Goal: Task Accomplishment & Management: Complete application form

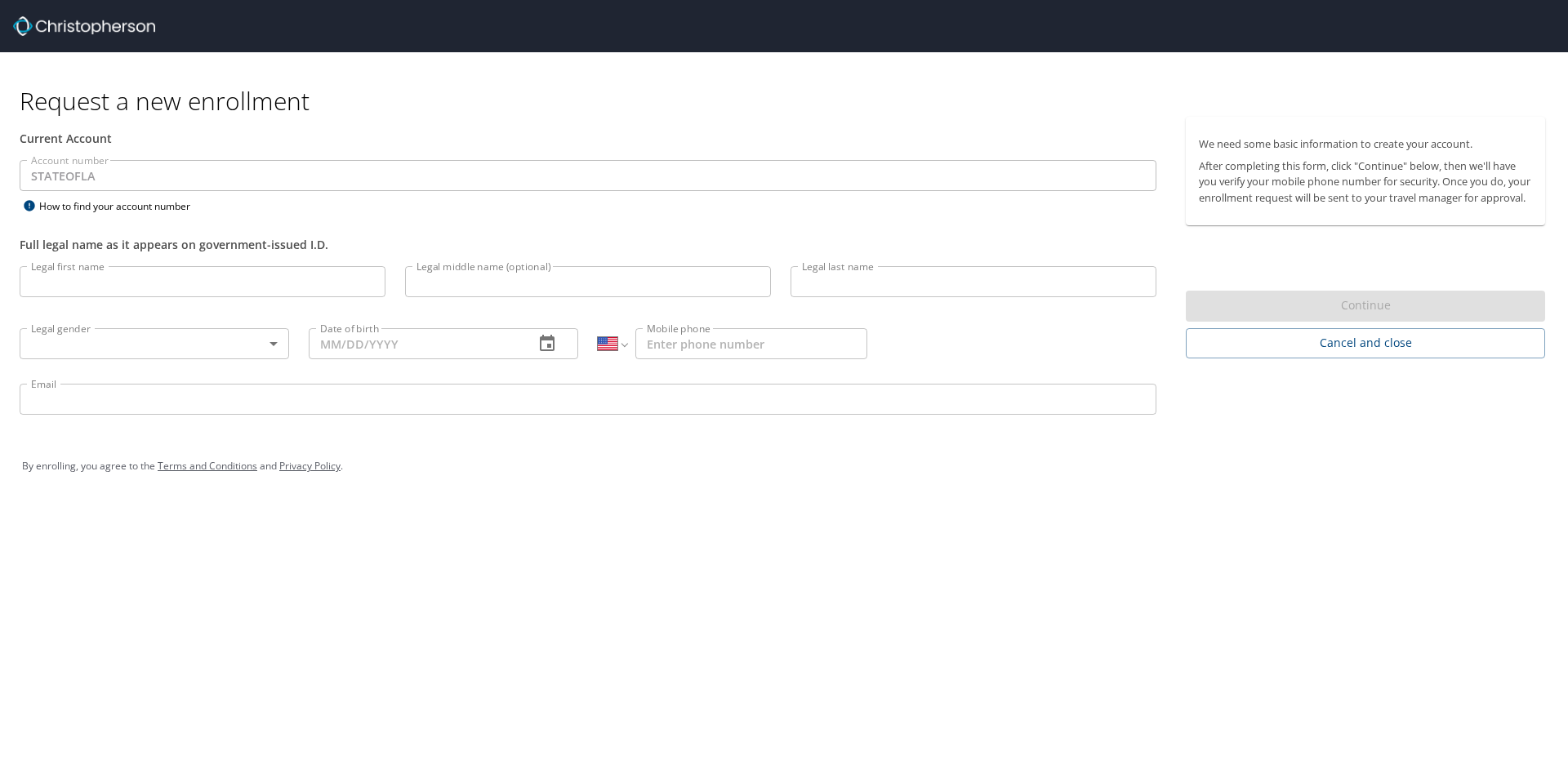
select select "US"
click at [234, 285] on input "Legal first name" at bounding box center [202, 281] width 366 height 31
type input "Michele"
type input "Piazza"
type input "(225) 963-2753"
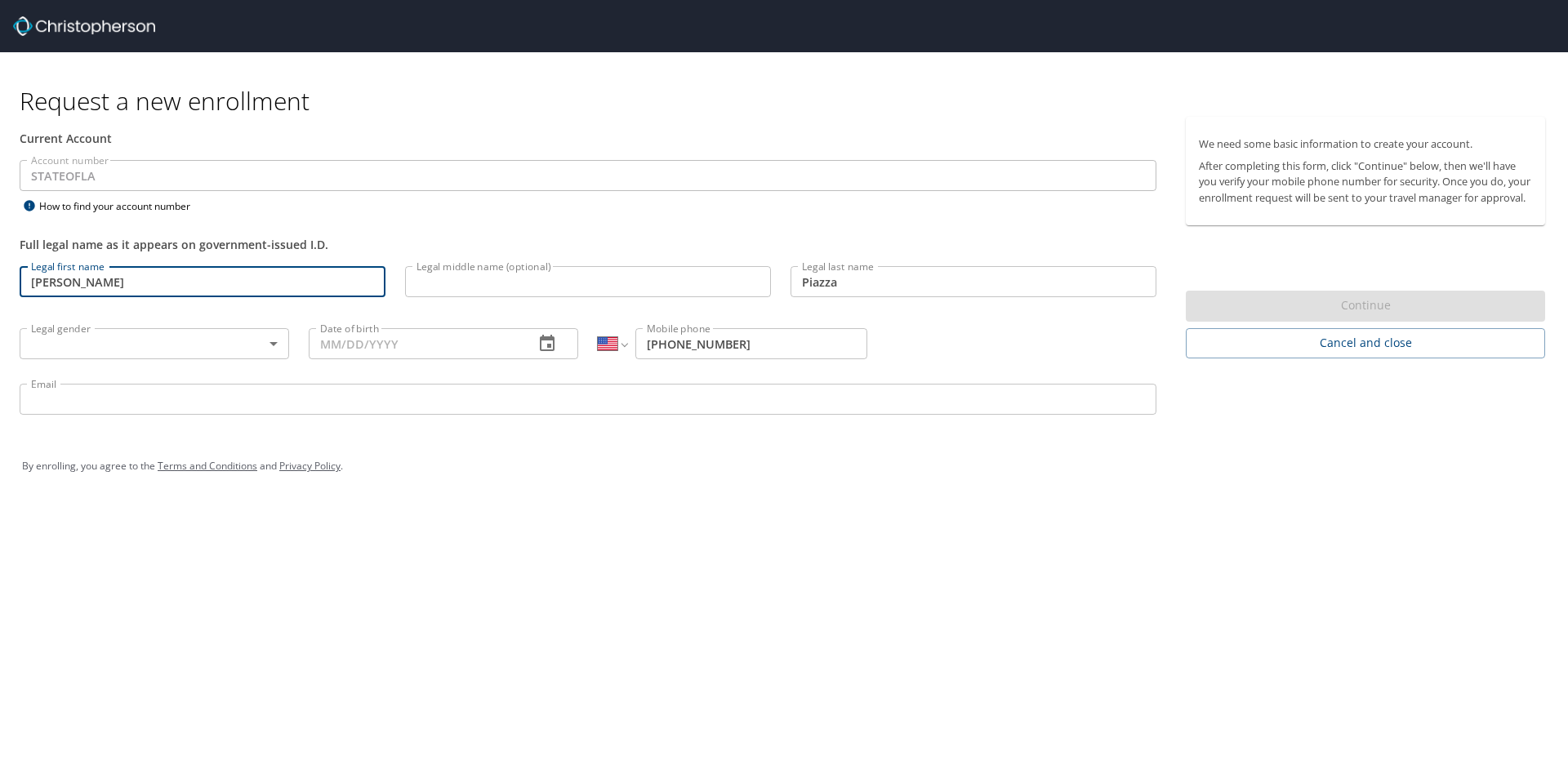
click at [499, 281] on input "Legal middle name (optional)" at bounding box center [588, 281] width 366 height 31
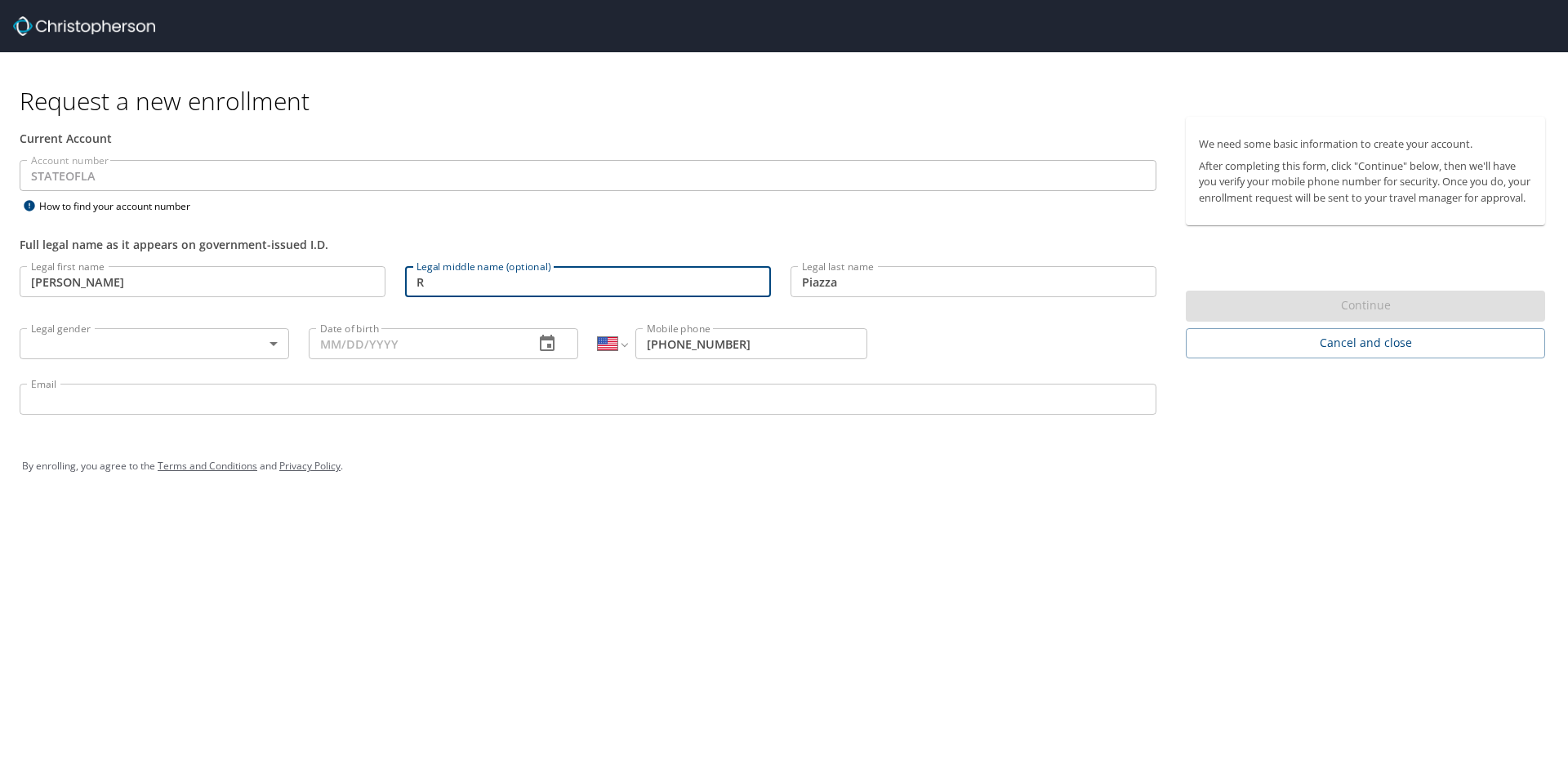
type input "R"
click at [214, 342] on body "Request a new enrollment Current Account Account number STATEOFLA Account numbe…" at bounding box center [784, 389] width 1568 height 778
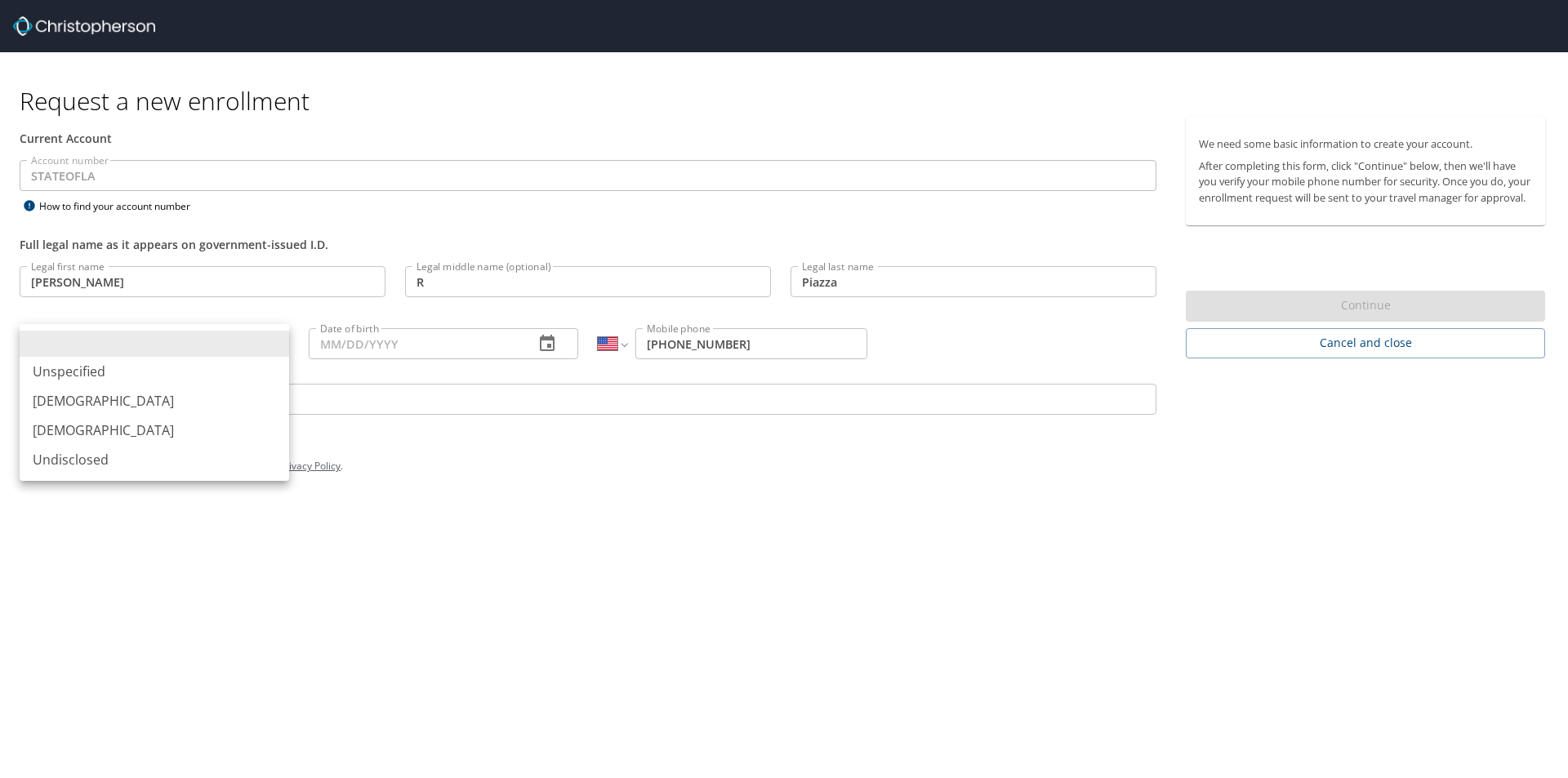
click at [149, 434] on li "Female" at bounding box center [153, 430] width 269 height 30
type input "Female"
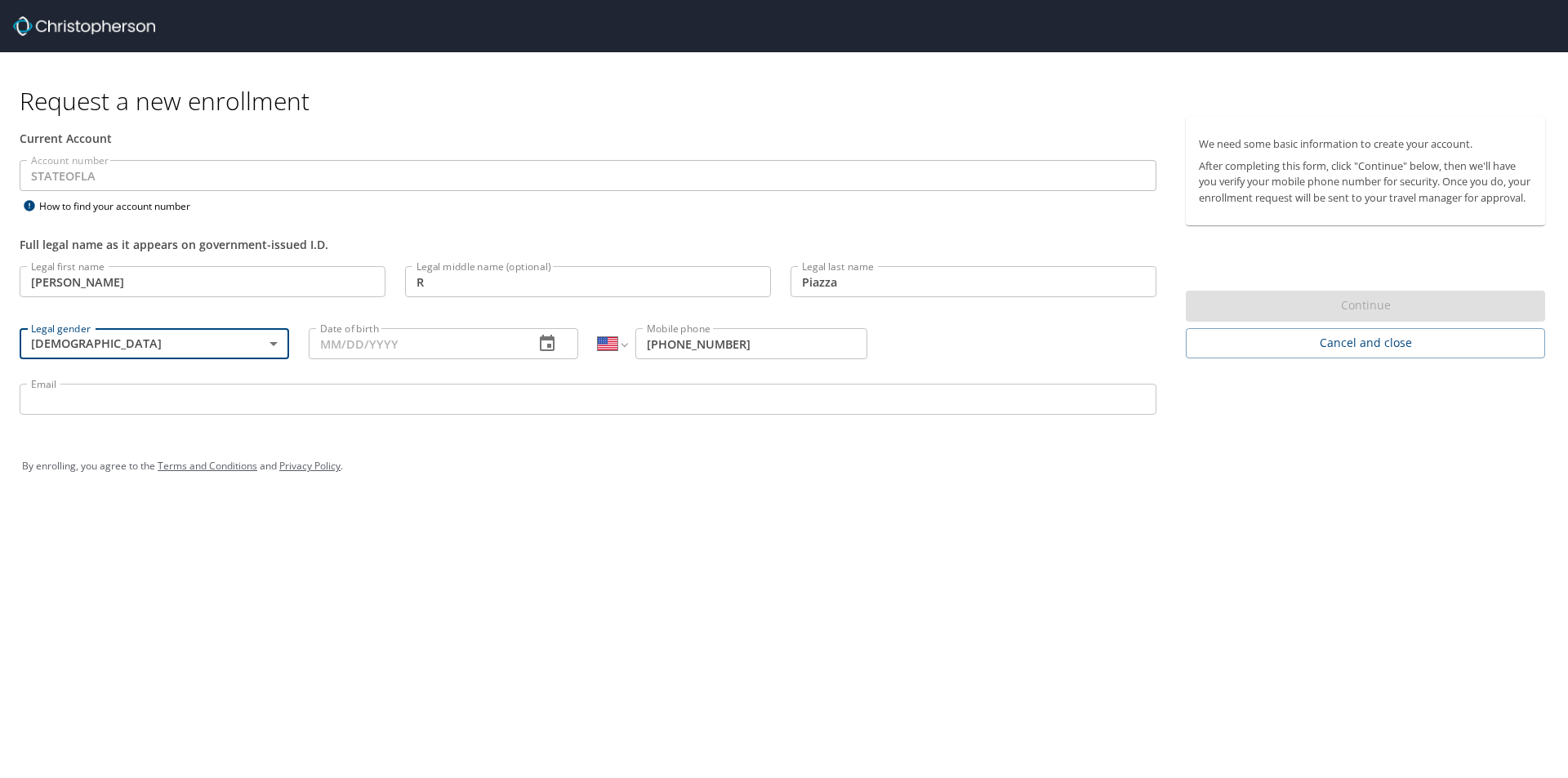
click at [367, 341] on input "Date of birth" at bounding box center [415, 344] width 213 height 31
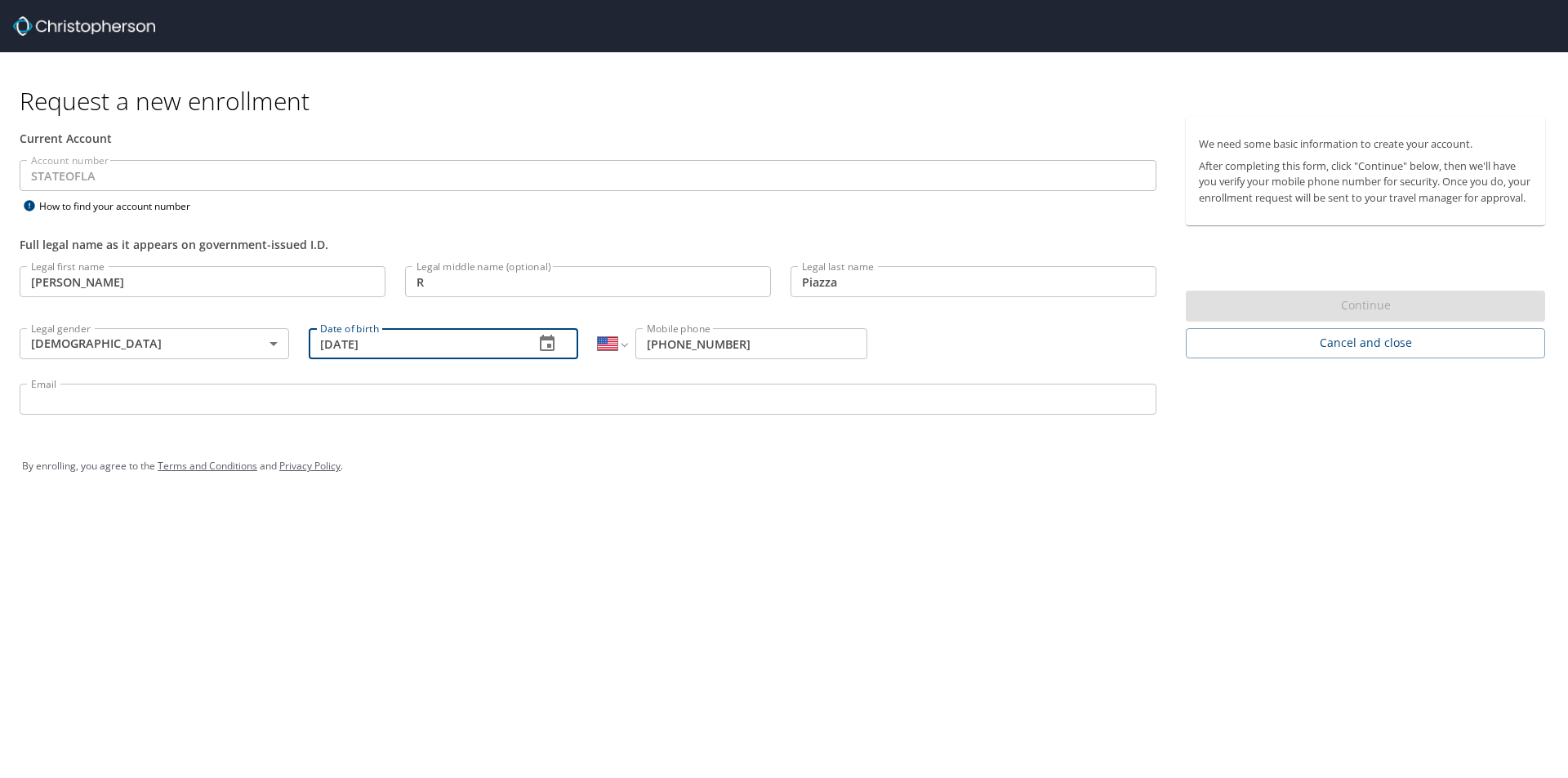
type input "01/21/1980"
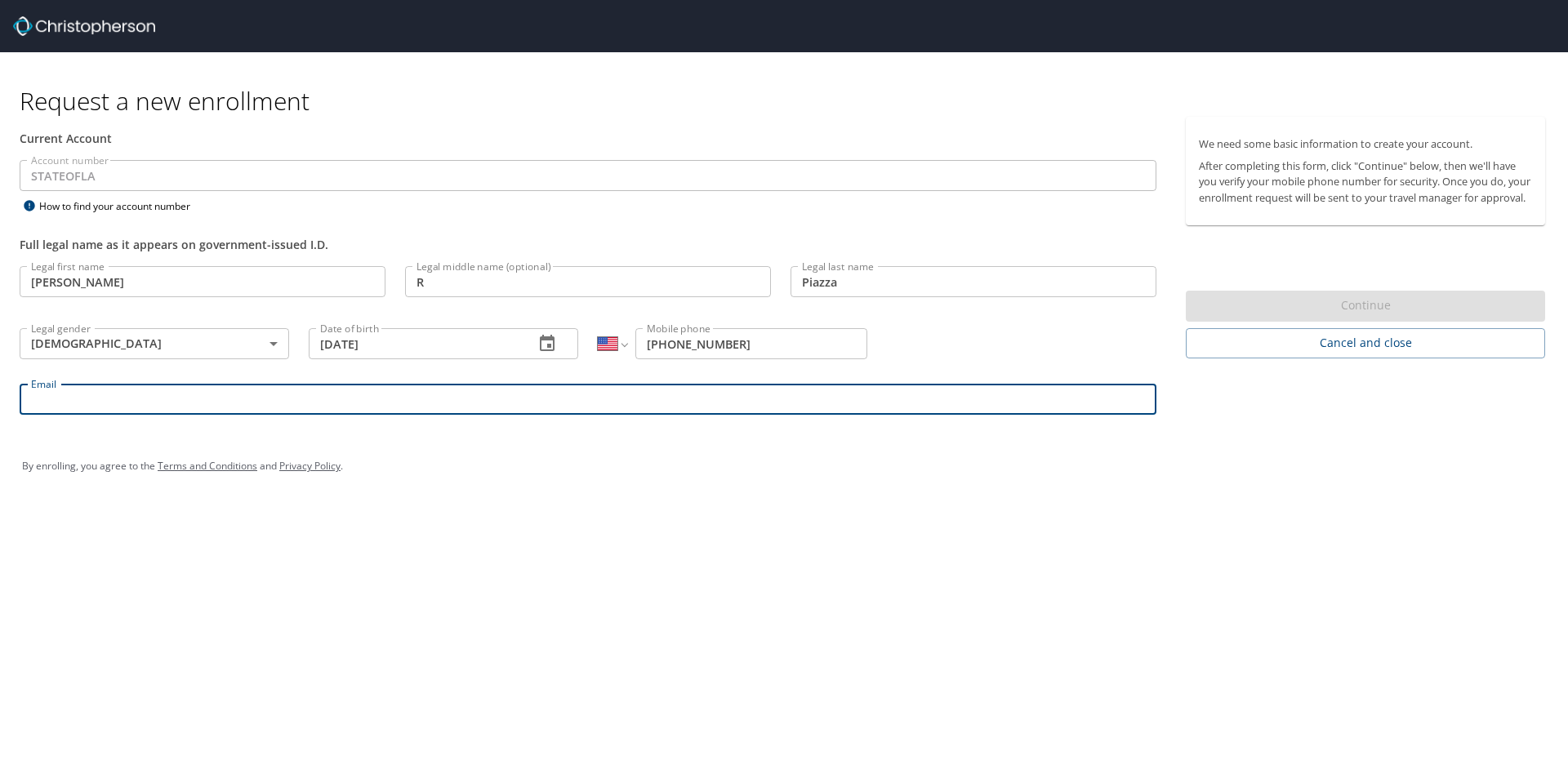
click at [369, 394] on input "Email" at bounding box center [587, 399] width 1137 height 31
type input "Michele.Piazza@la.gov"
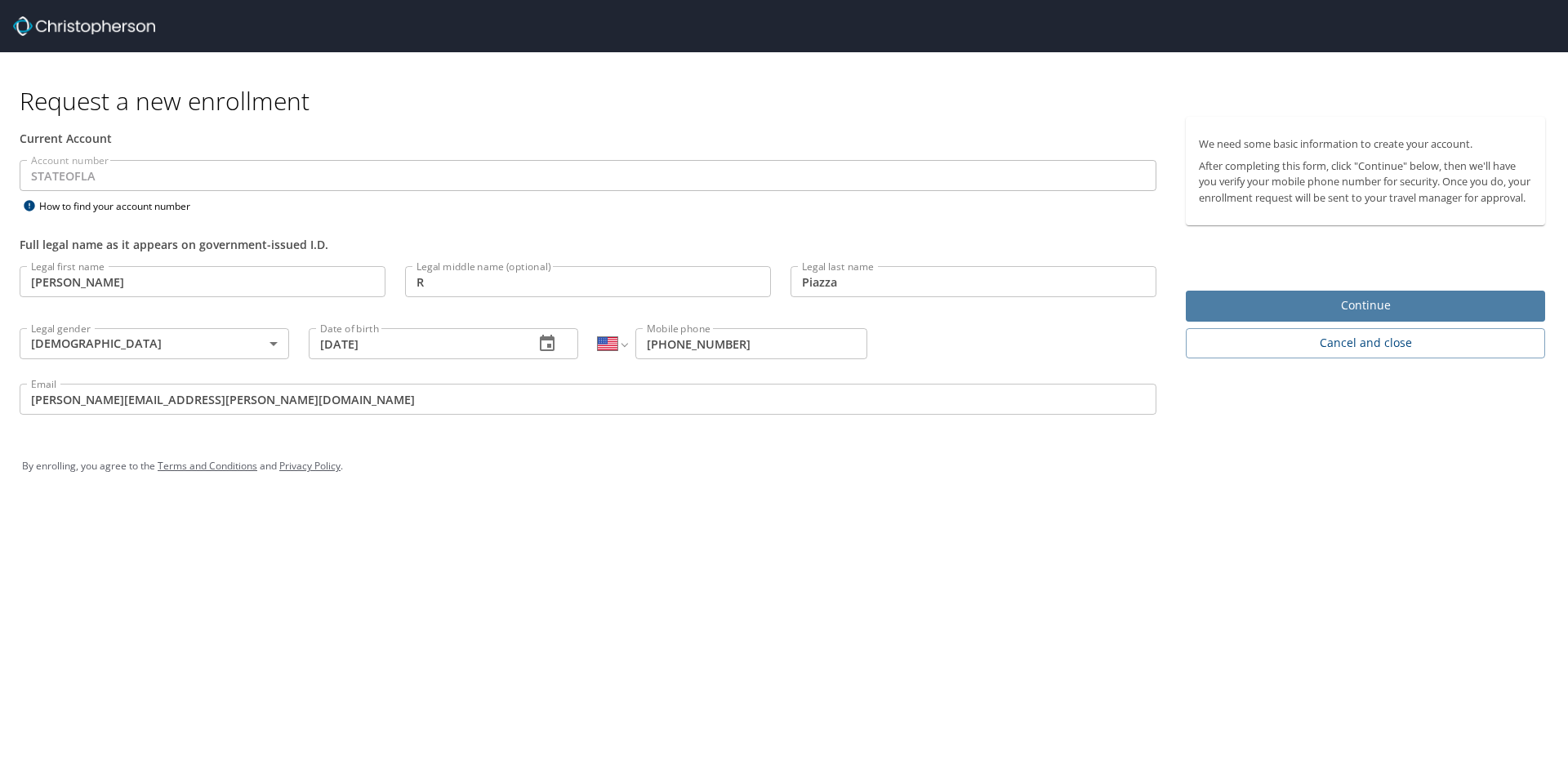
click at [1286, 315] on span "Continue" at bounding box center [1365, 305] width 333 height 20
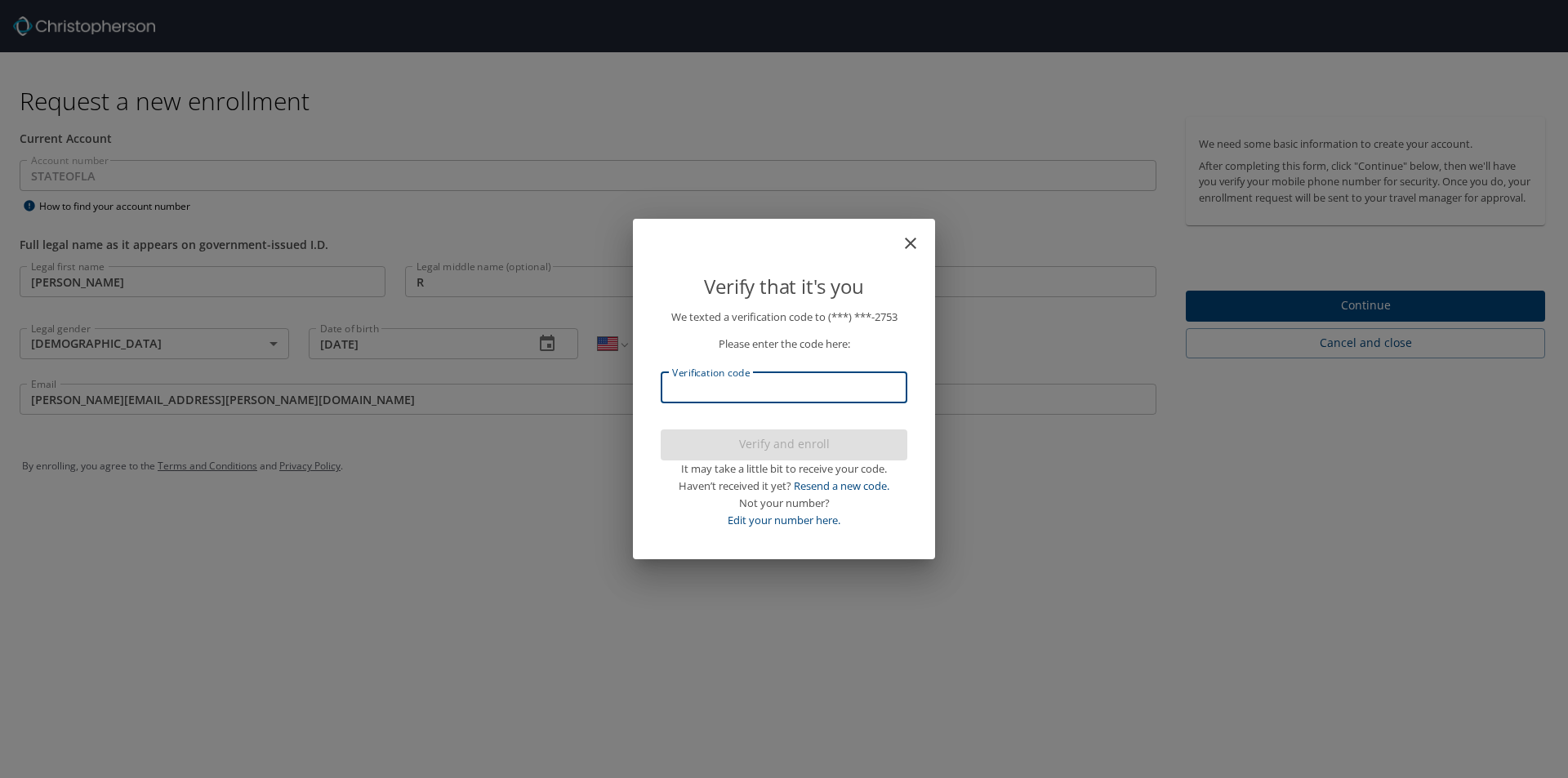
click at [808, 385] on input "Verification code" at bounding box center [784, 388] width 247 height 31
type input "563829"
click at [787, 450] on span "Verify and enroll" at bounding box center [784, 443] width 221 height 20
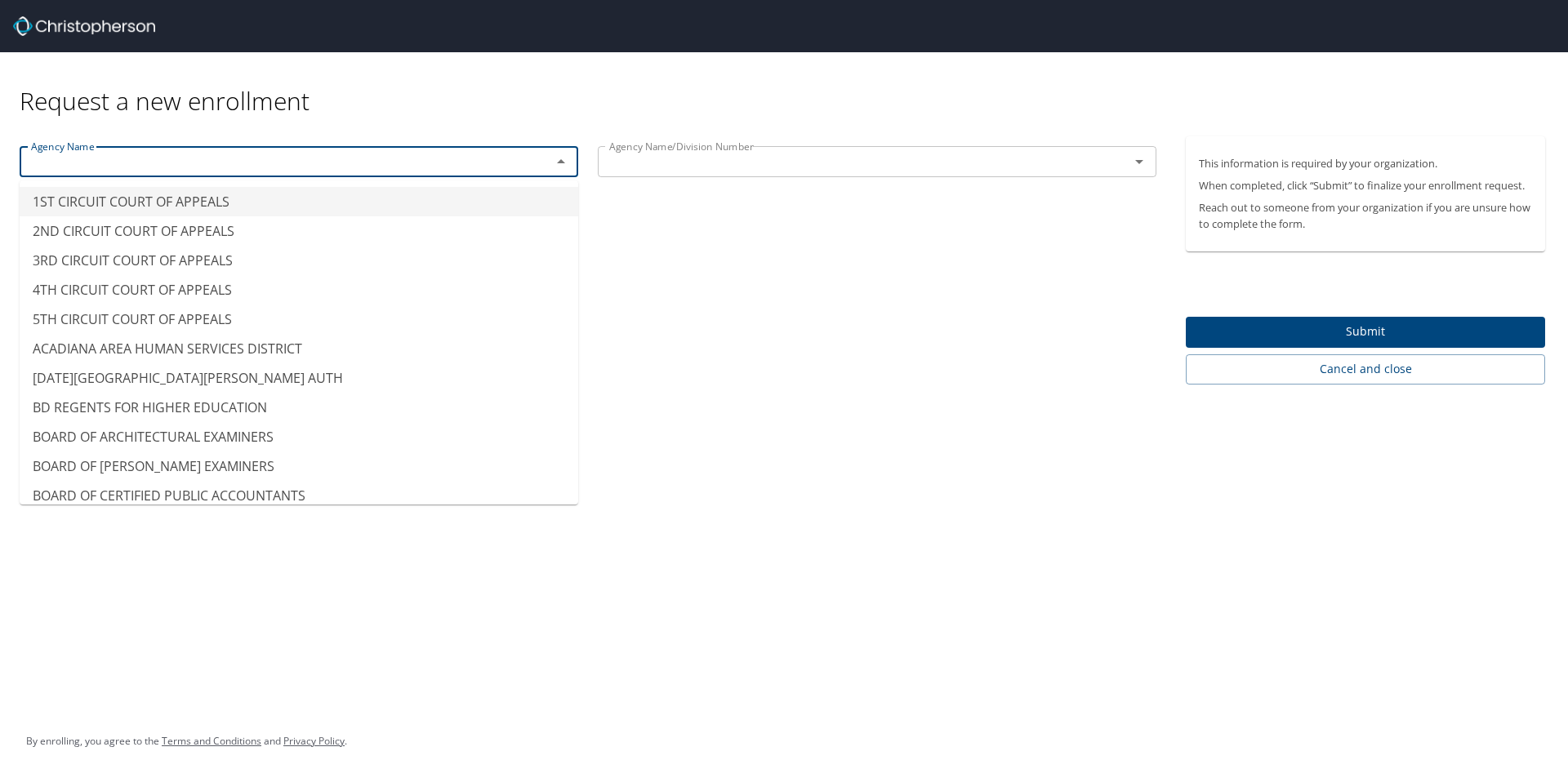
click at [360, 166] on input "text" at bounding box center [275, 161] width 500 height 21
type input "O"
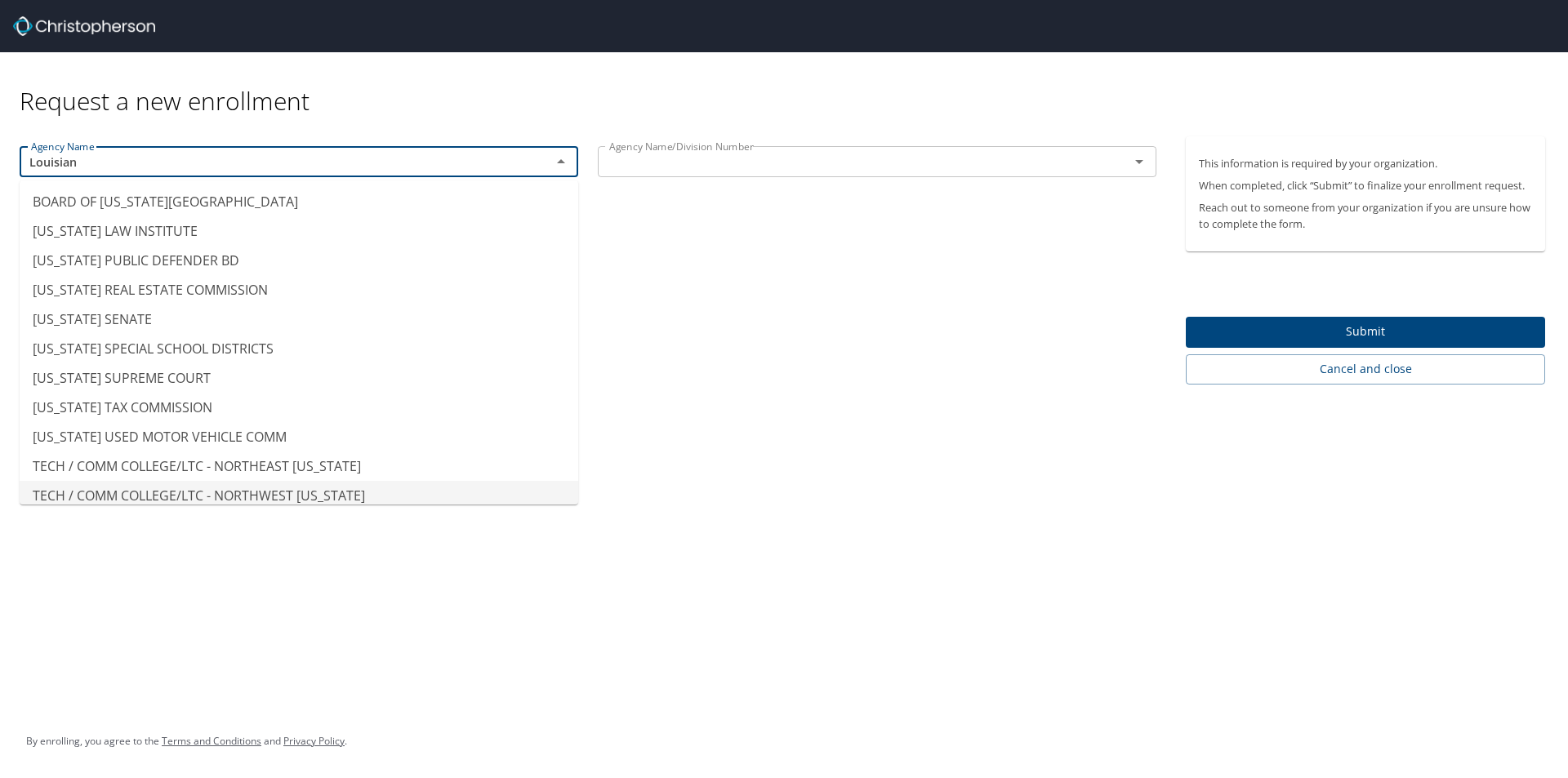
type input "TECH / COMM COLLEGE/LTC - NORTHWEST LOUISIANA"
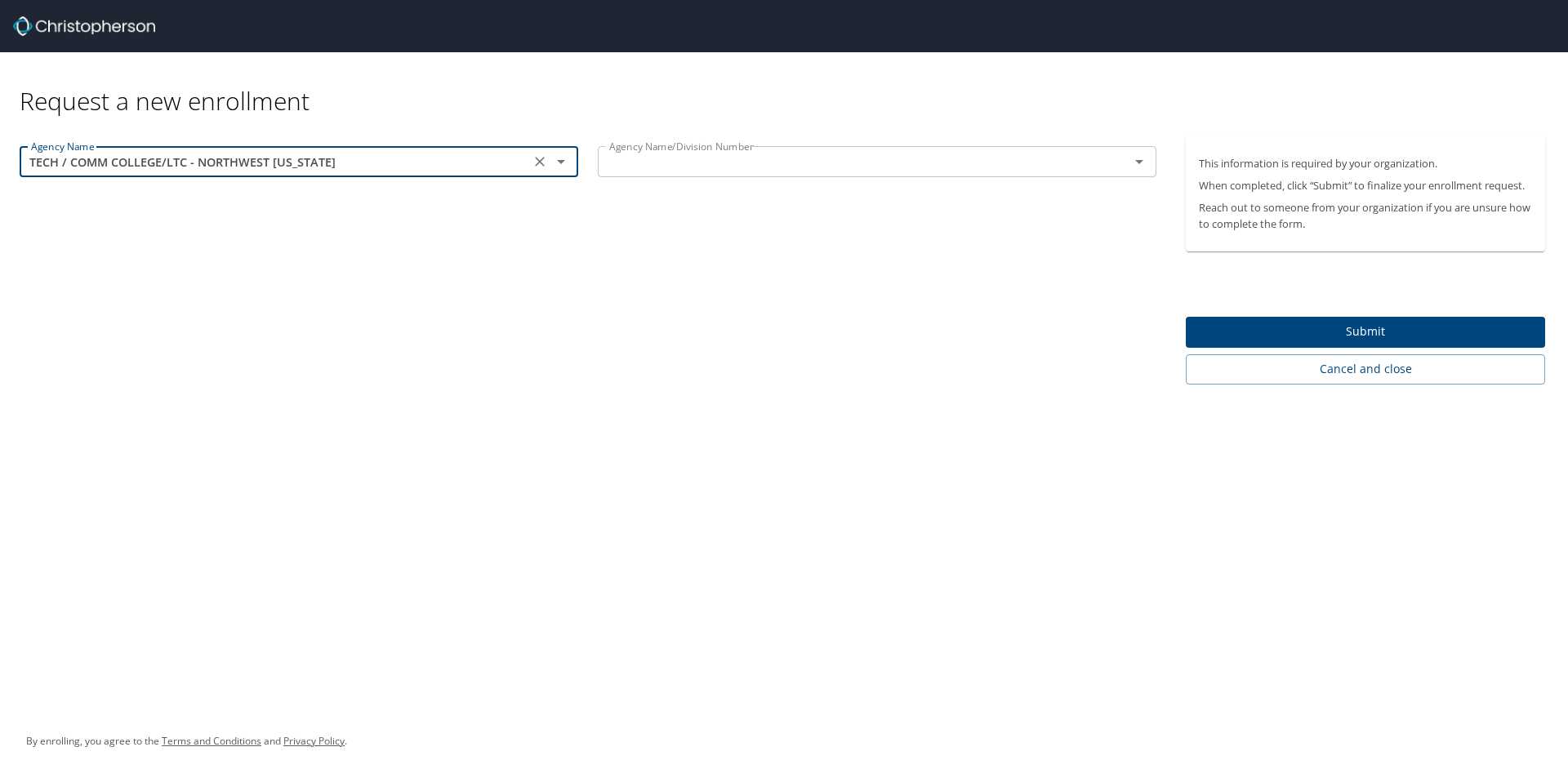
click at [541, 159] on icon "Clear" at bounding box center [540, 161] width 10 height 10
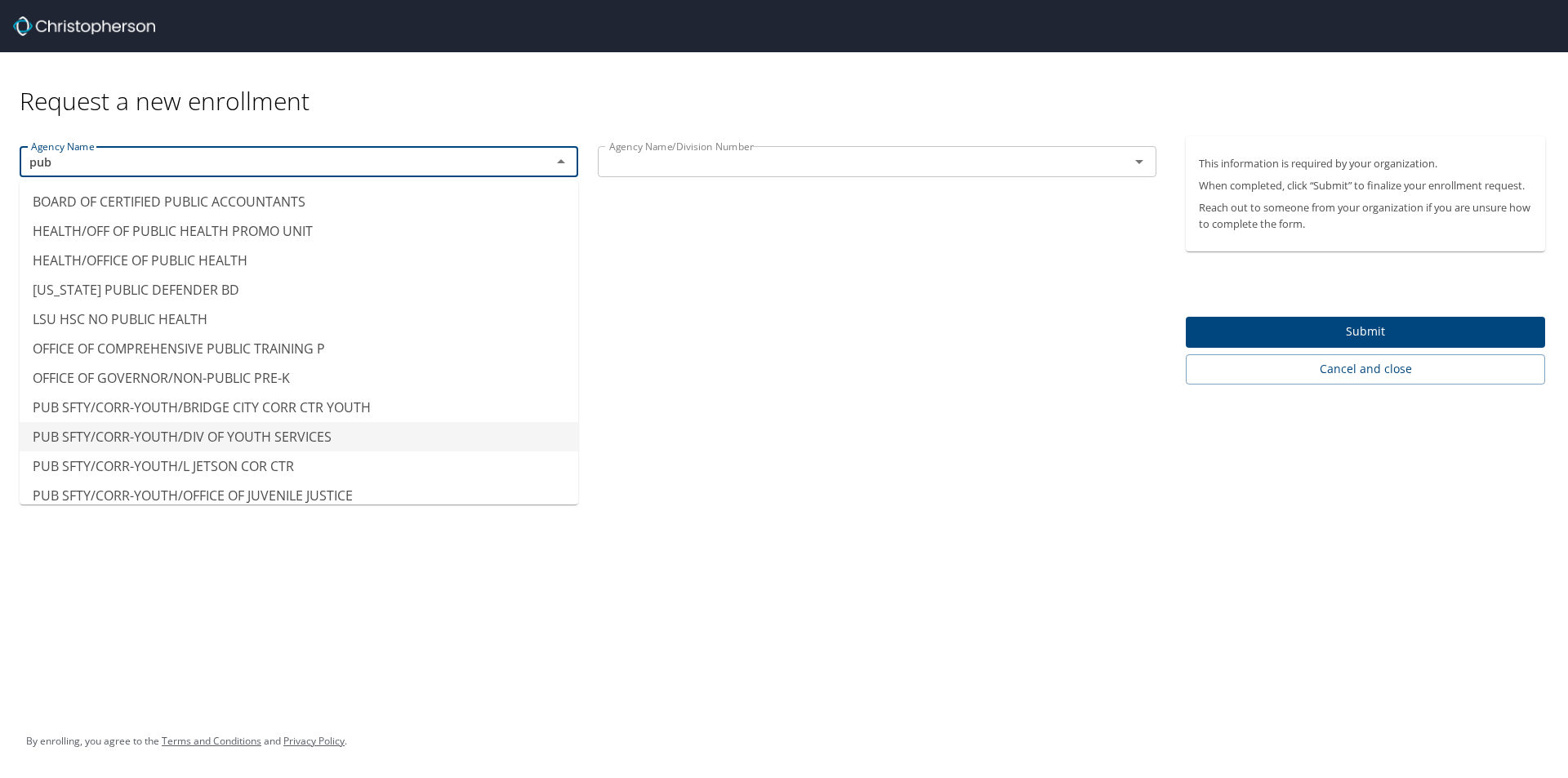
click at [271, 438] on li "PUB SFTY/CORR-YOUTH/DIV OF YOUTH SERVICES" at bounding box center [298, 436] width 559 height 30
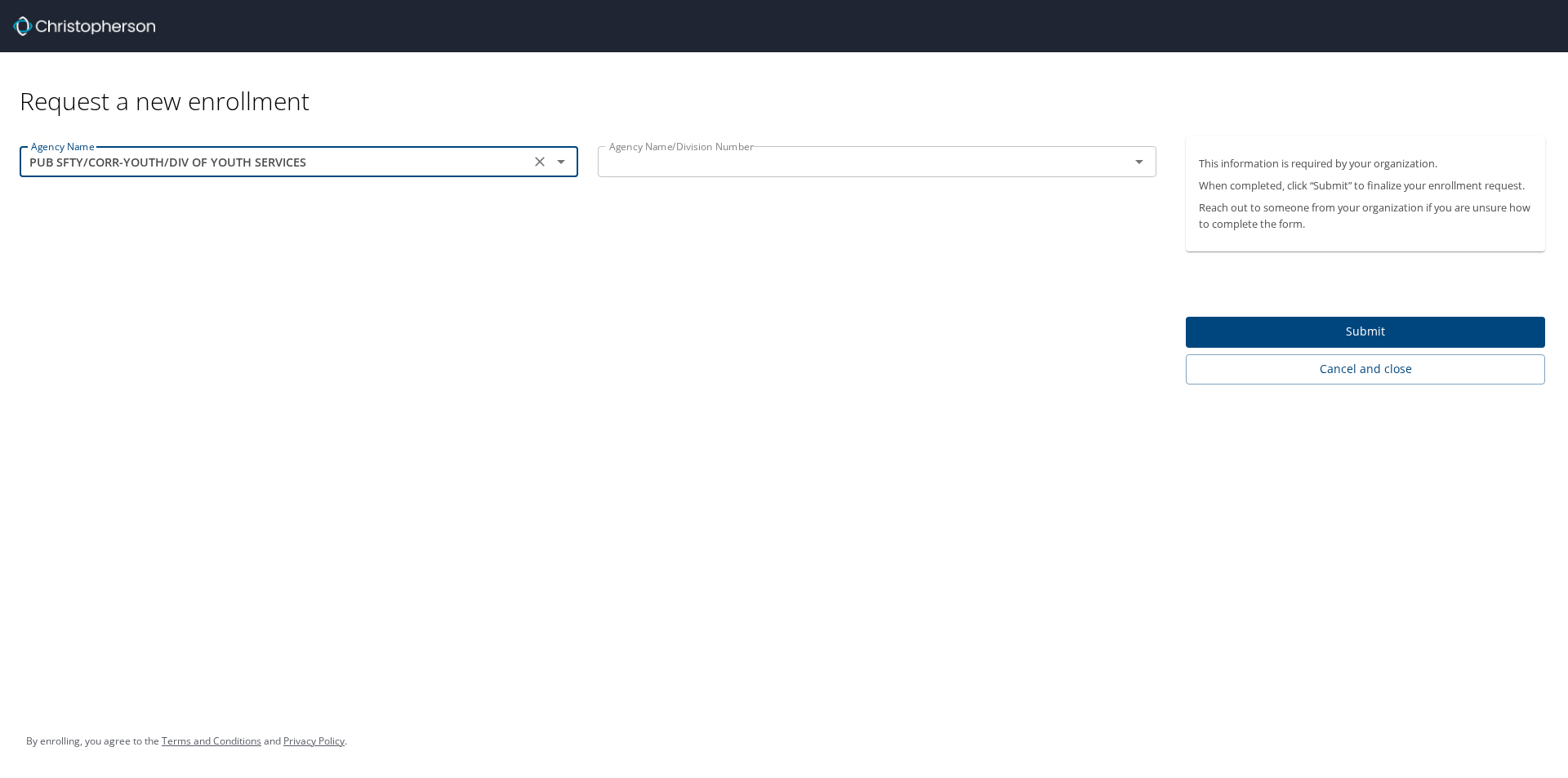
click at [556, 161] on icon "Open" at bounding box center [560, 161] width 19 height 19
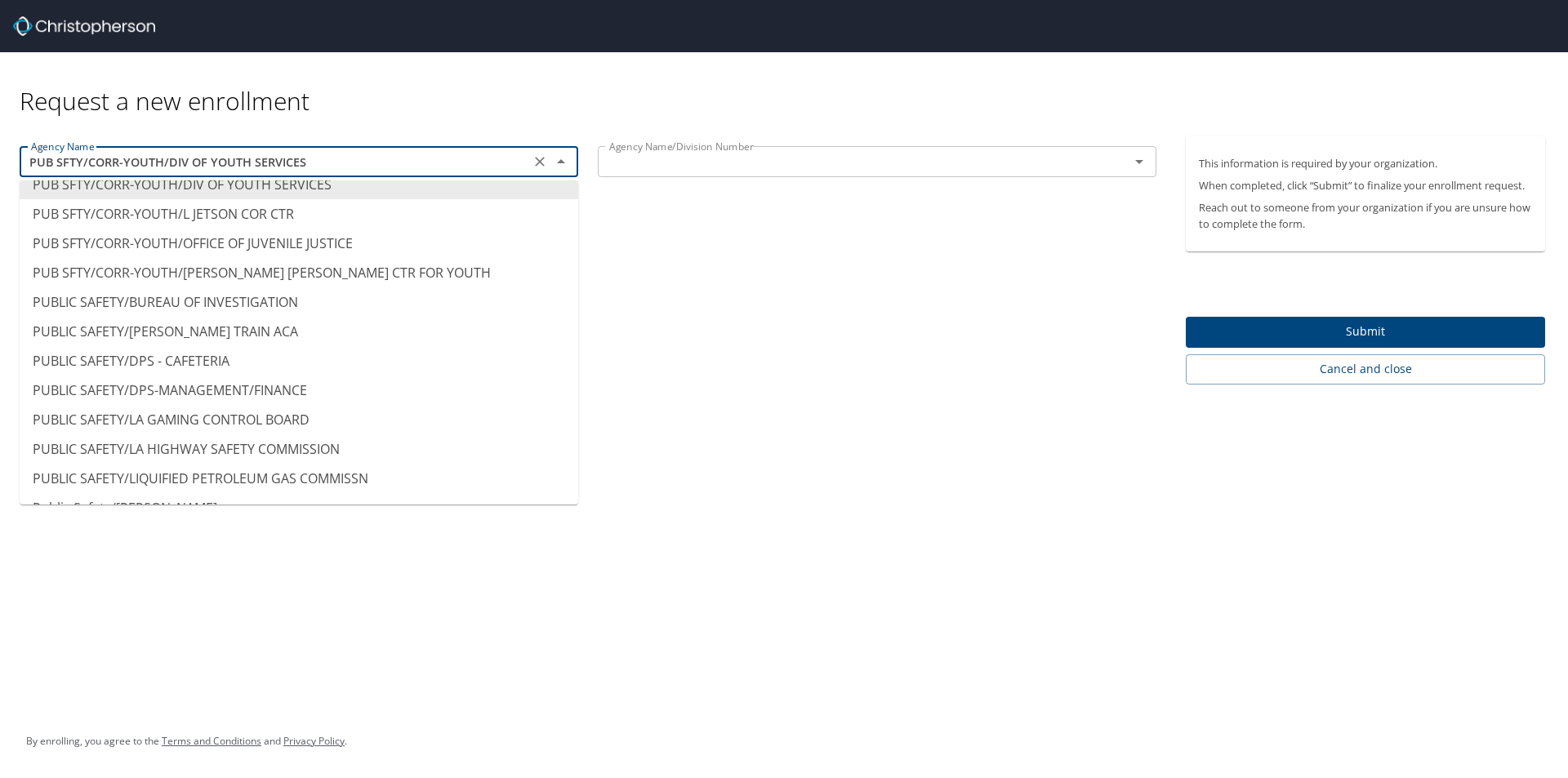
scroll to position [10649, 0]
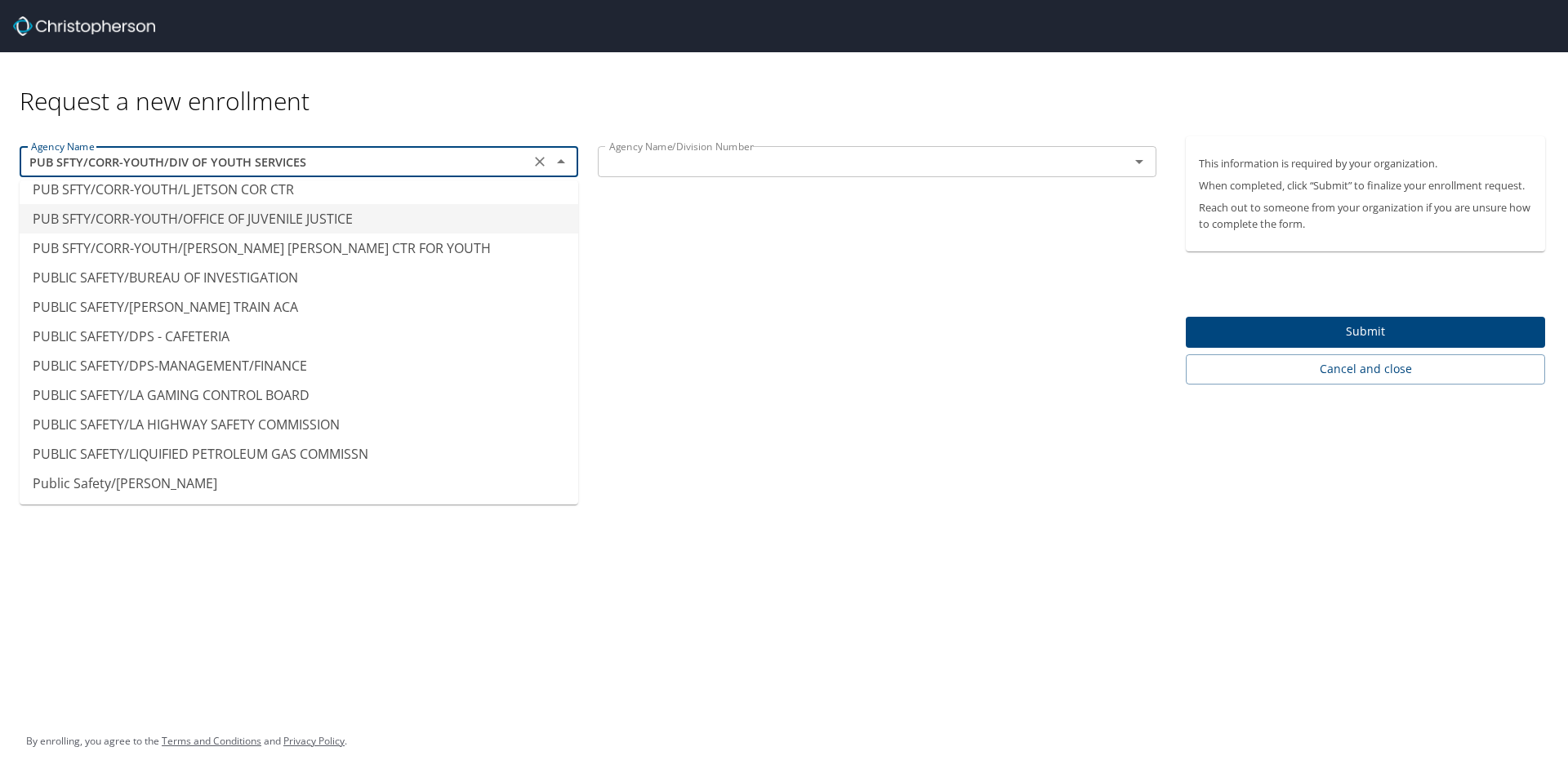
click at [337, 226] on li "PUB SFTY/CORR-YOUTH/OFFICE OF JUVENILE JUSTICE" at bounding box center [298, 219] width 559 height 30
type input "PUB SFTY/CORR-YOUTH/OFFICE OF JUVENILE JUSTICE"
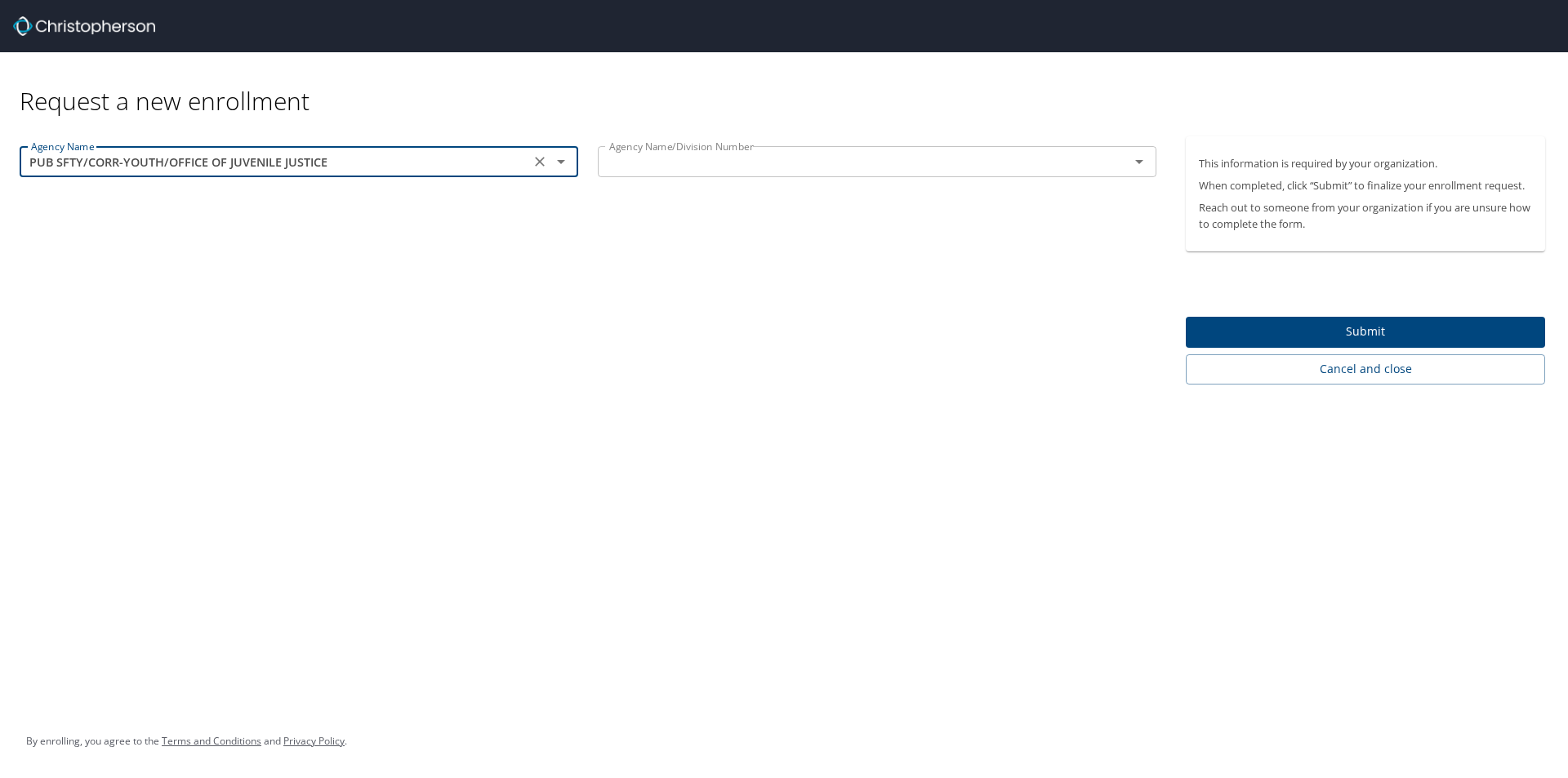
click at [715, 159] on input "text" at bounding box center [852, 161] width 500 height 21
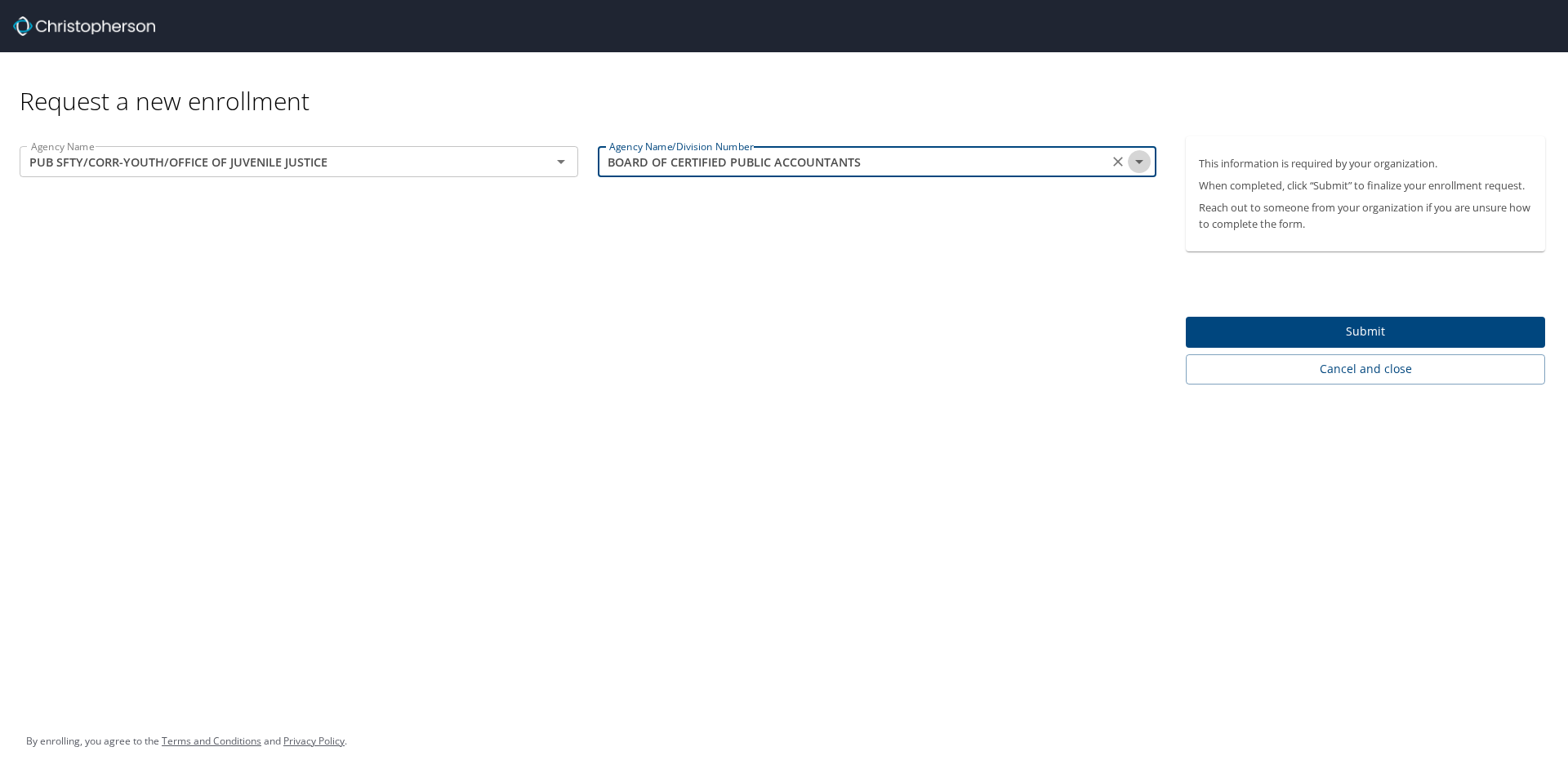
click at [1134, 159] on icon "Open" at bounding box center [1139, 161] width 19 height 19
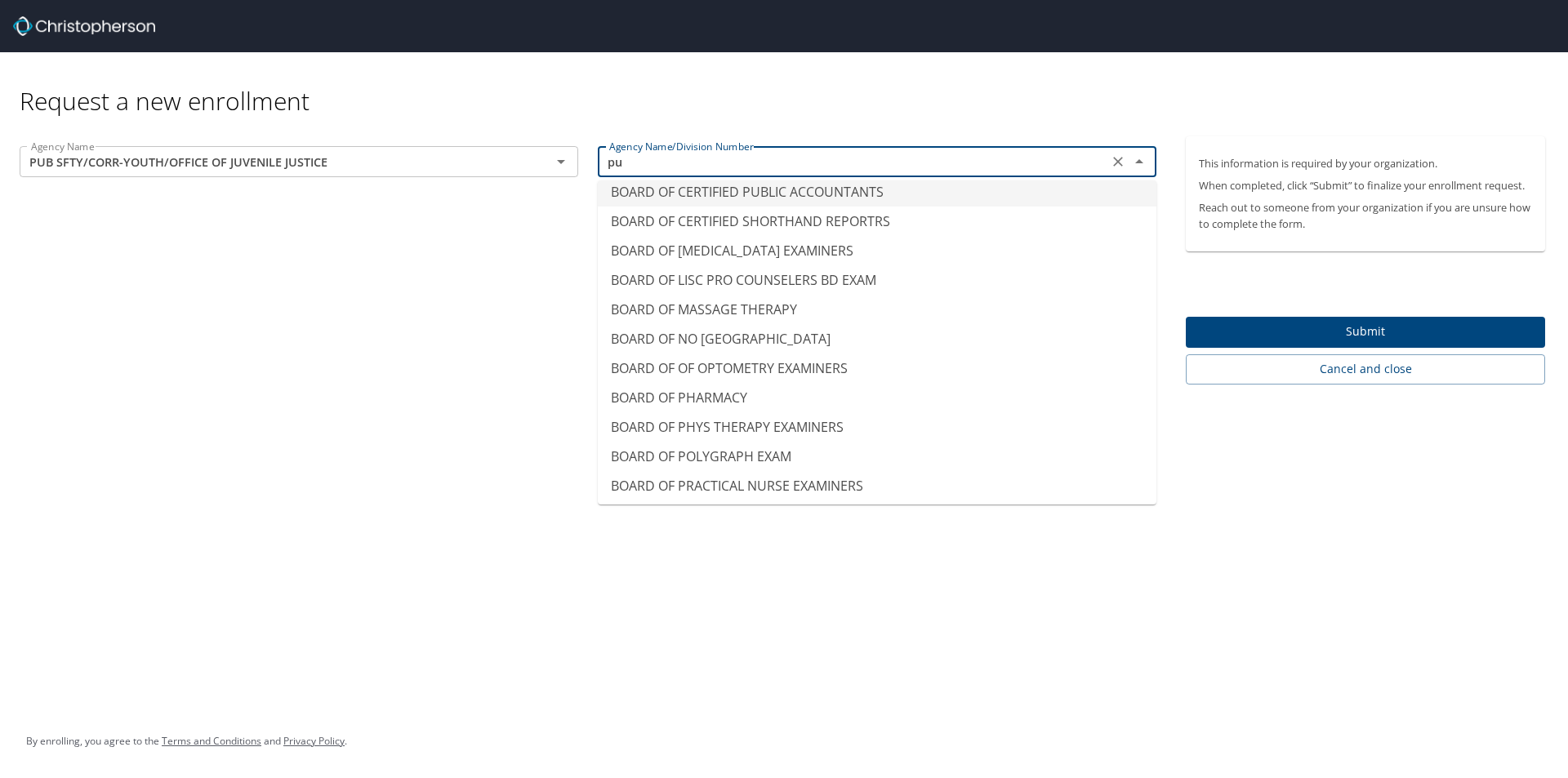
scroll to position [10, 0]
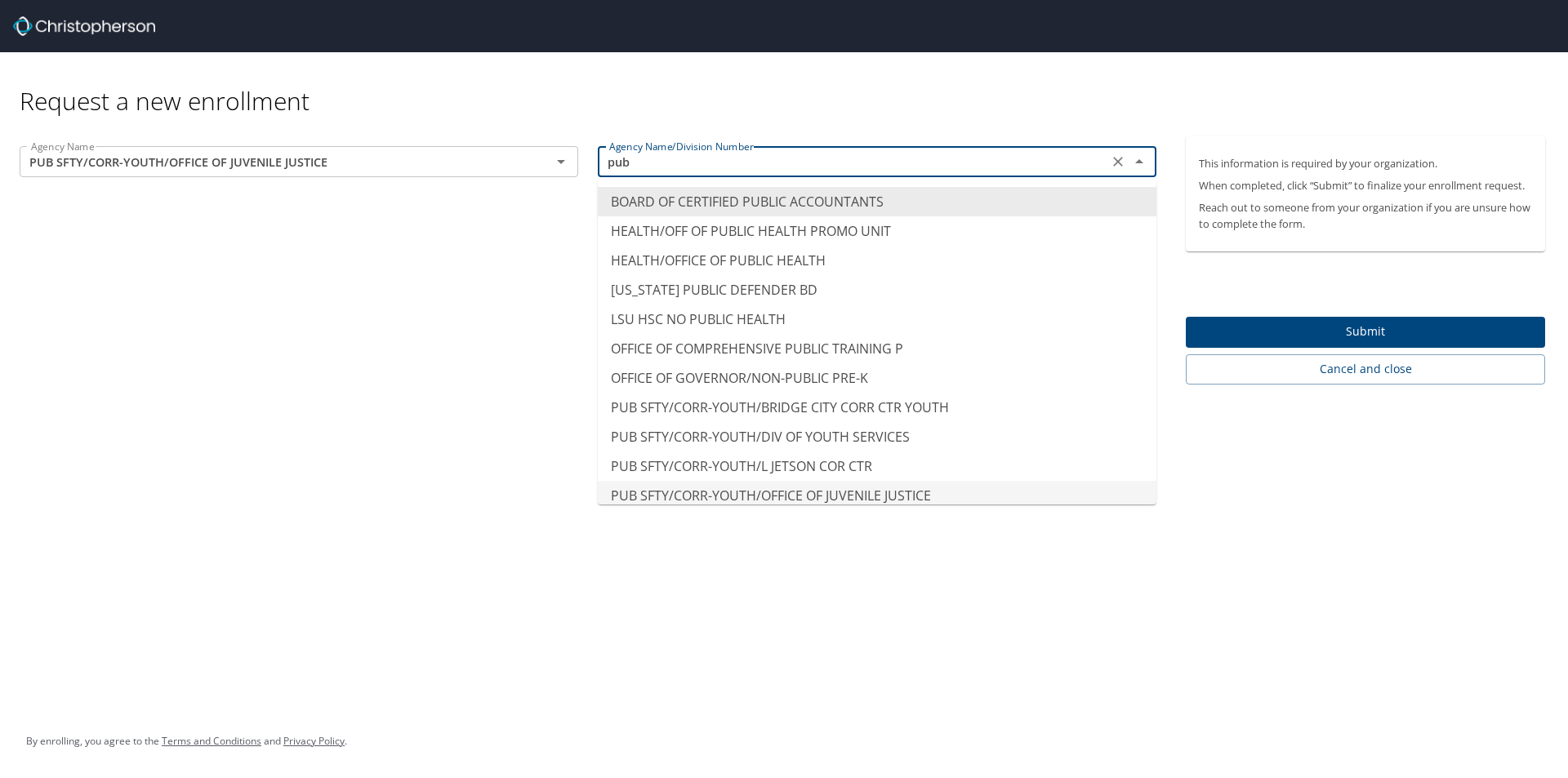
click at [851, 497] on li "PUB SFTY/CORR-YOUTH/OFFICE OF JUVENILE JUSTICE" at bounding box center [877, 496] width 559 height 30
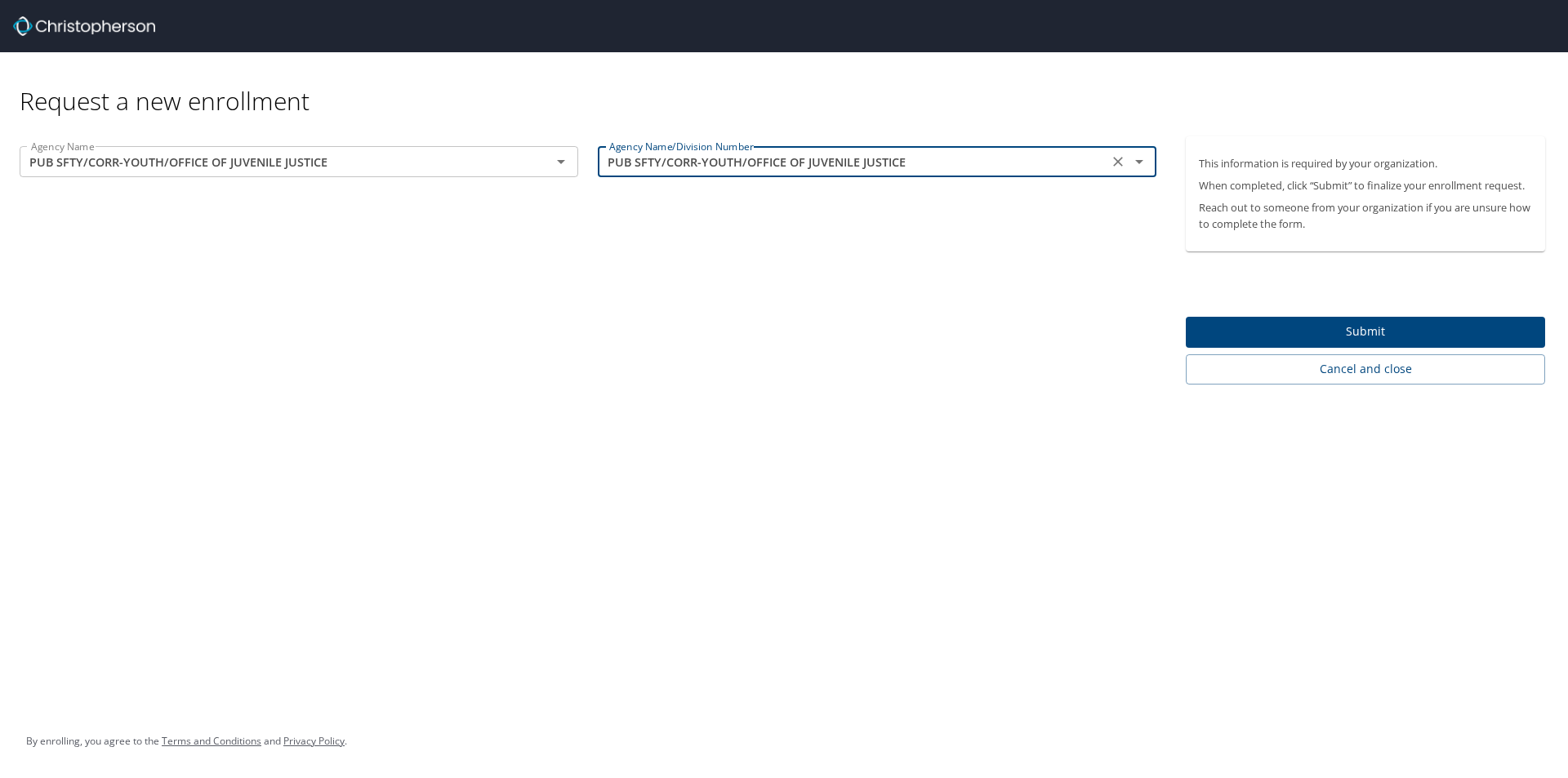
type input "PUB SFTY/CORR-YOUTH/OFFICE OF JUVENILE JUSTICE"
click at [1306, 331] on span "Submit" at bounding box center [1365, 331] width 333 height 20
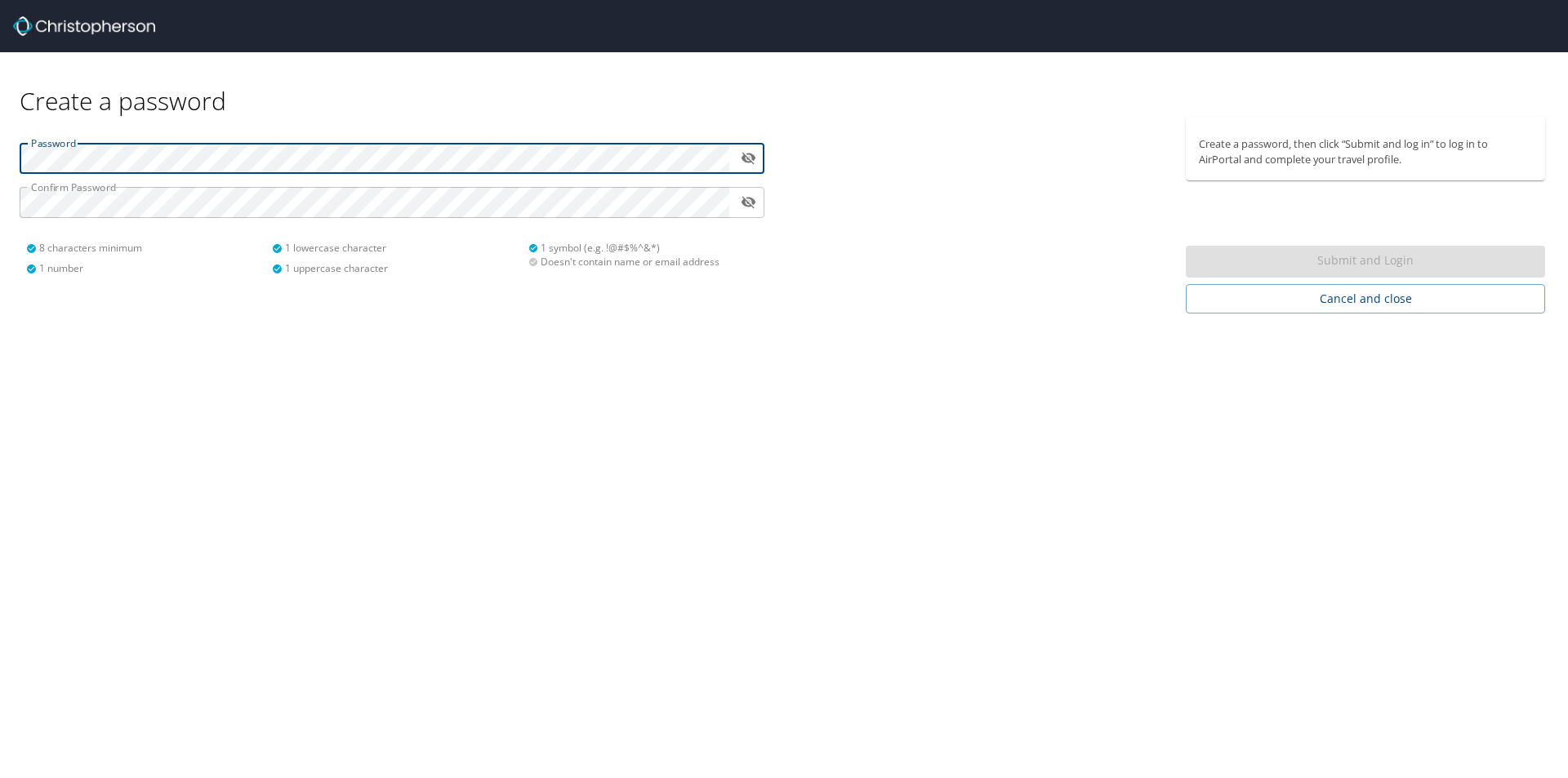
click at [0, 161] on div "Password ​ Confirm Password ​ 8 characters minimum 1 number 1 lowercase charact…" at bounding box center [391, 215] width 784 height 197
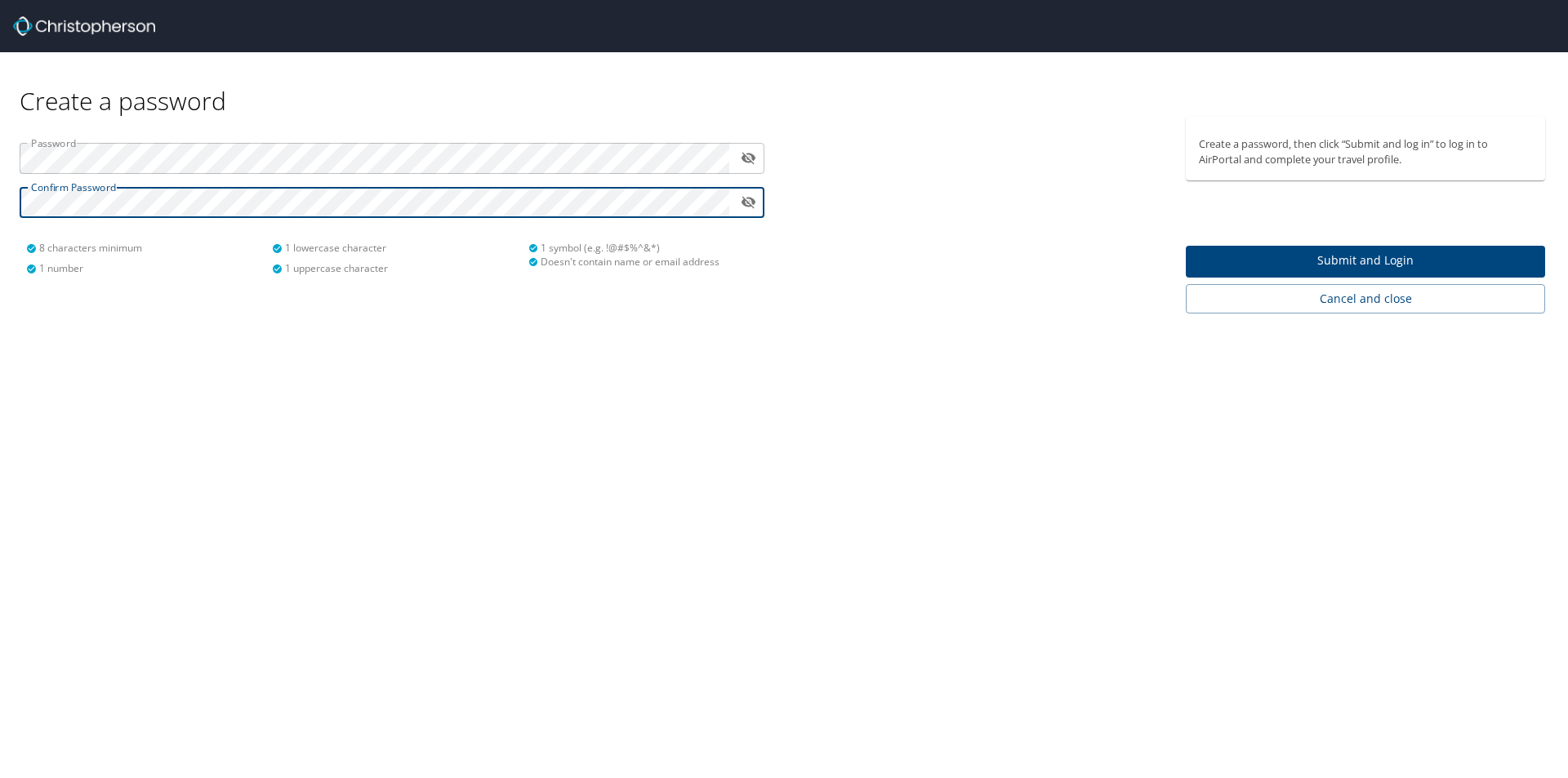
click at [1387, 257] on span "Submit and Login" at bounding box center [1365, 260] width 333 height 20
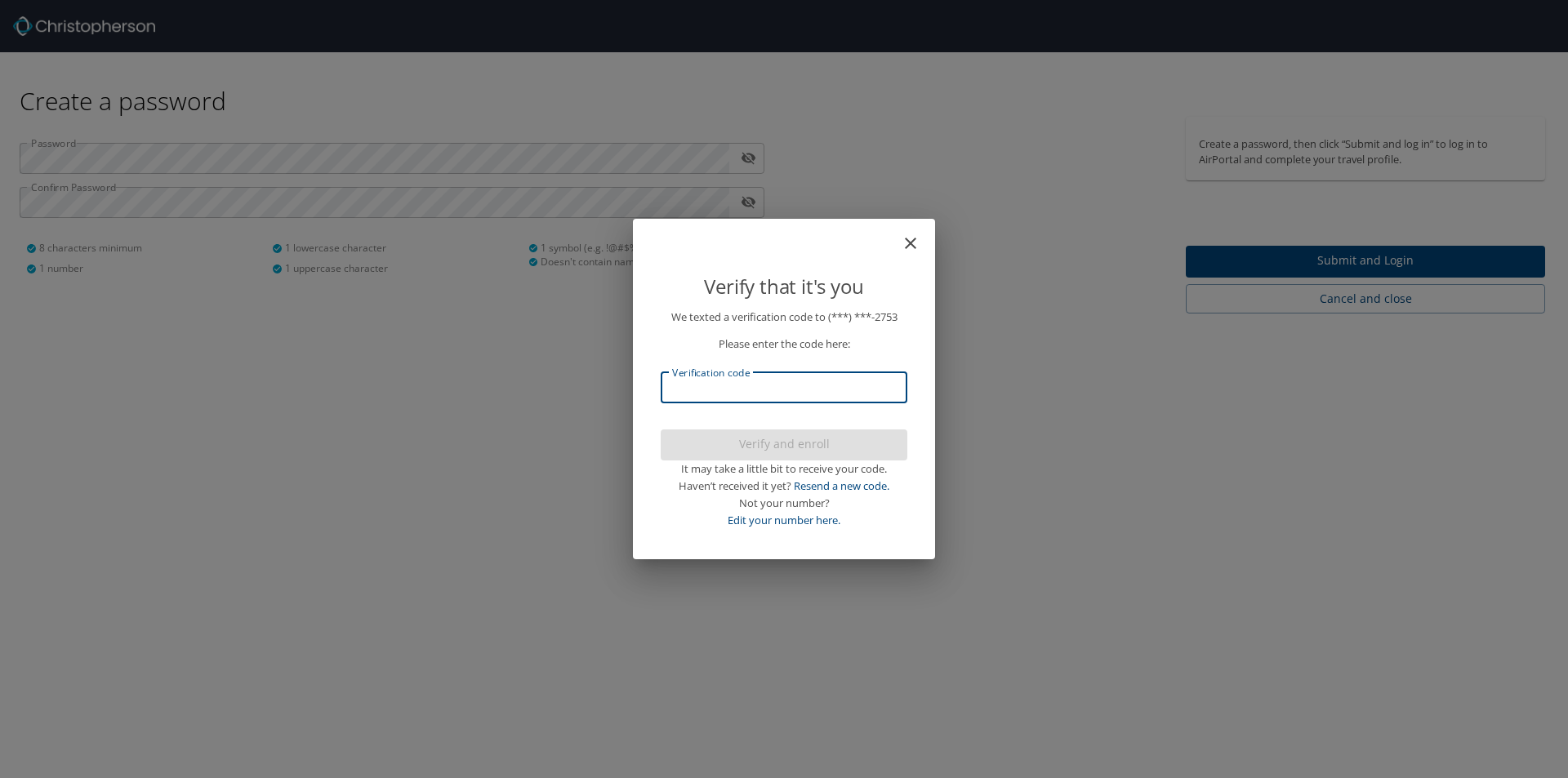
click at [789, 394] on input "Verification code" at bounding box center [784, 388] width 247 height 31
type input "016970"
click at [818, 445] on span "Verify and enroll" at bounding box center [784, 443] width 221 height 20
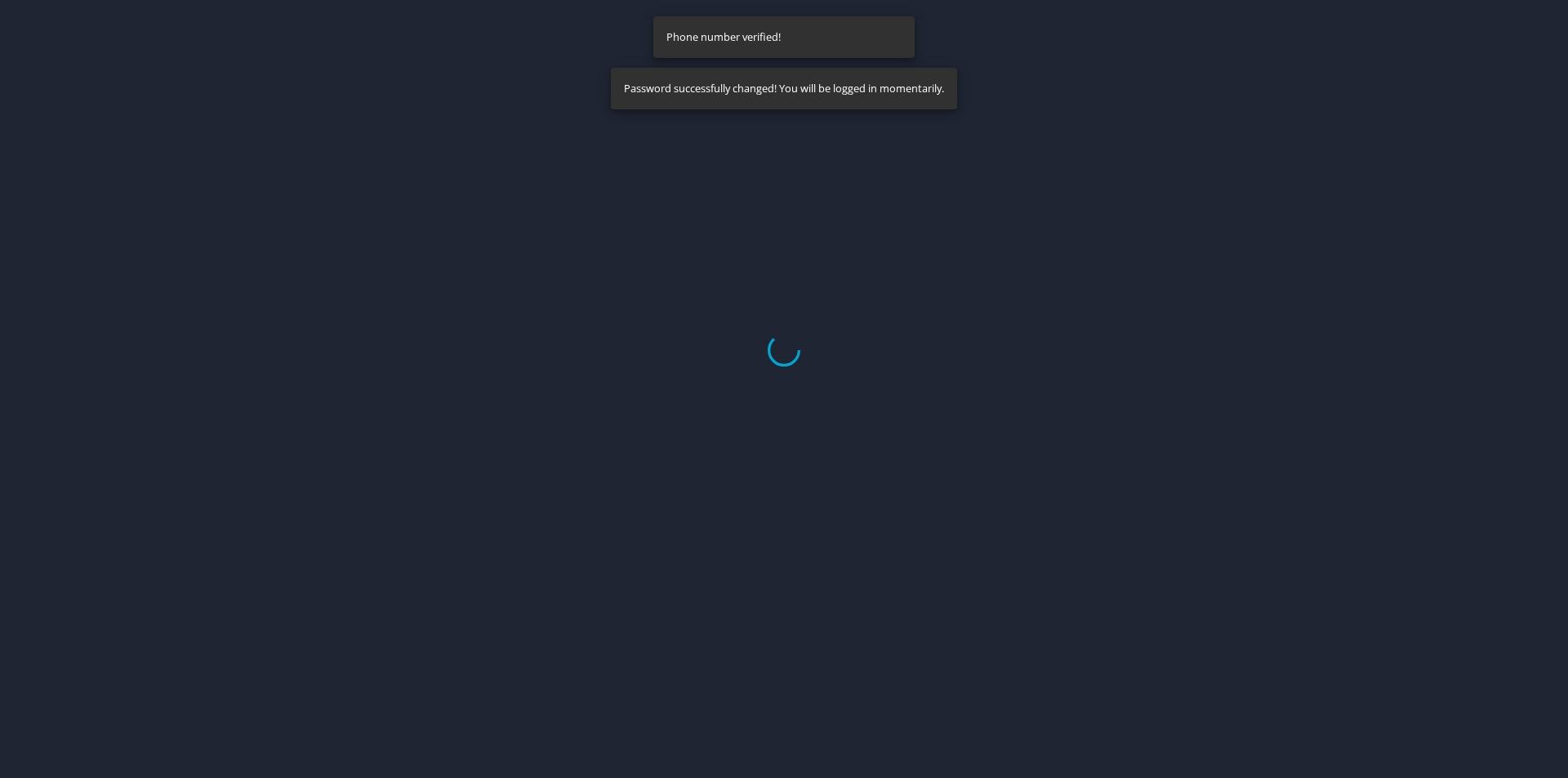
select select "US"
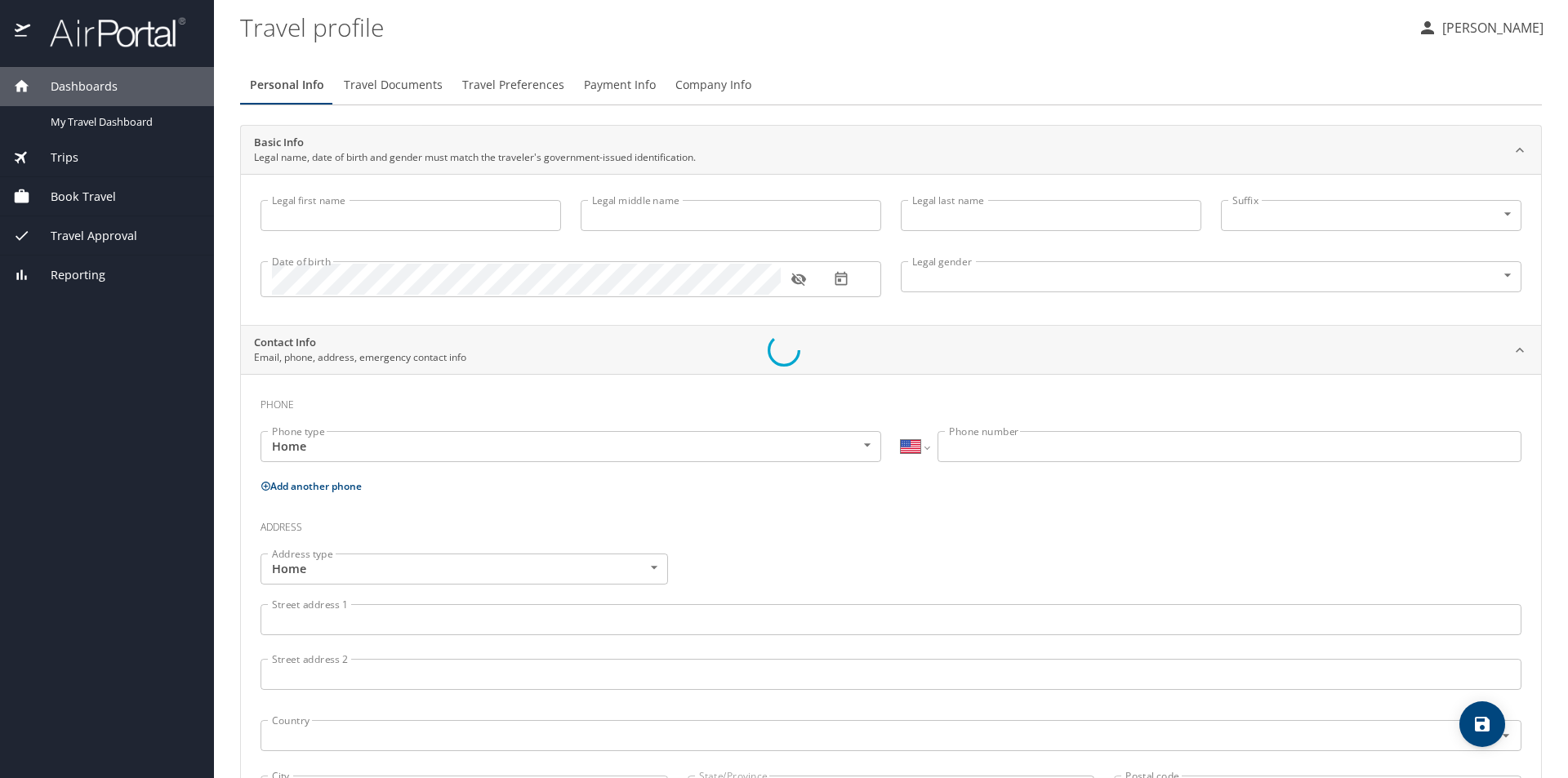
type input "Michele"
type input "R"
type input "Piazza"
type input "Female"
select select "US"
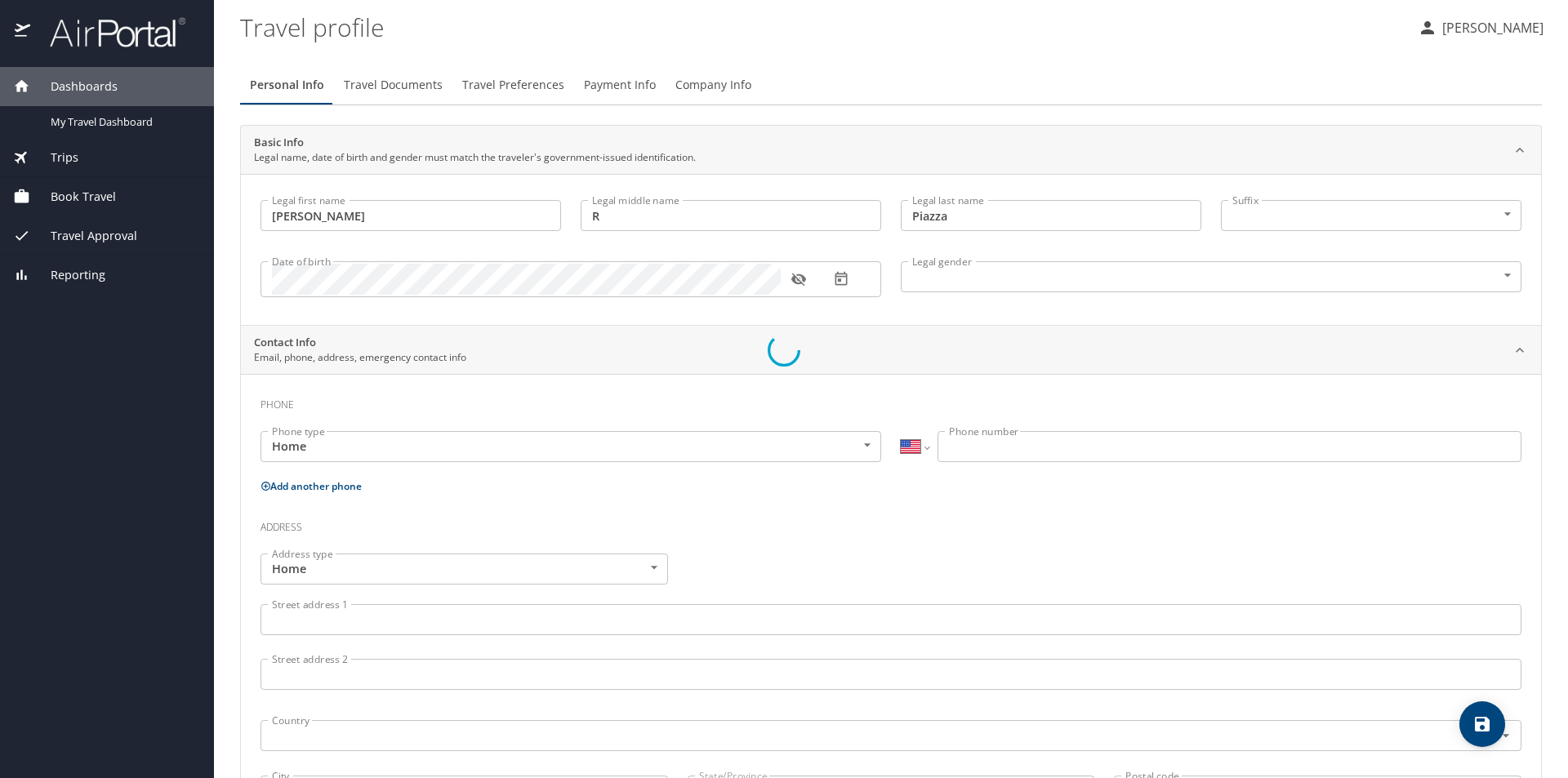
select select "US"
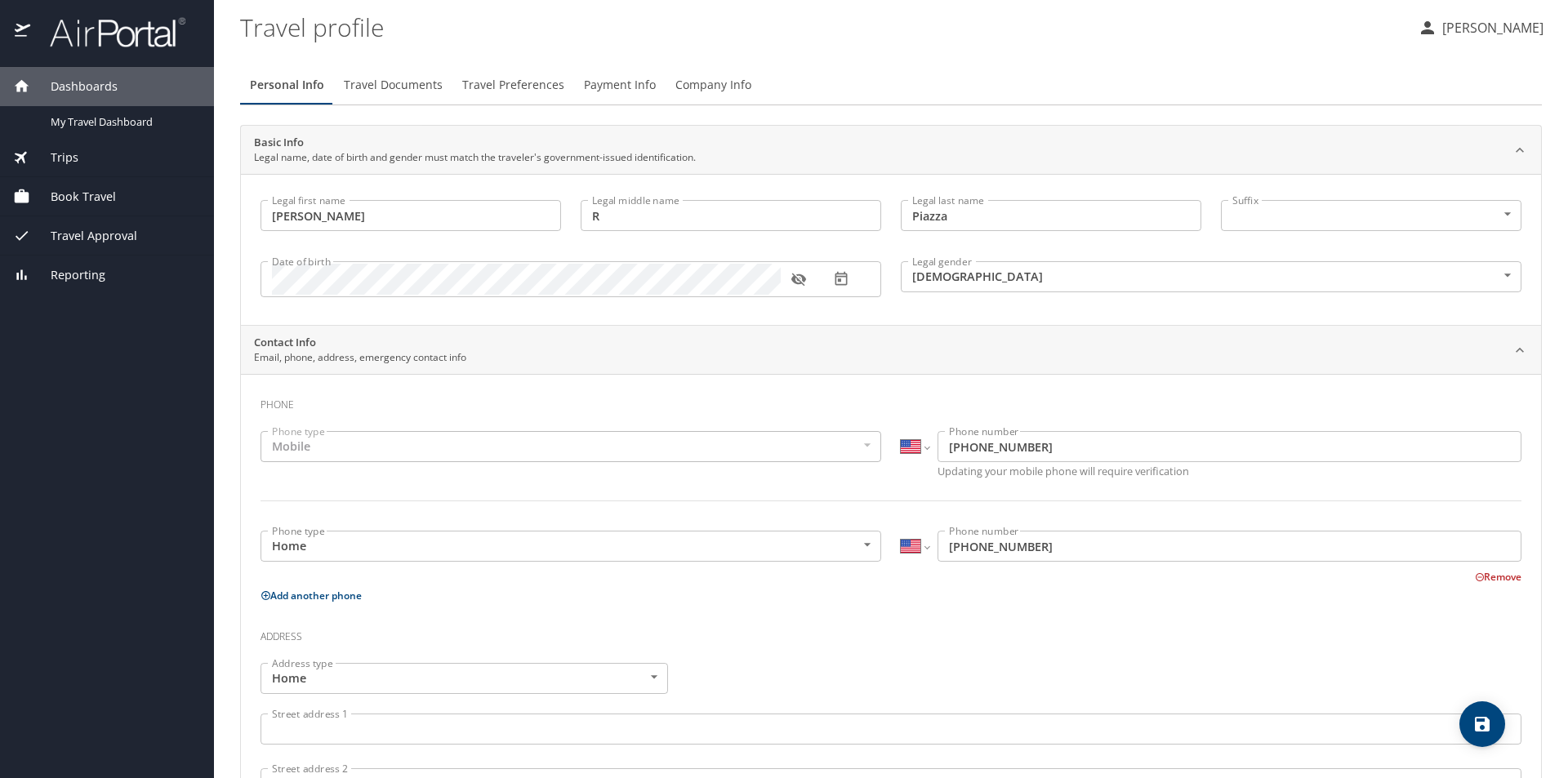
click at [576, 447] on div "Mobile" at bounding box center [571, 447] width 621 height 31
click at [384, 449] on div "Mobile" at bounding box center [571, 447] width 621 height 31
click at [307, 444] on div "Mobile" at bounding box center [571, 447] width 621 height 31
click at [276, 445] on div "Mobile" at bounding box center [571, 447] width 621 height 31
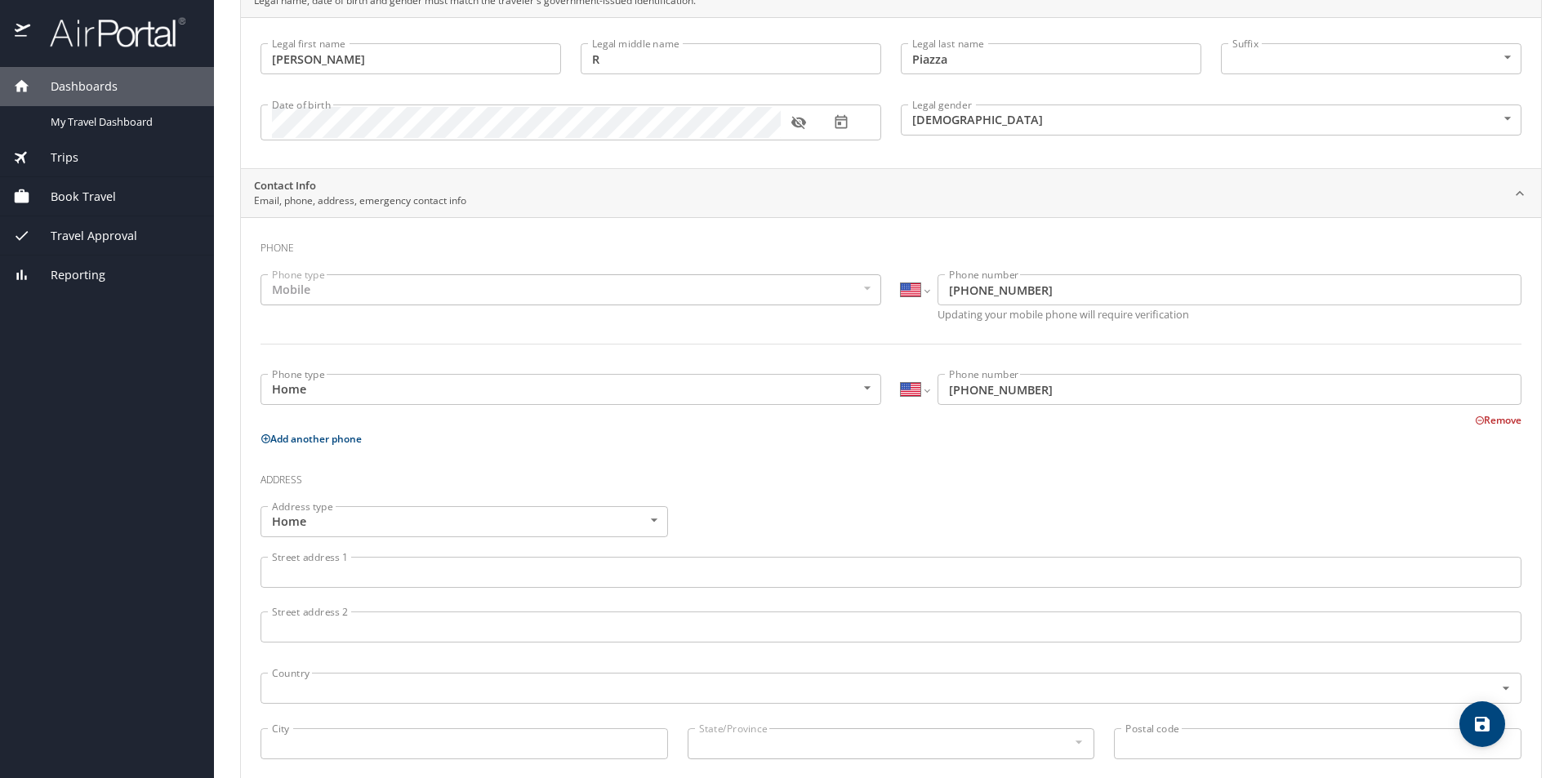
scroll to position [163, 0]
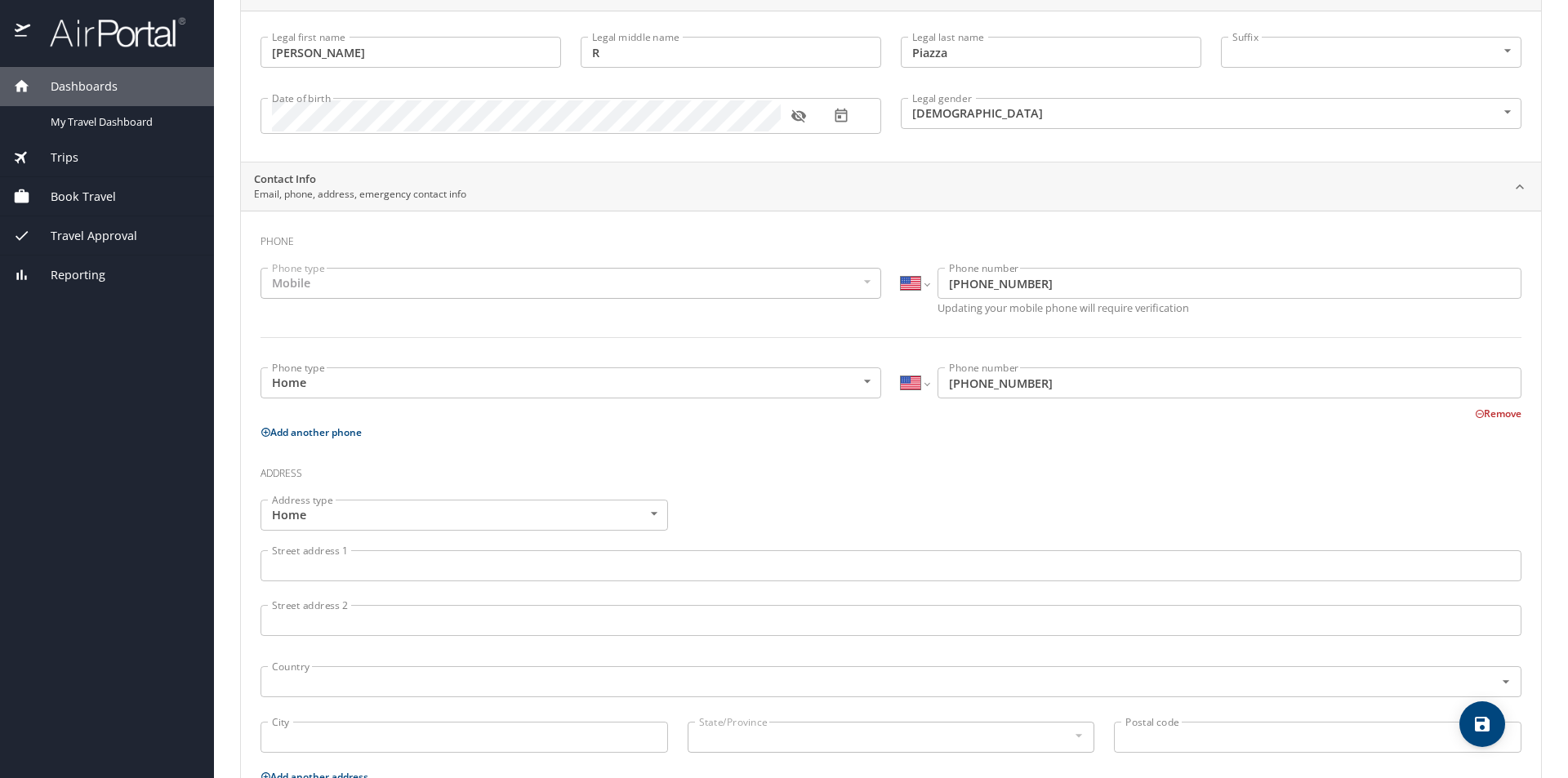
click at [626, 508] on body "Dashboards My Travel Dashboard Trips Current / Future Trips Past Trips Trips Mi…" at bounding box center [784, 389] width 1568 height 778
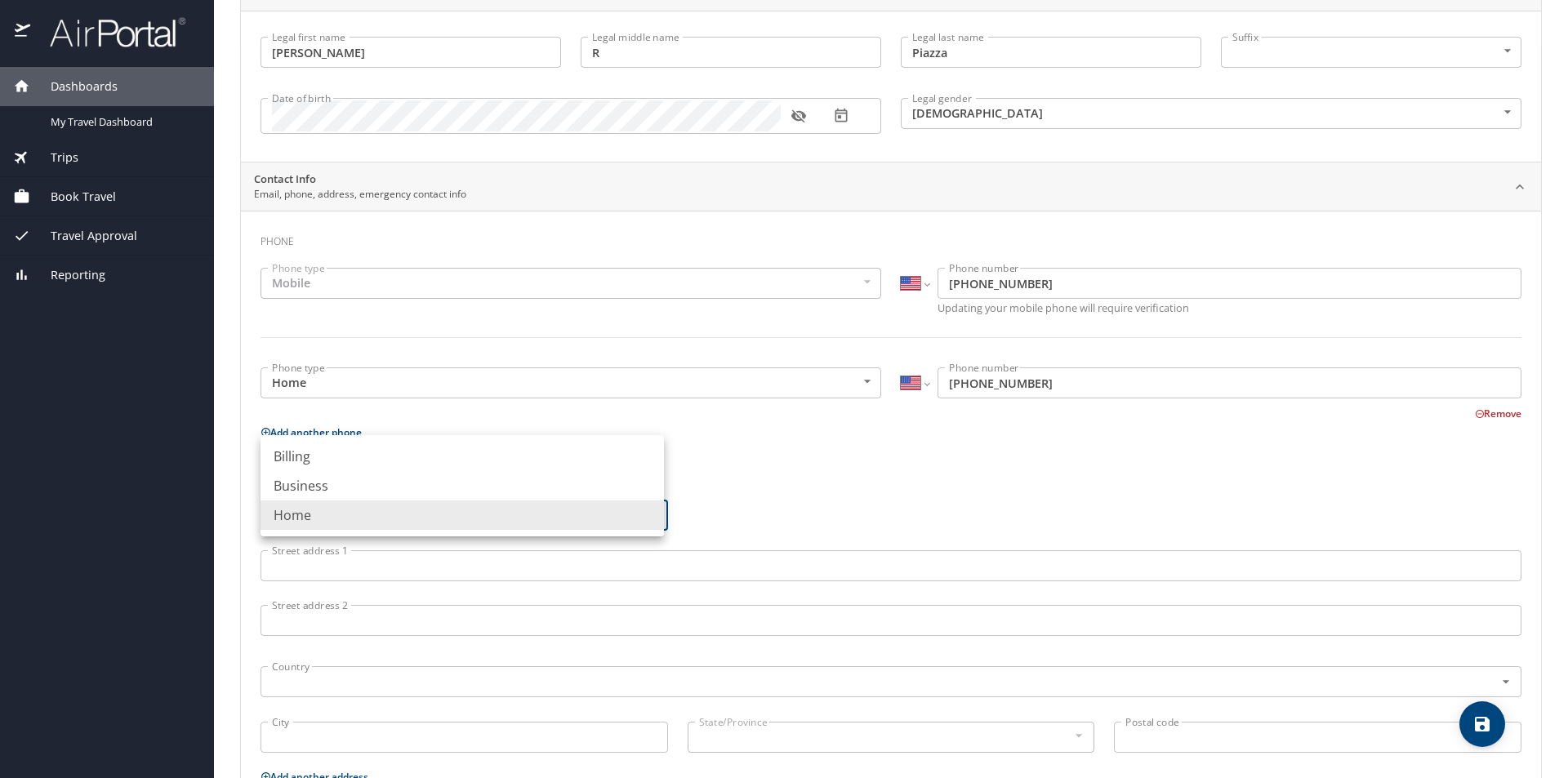
click at [622, 482] on li "Business" at bounding box center [462, 486] width 404 height 30
type input "Business"
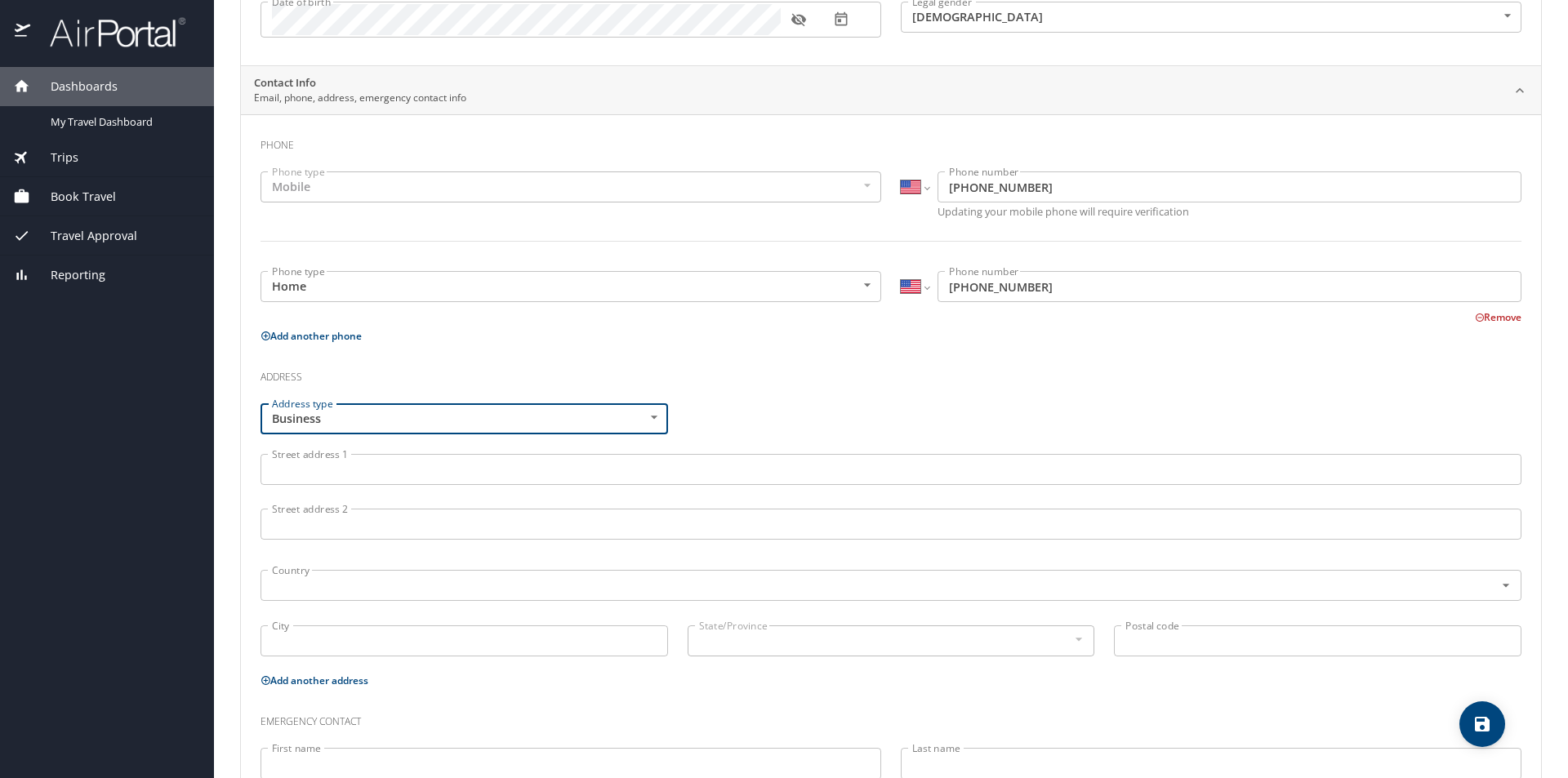
scroll to position [369, 0]
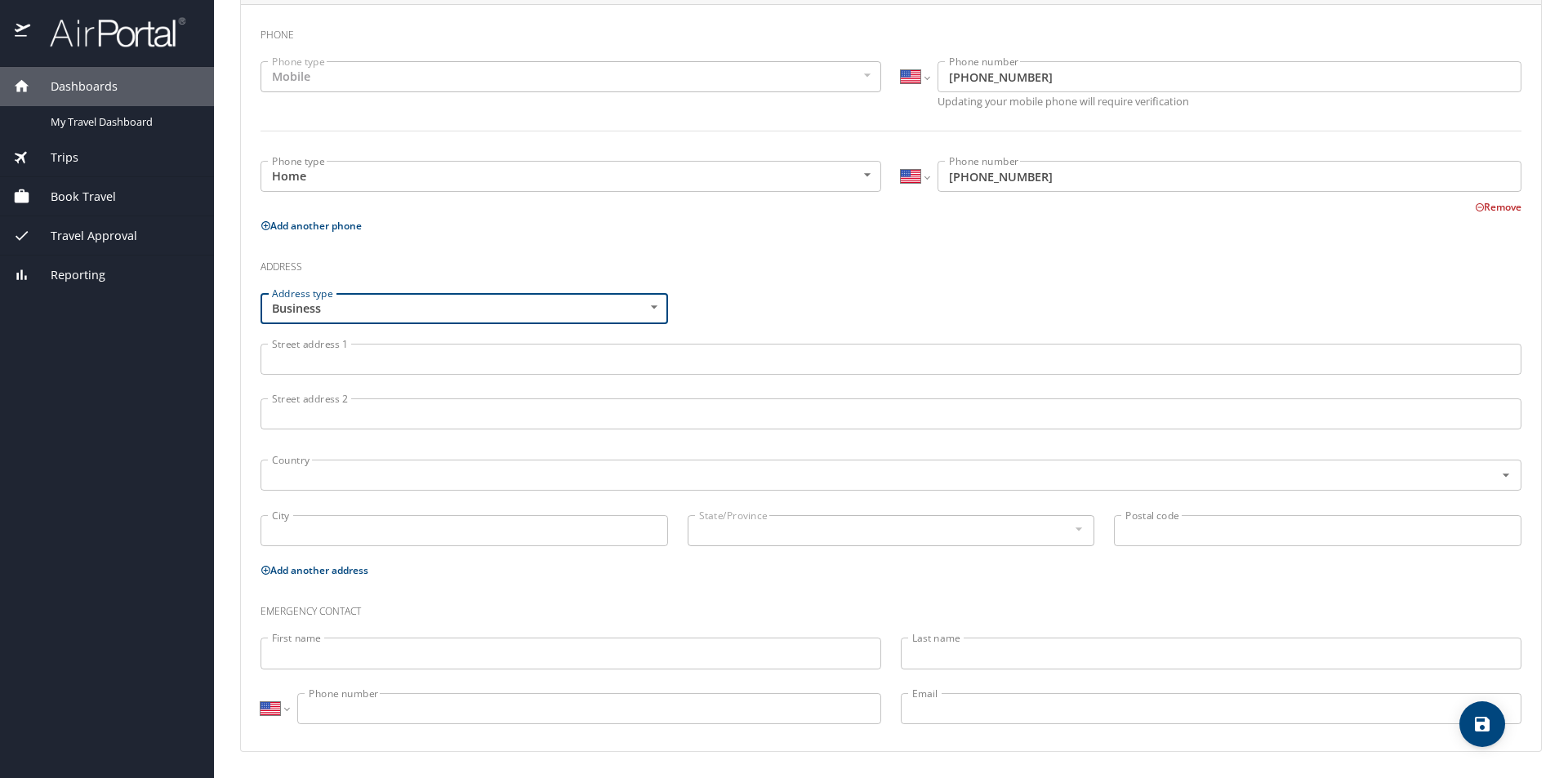
click at [565, 361] on input "Street address 1" at bounding box center [891, 359] width 1260 height 31
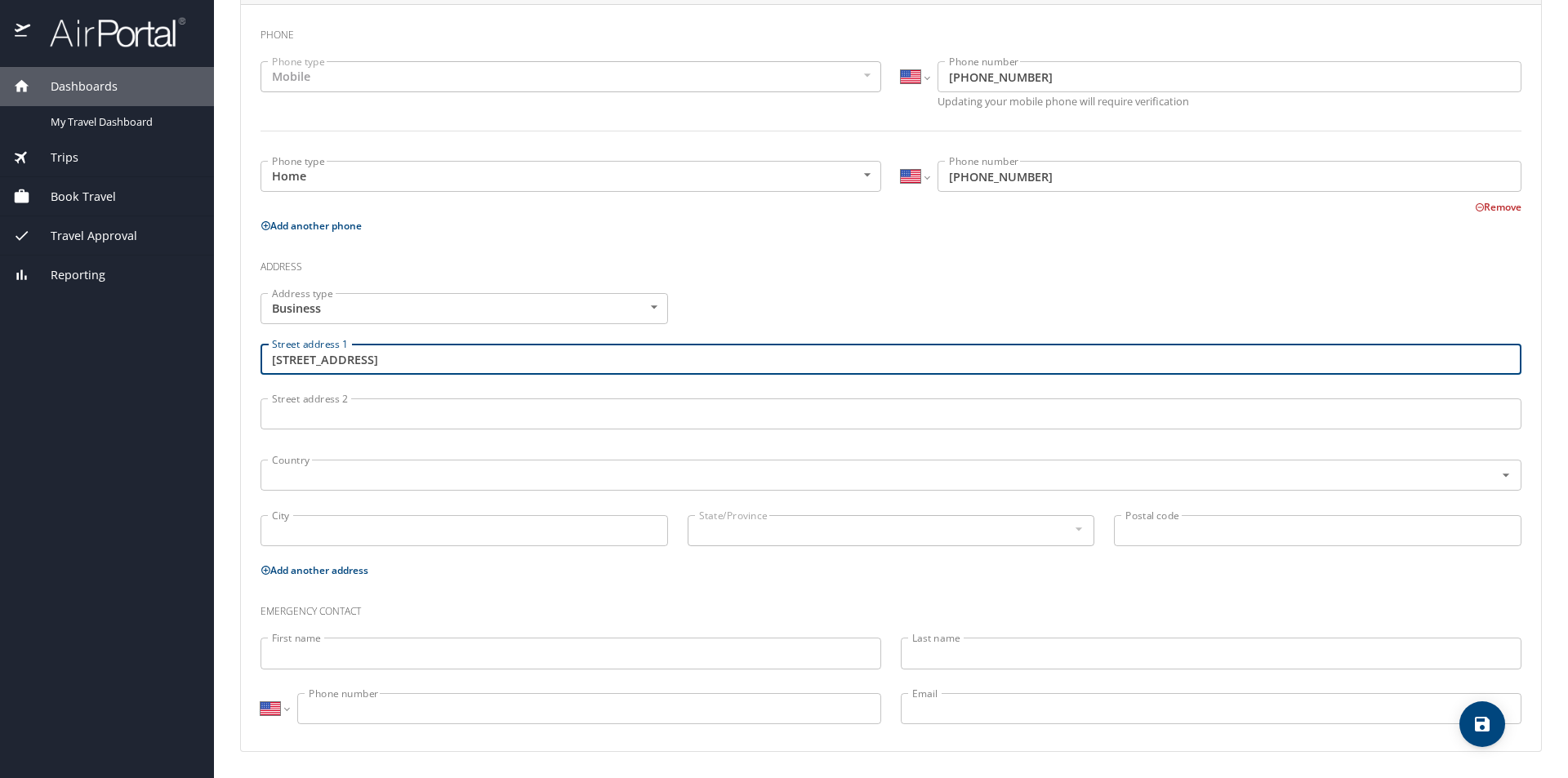
type input "7919 Independence Blvd."
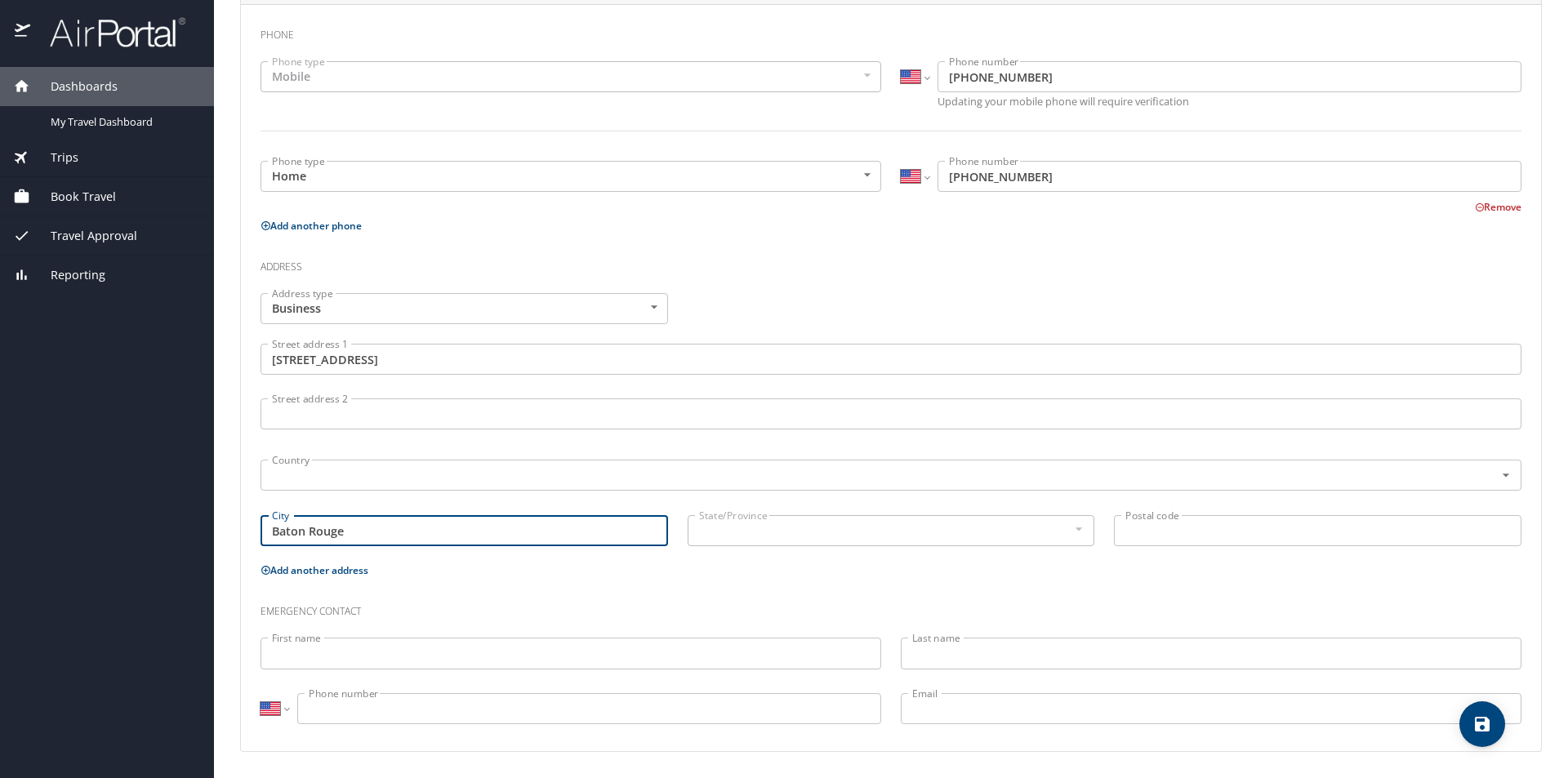
type input "Baton Rouge"
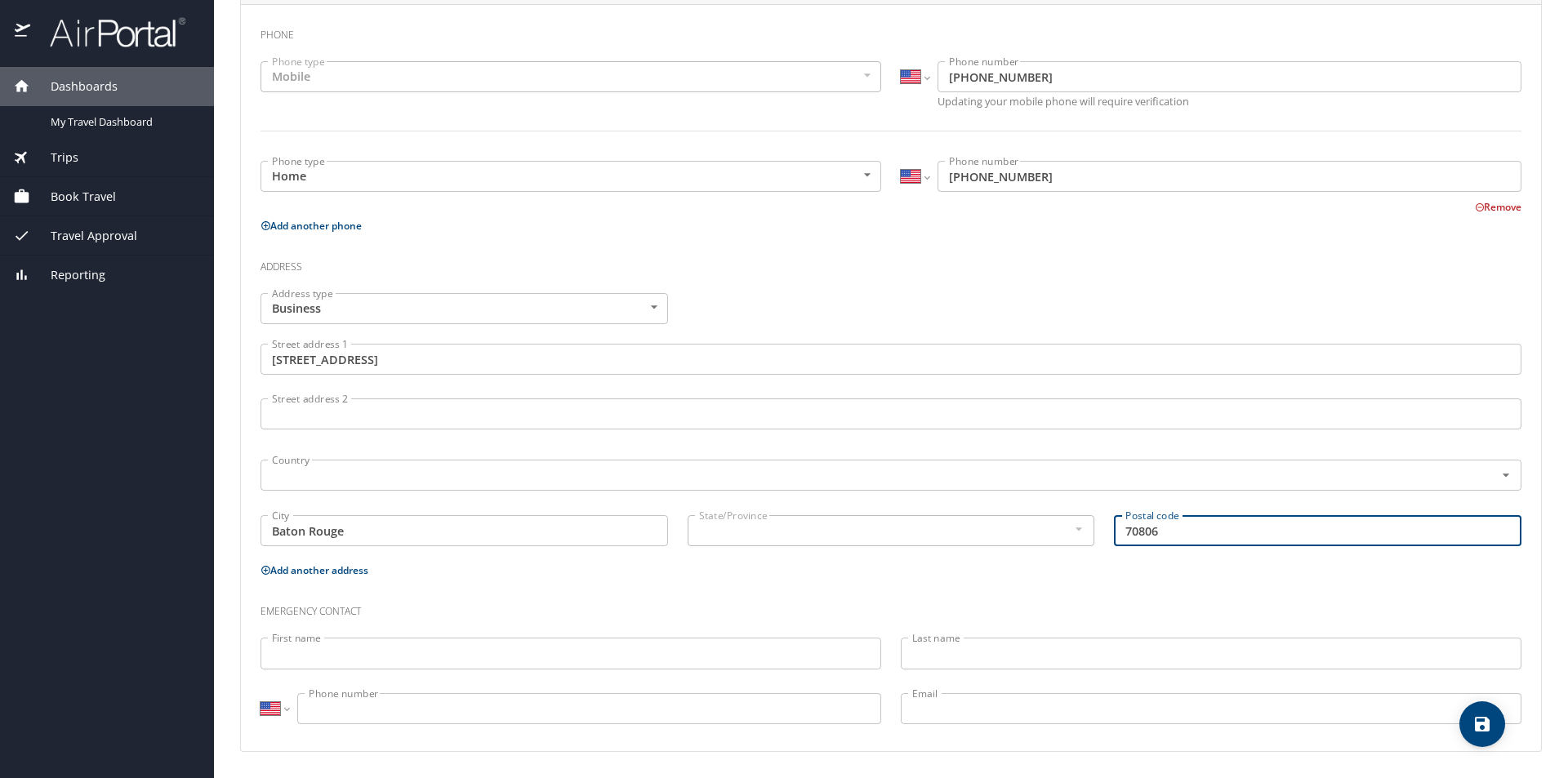
type input "70806"
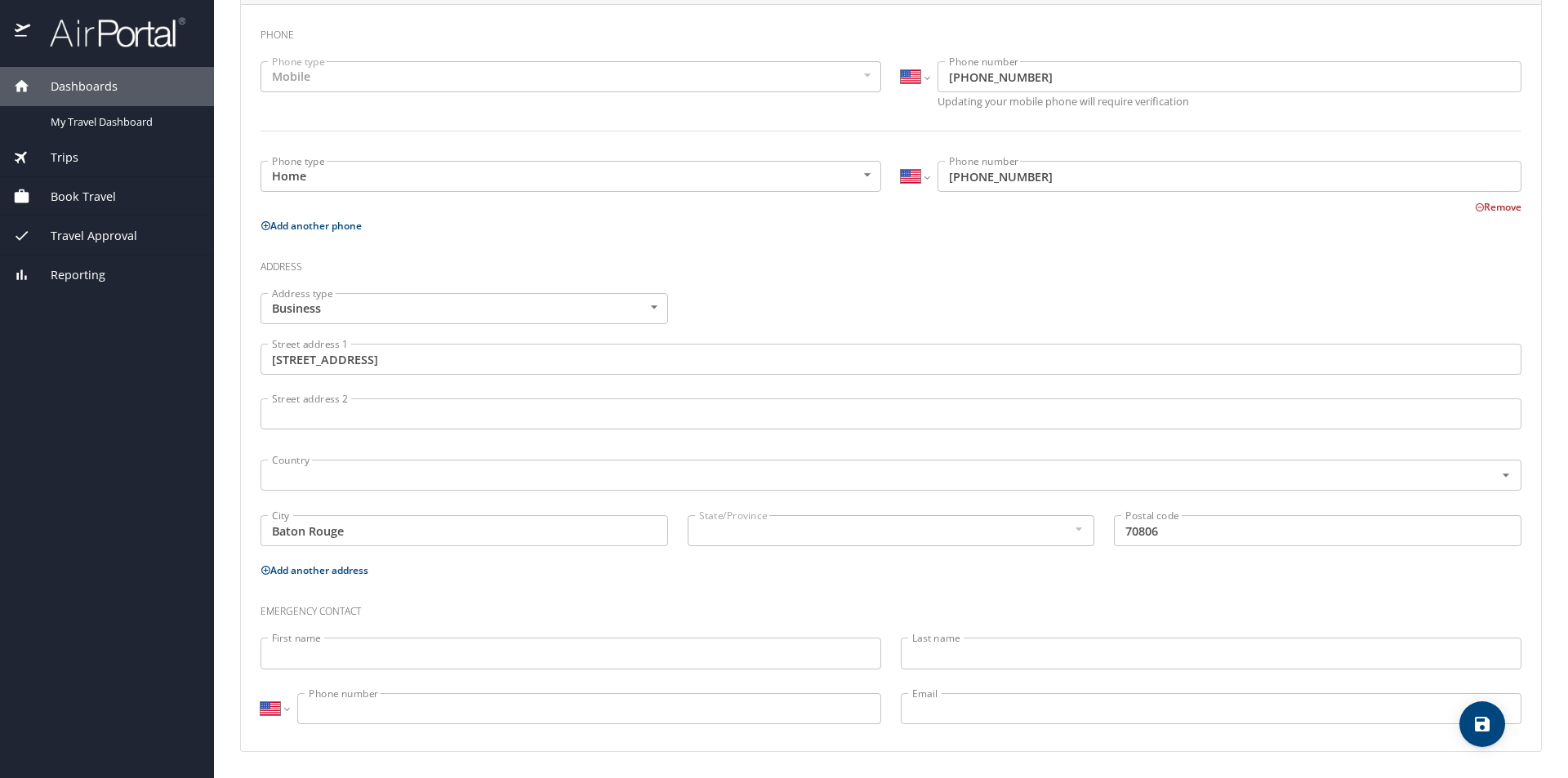
click at [1072, 529] on div at bounding box center [1077, 529] width 18 height 19
click at [526, 642] on input "First name" at bounding box center [571, 653] width 621 height 31
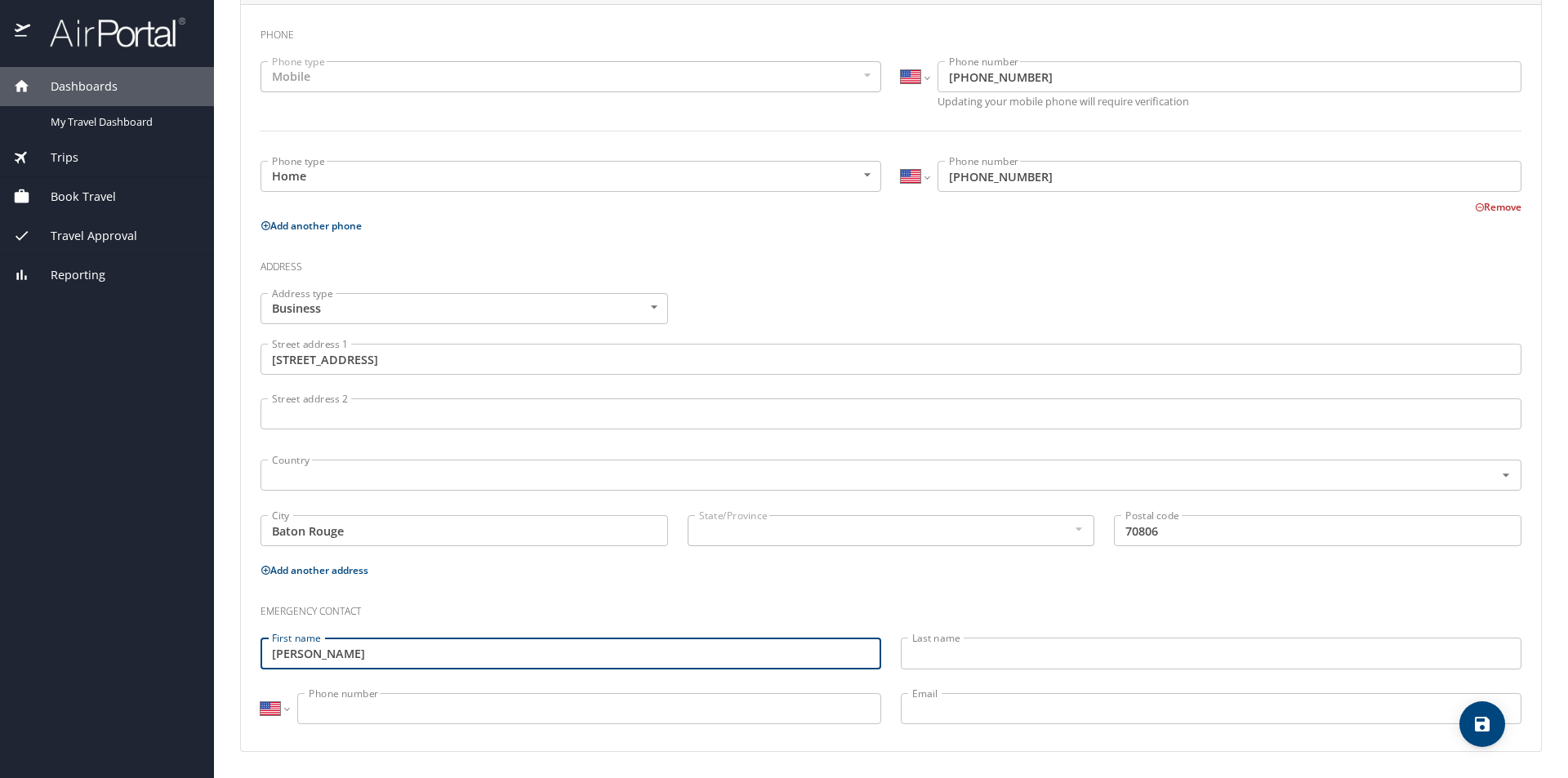
type input "Shon"
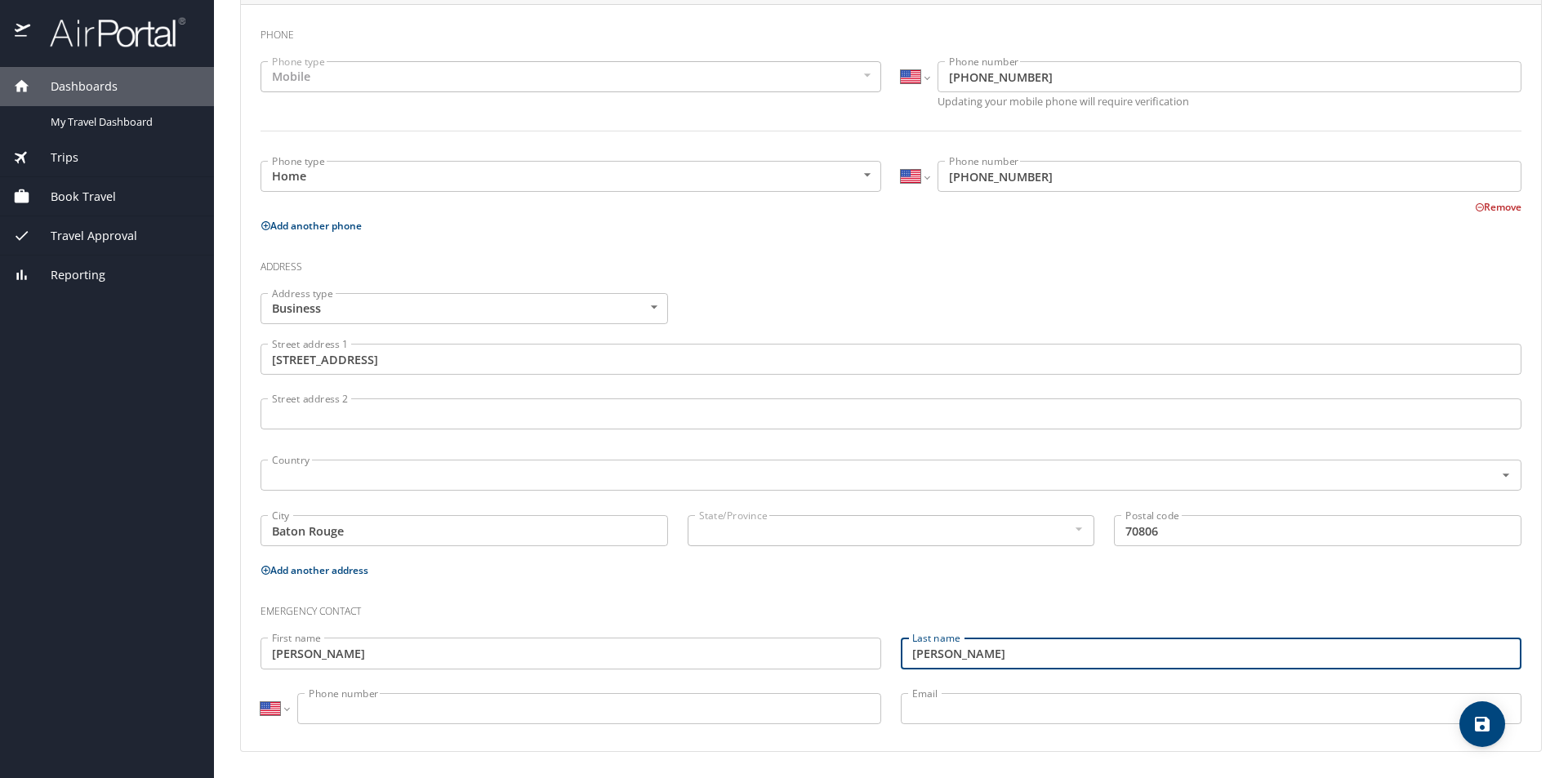
type input "Guice-Piazza"
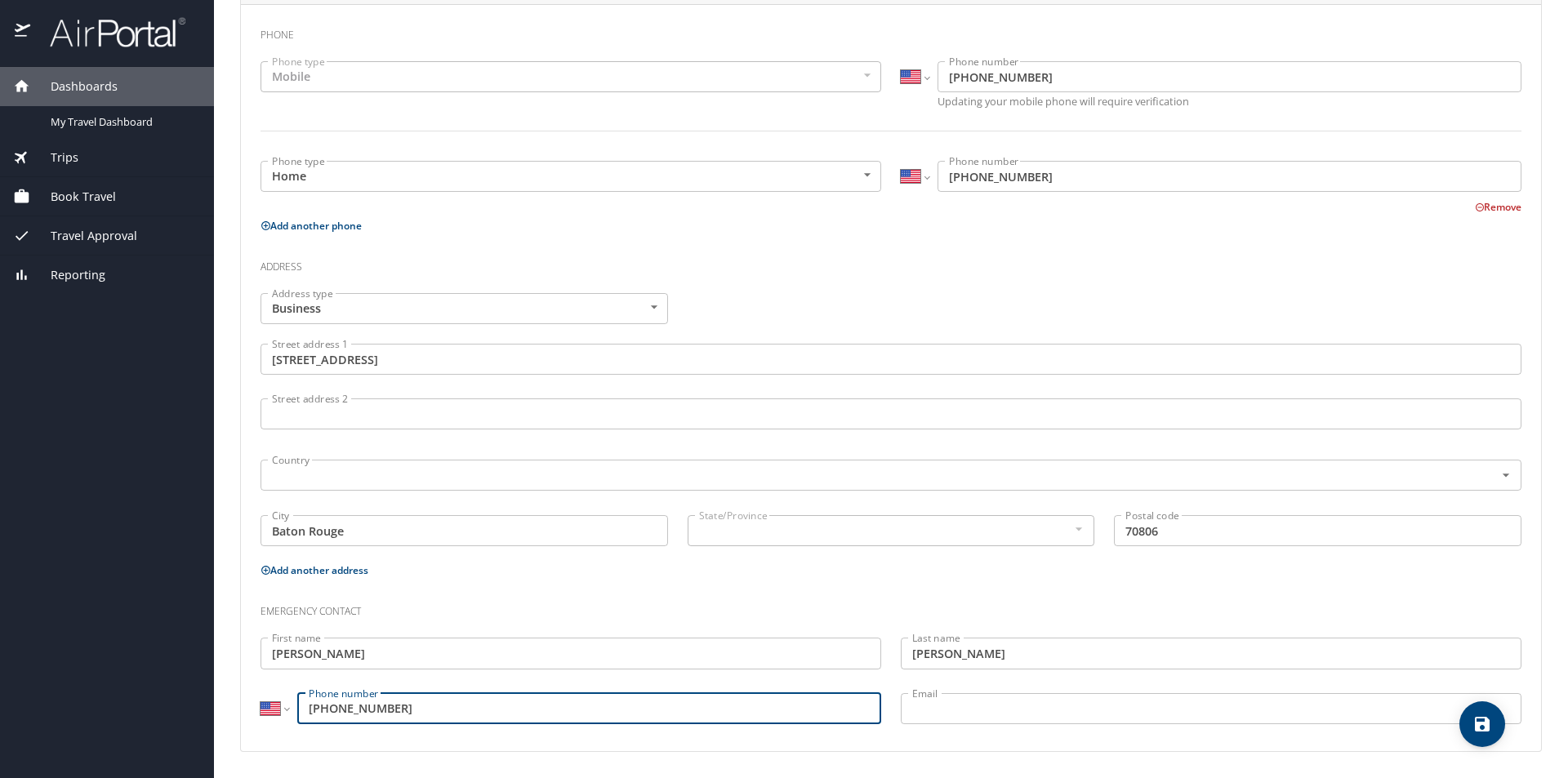
type input "(225) 721-2410"
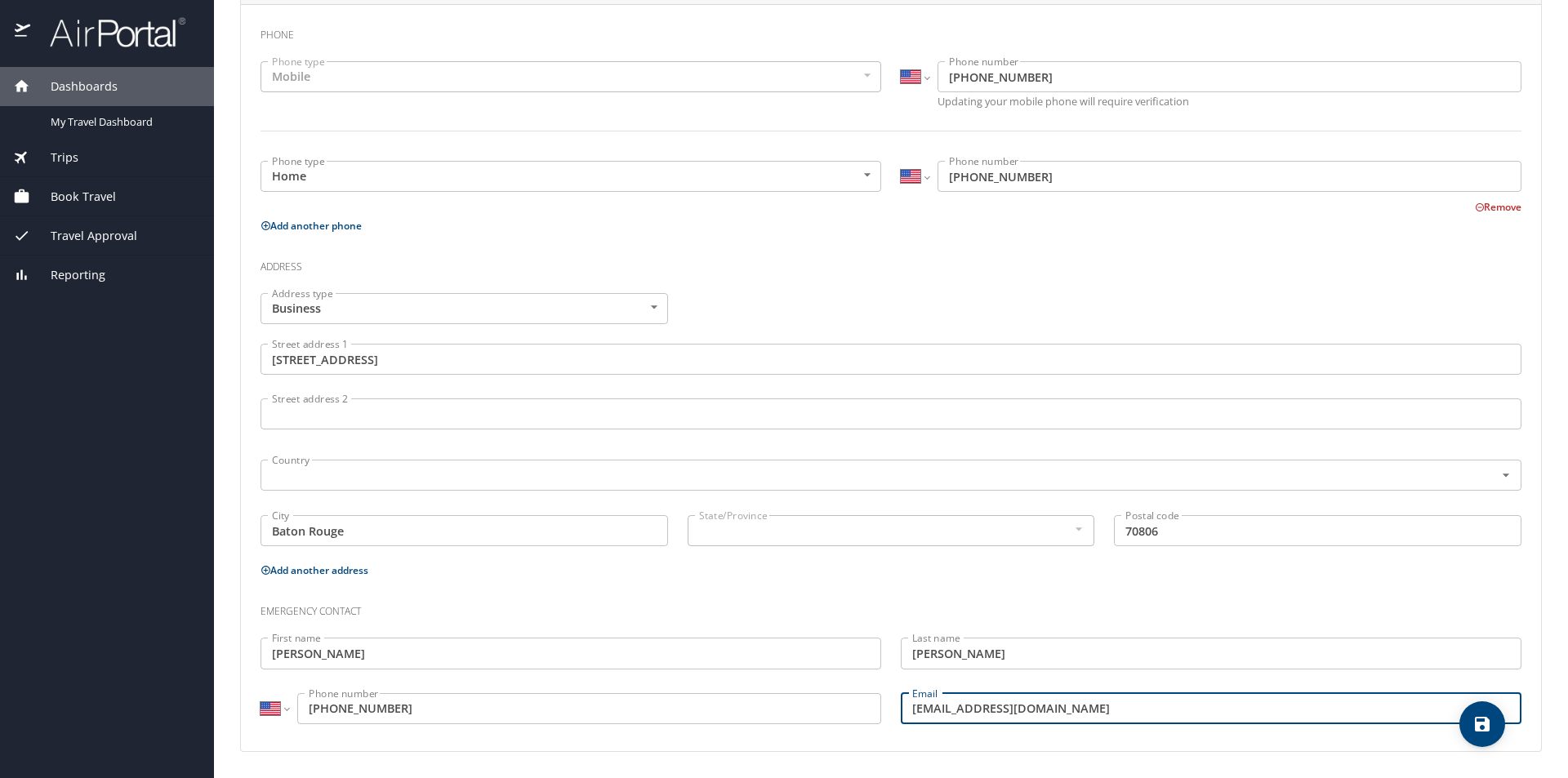
type input "shonguice1@icloud.com"
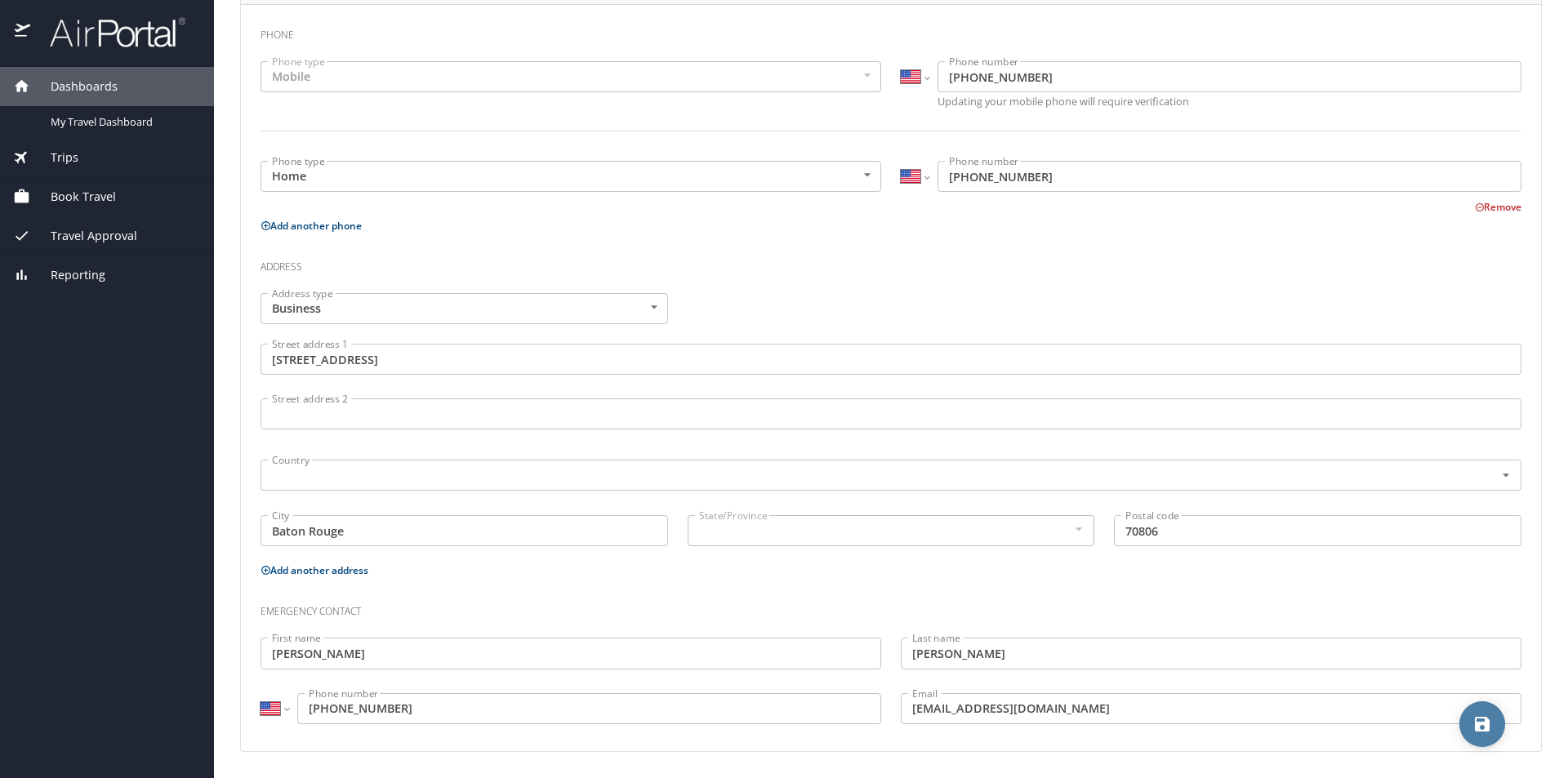
click at [1482, 719] on icon "save" at bounding box center [1482, 724] width 19 height 19
select select "US"
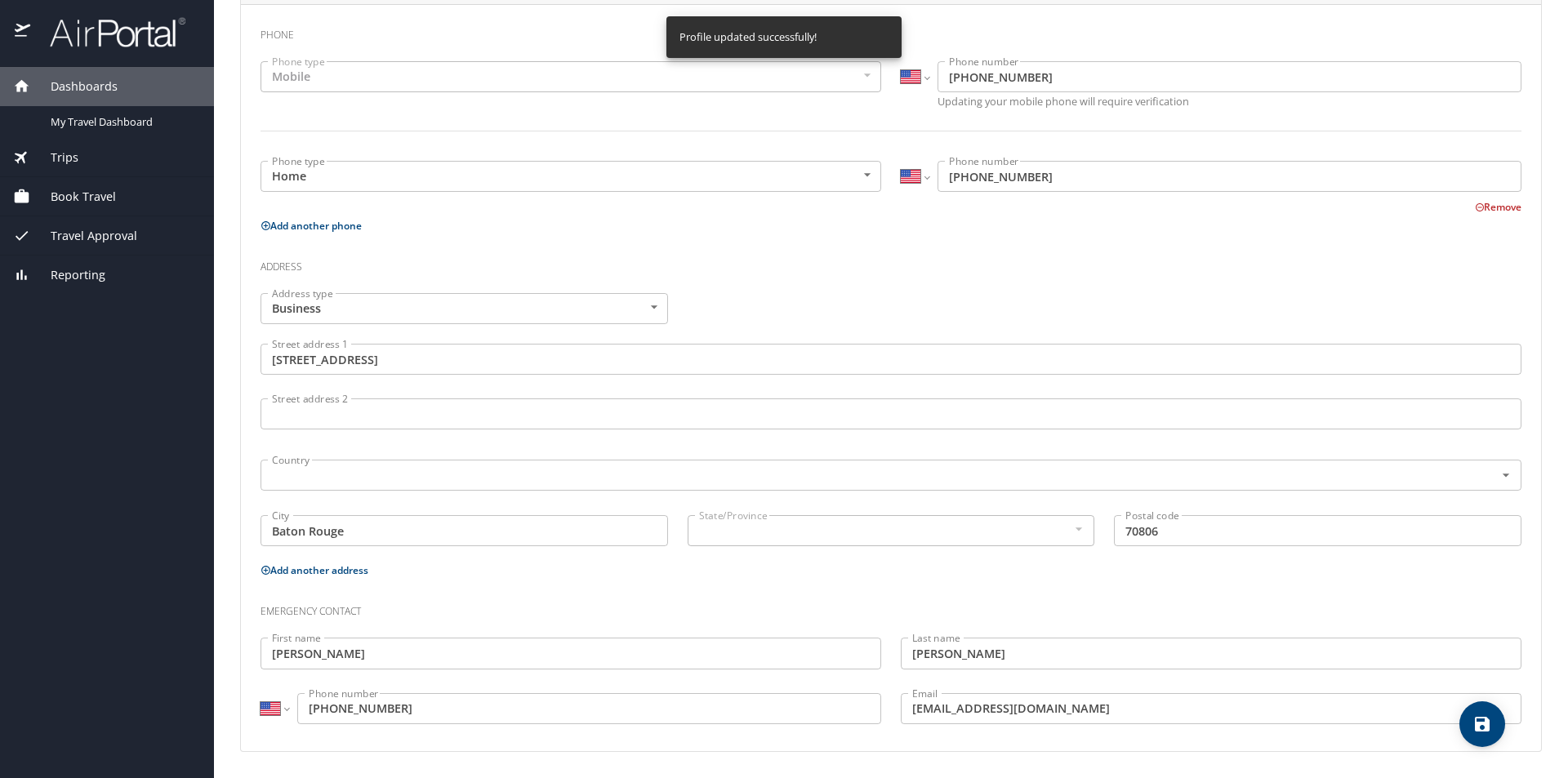
select select "US"
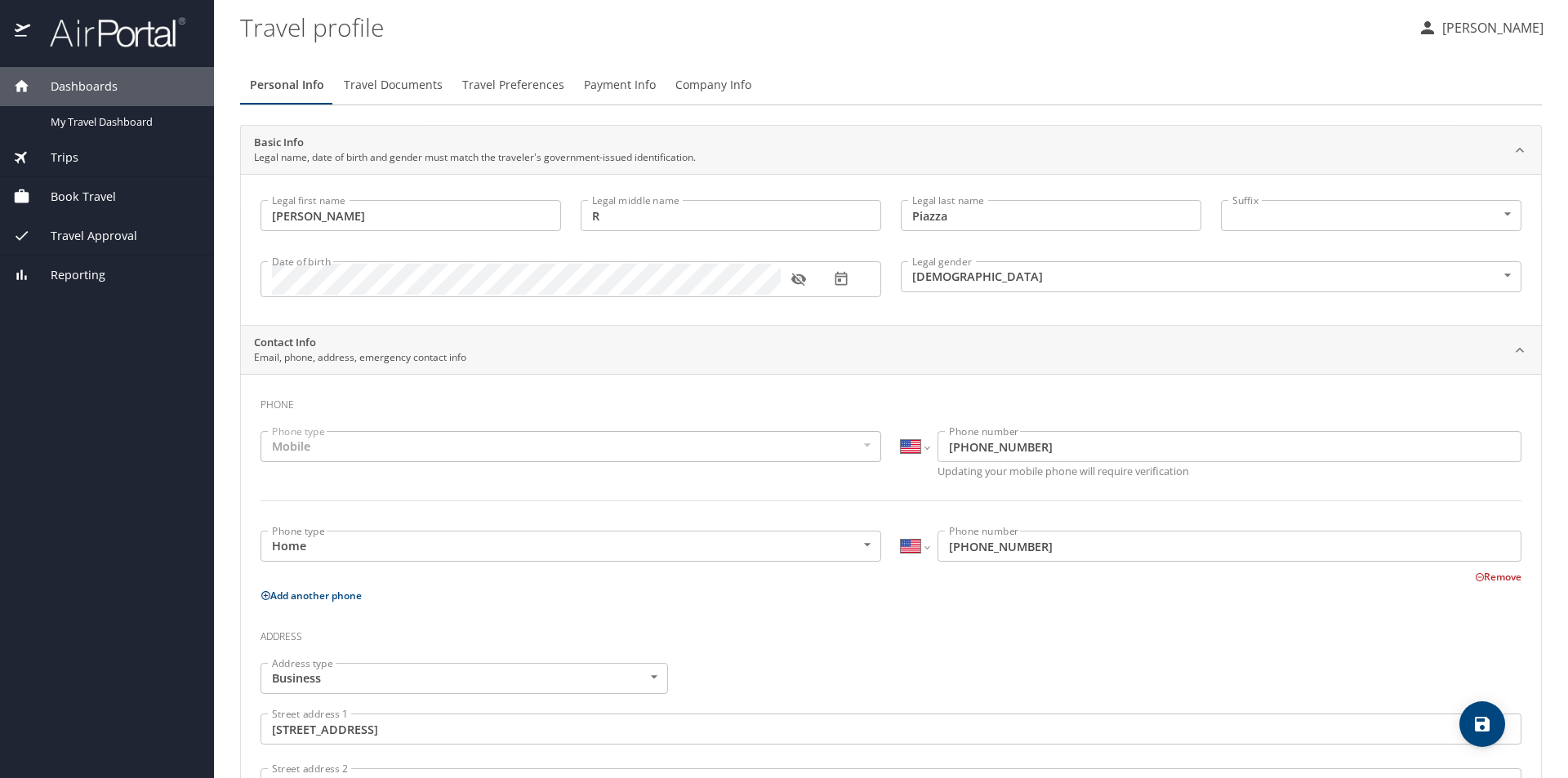
click at [414, 84] on span "Travel Documents" at bounding box center [392, 85] width 98 height 20
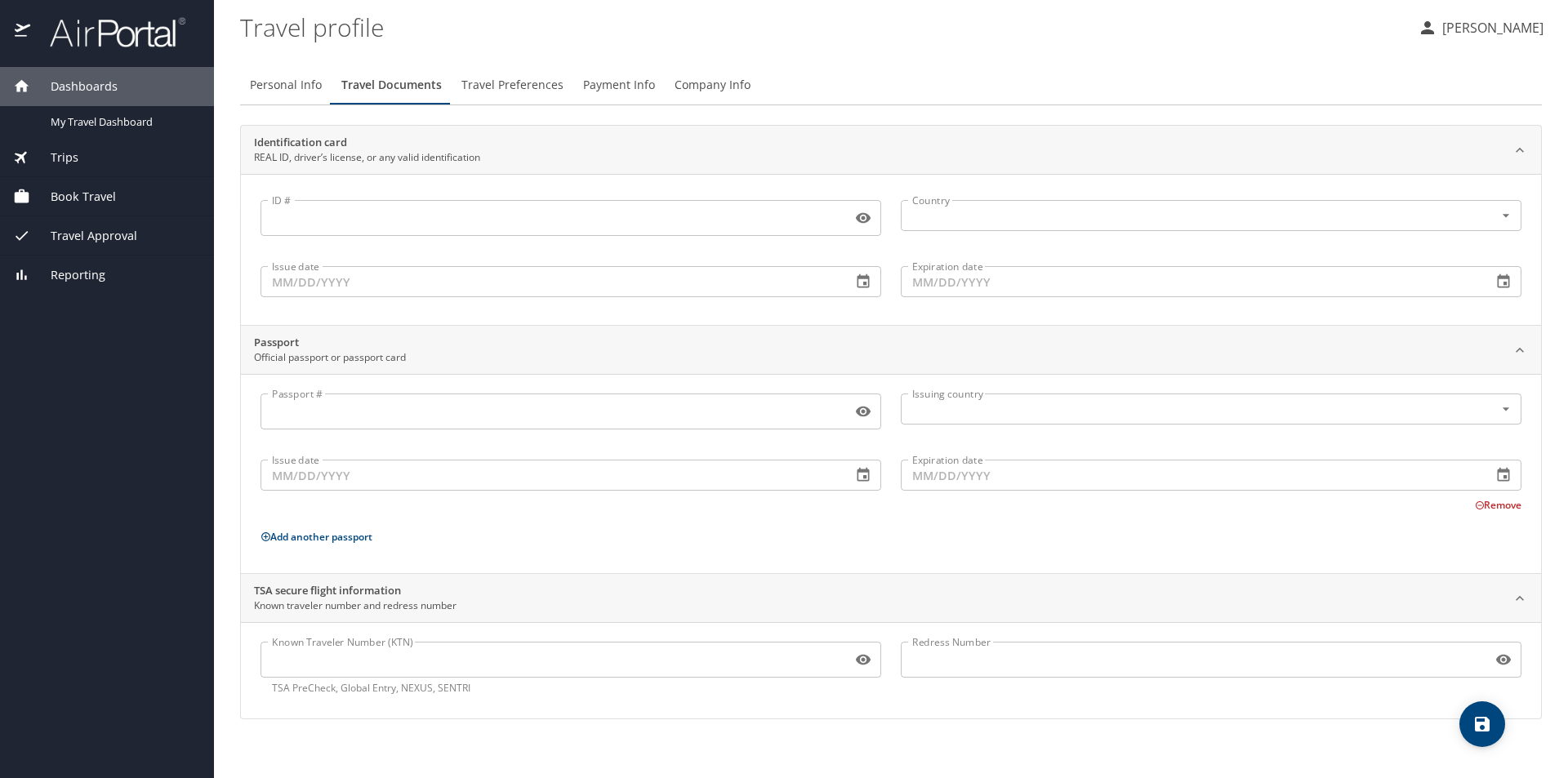
click at [94, 238] on span "Travel Approval" at bounding box center [84, 235] width 107 height 18
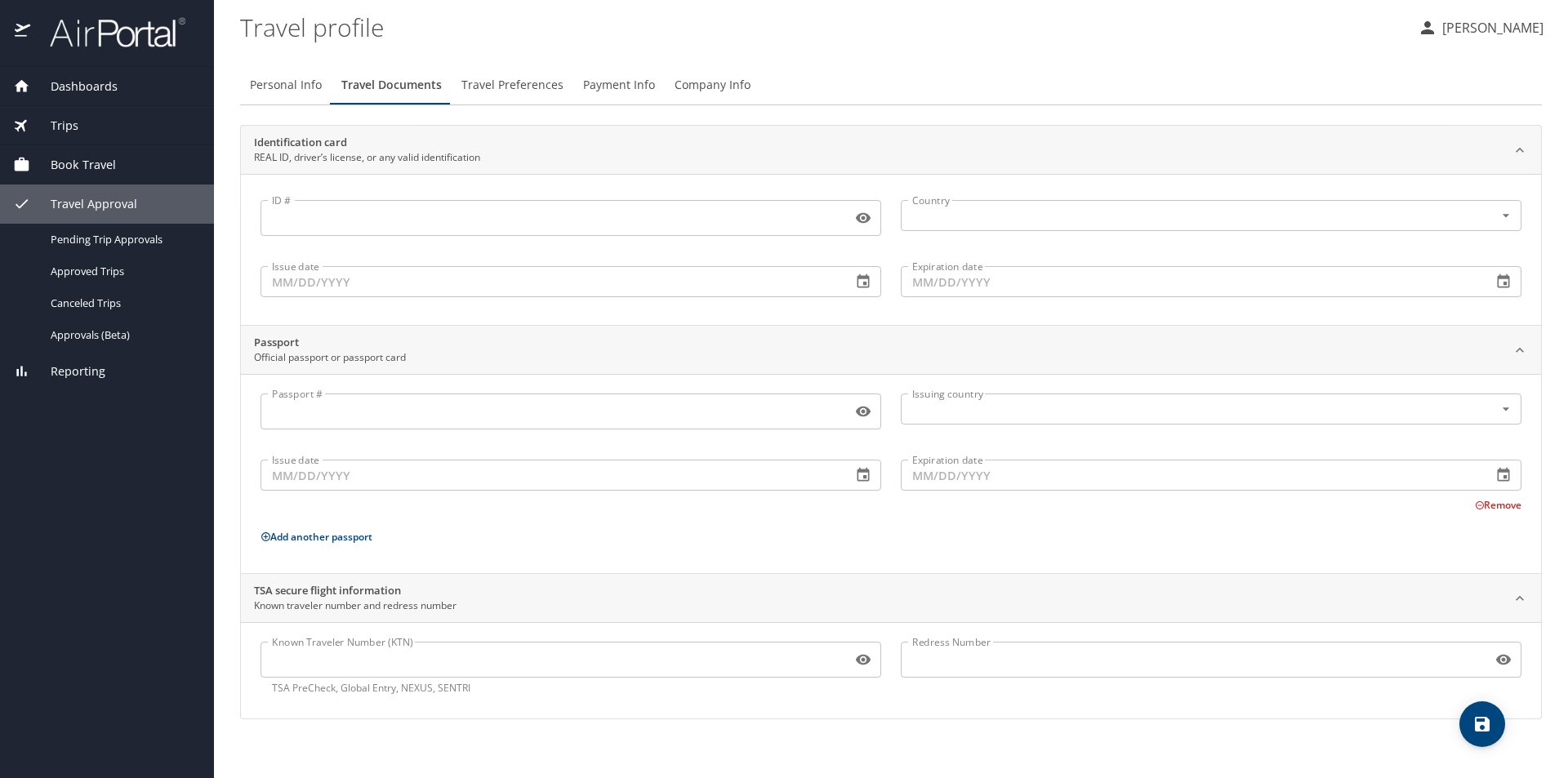
click at [95, 167] on span "Book Travel" at bounding box center [73, 165] width 85 height 18
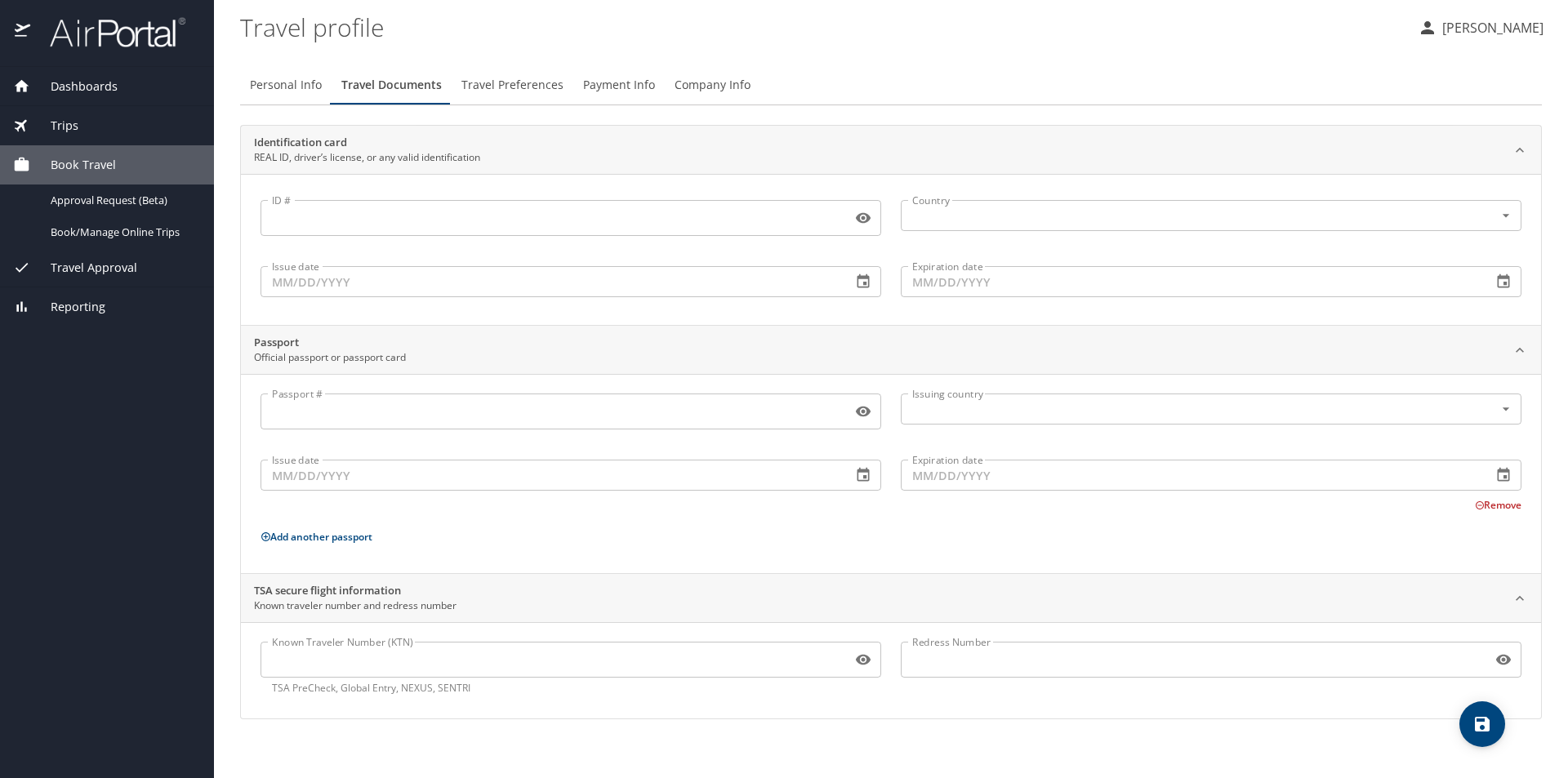
click at [83, 125] on div "Trips" at bounding box center [106, 125] width 187 height 18
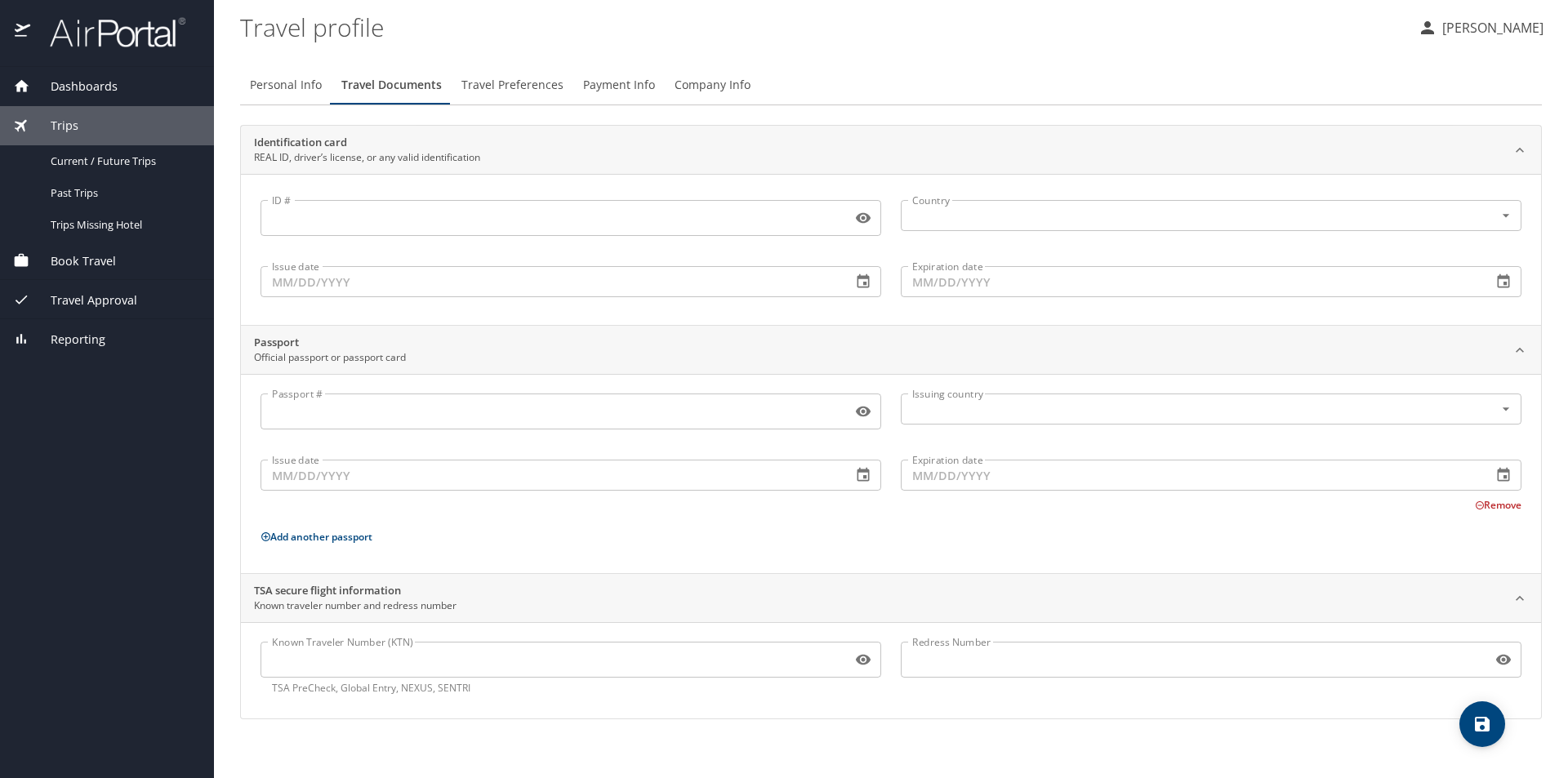
click at [71, 82] on span "Dashboards" at bounding box center [74, 86] width 87 height 18
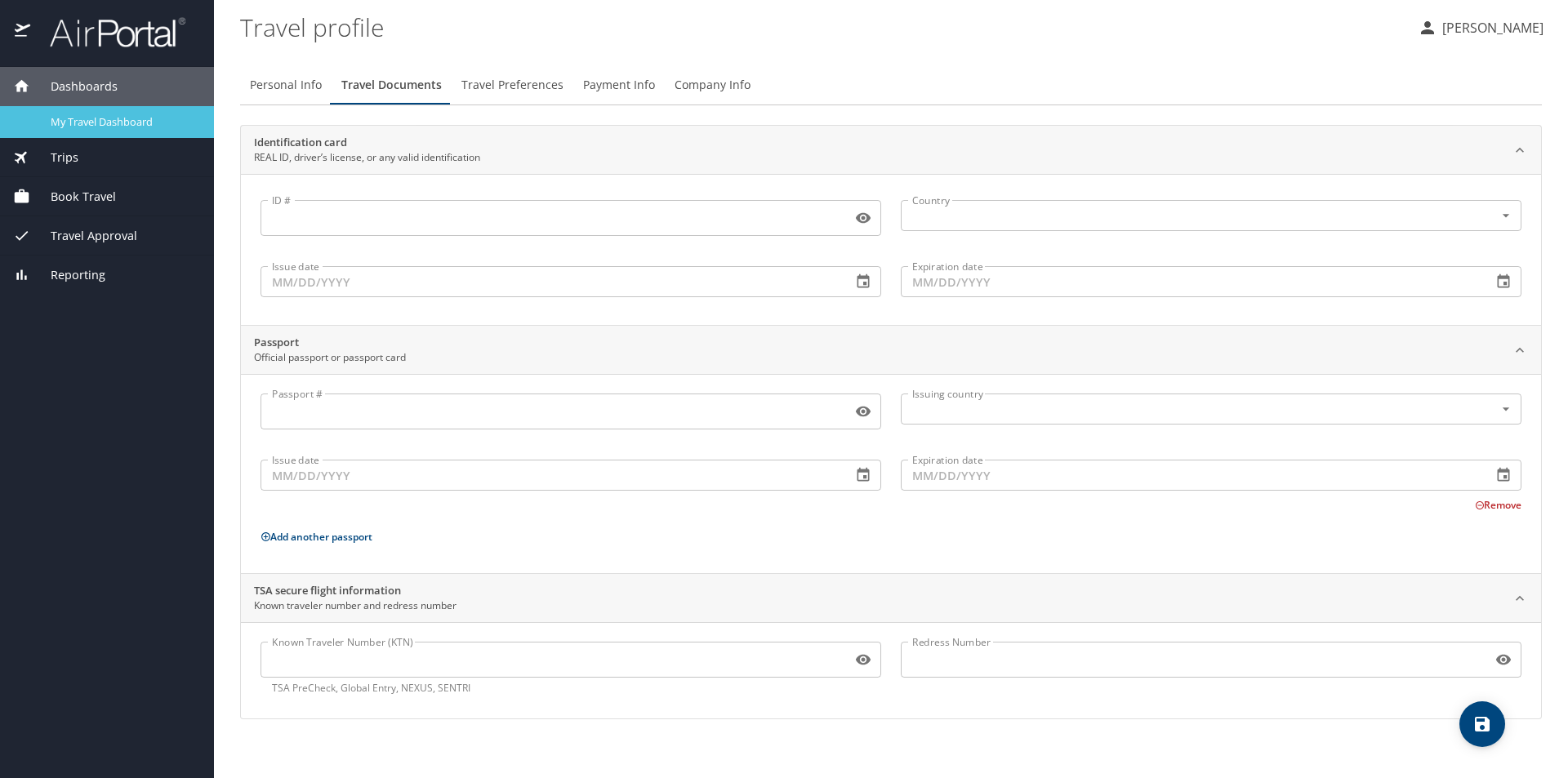
click at [139, 120] on span "My Travel Dashboard" at bounding box center [122, 122] width 144 height 16
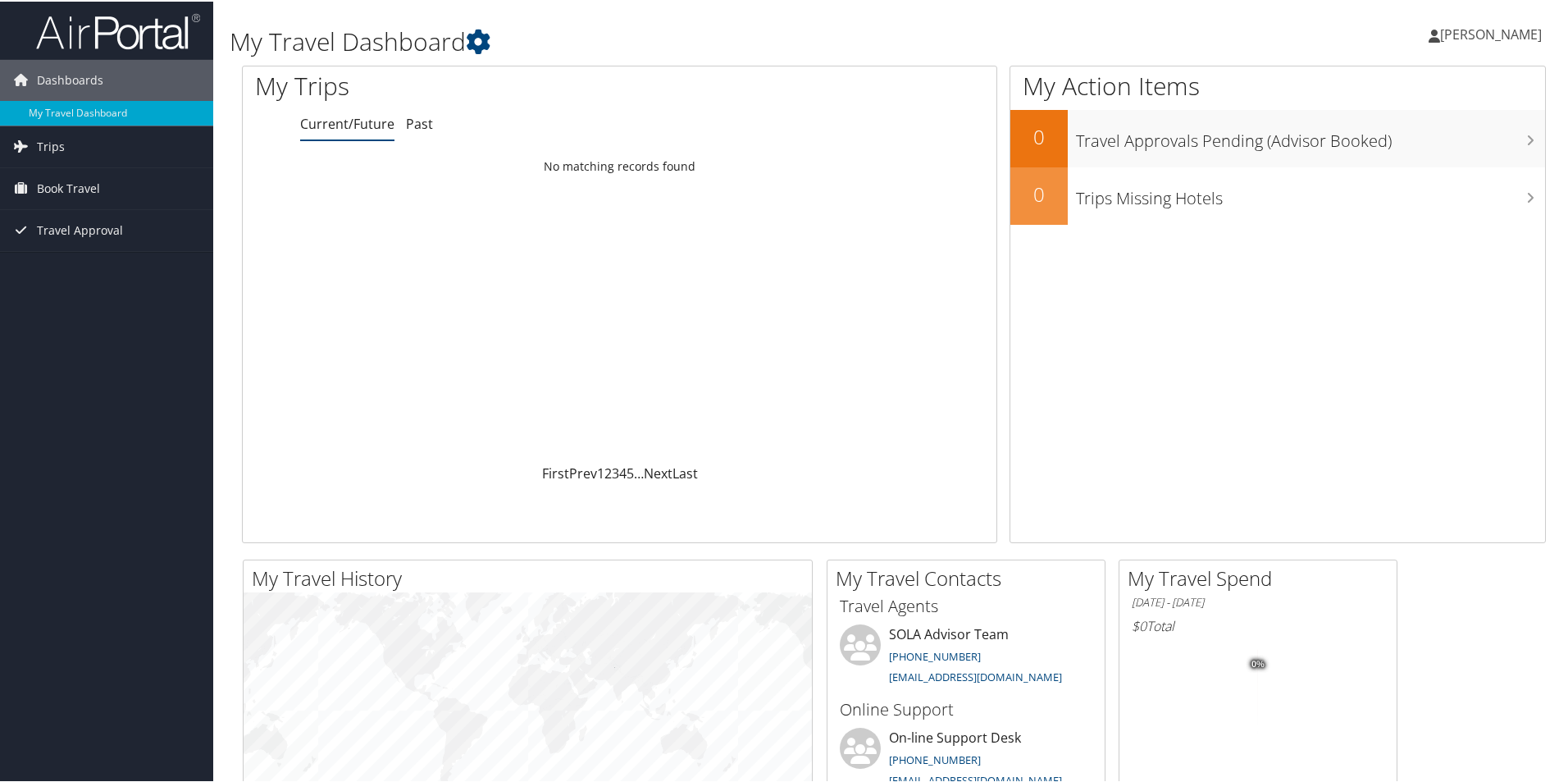
click at [1460, 31] on span "Michele Piazza" at bounding box center [1491, 32] width 102 height 18
click at [1410, 116] on link "Travel Agency Contacts" at bounding box center [1447, 118] width 183 height 28
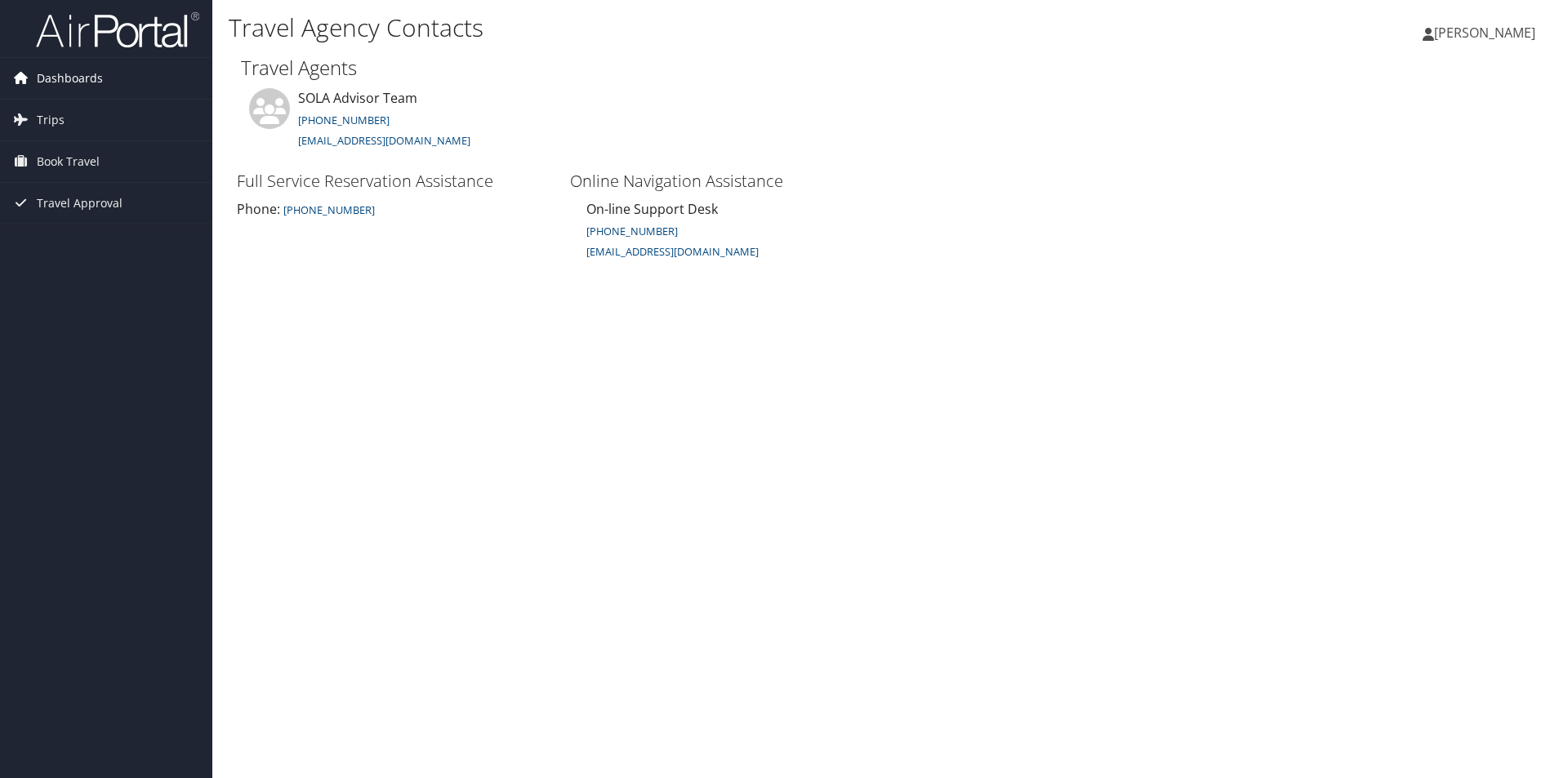
click at [31, 73] on icon at bounding box center [20, 78] width 24 height 24
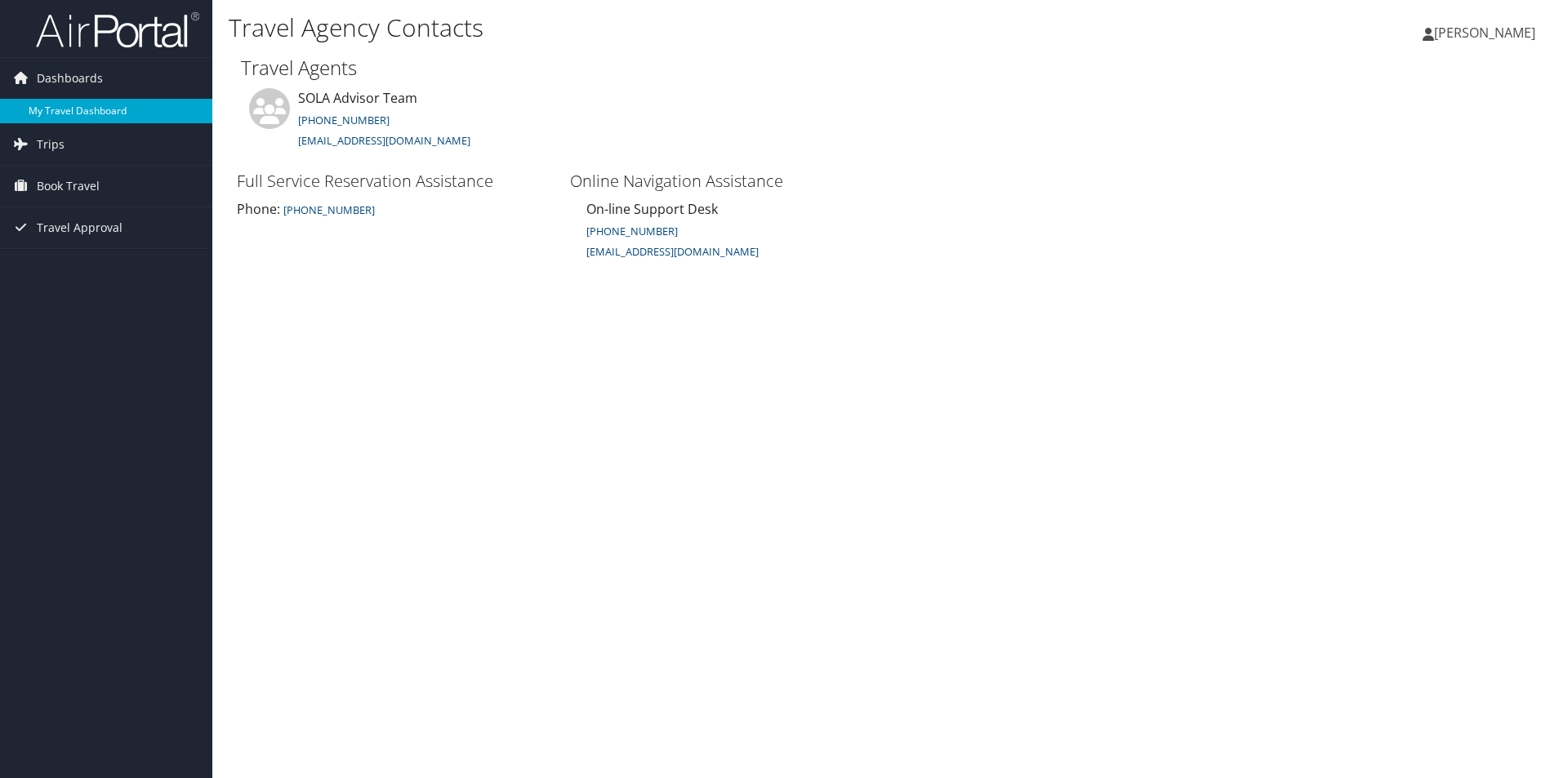
click at [68, 108] on link "My Travel Dashboard" at bounding box center [106, 111] width 213 height 24
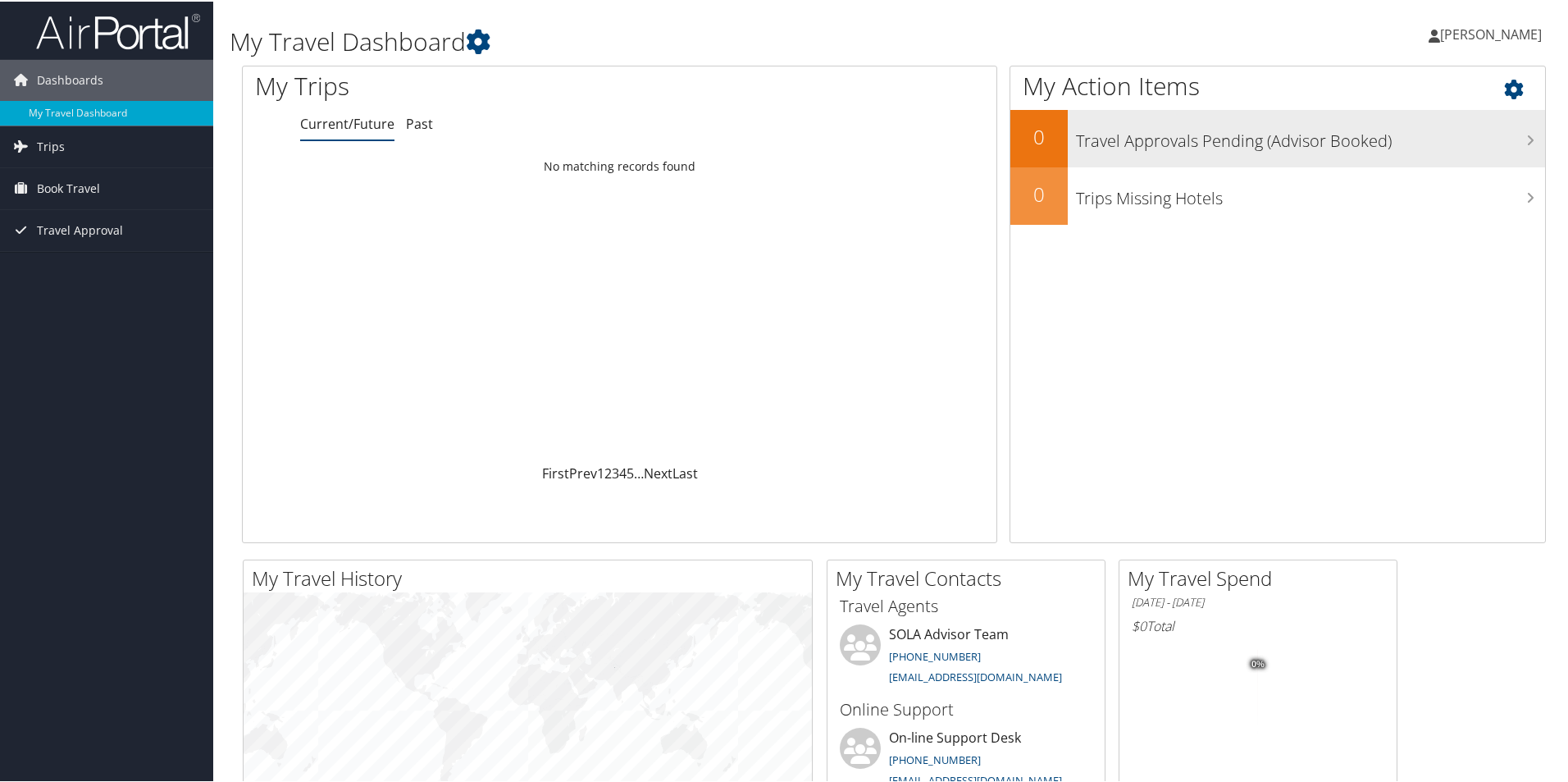
click at [1346, 134] on h3 "Travel Approvals Pending (Advisor Booked)" at bounding box center [1311, 136] width 469 height 32
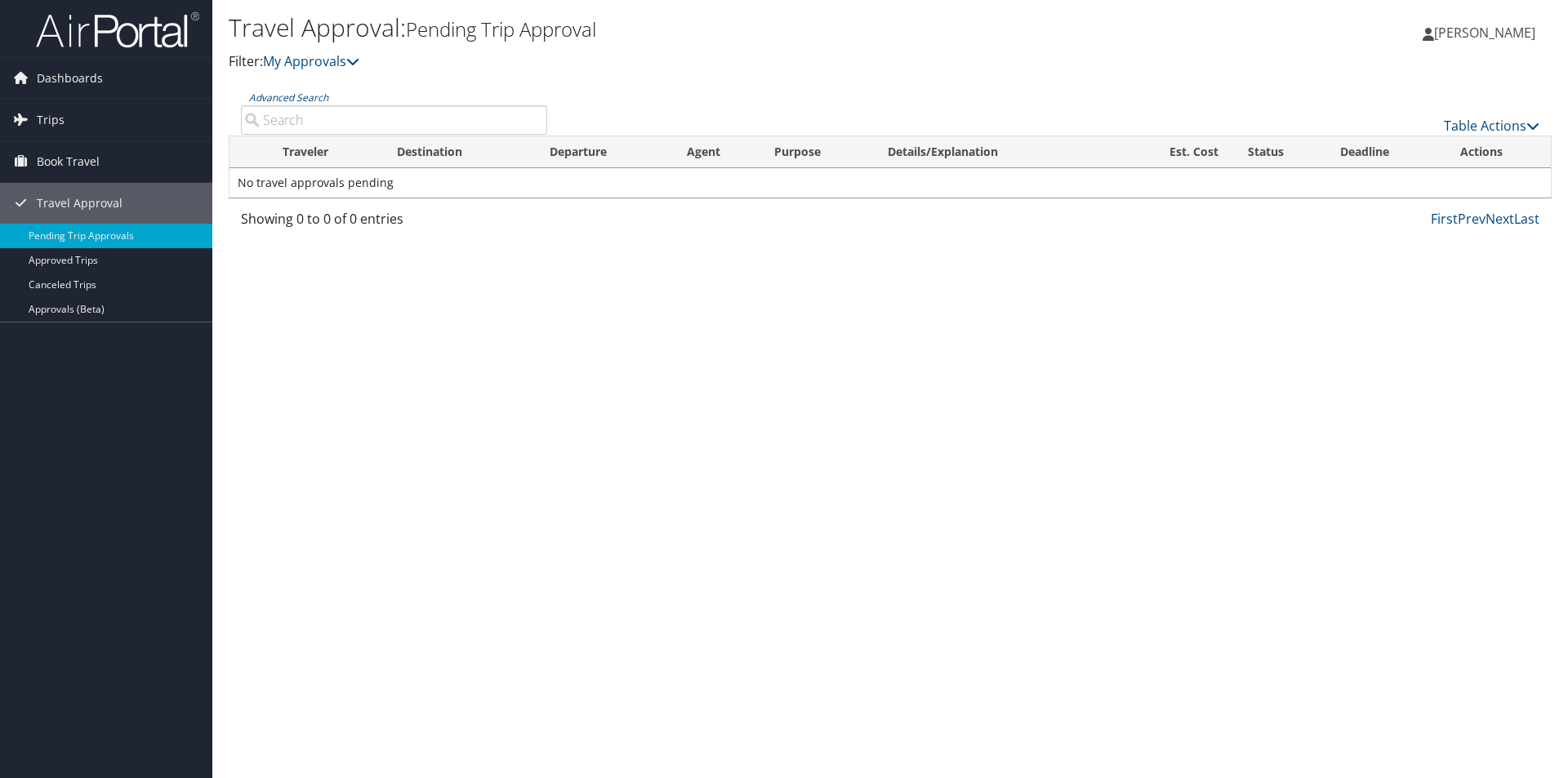
click at [371, 119] on input "Advanced Search" at bounding box center [393, 120] width 306 height 30
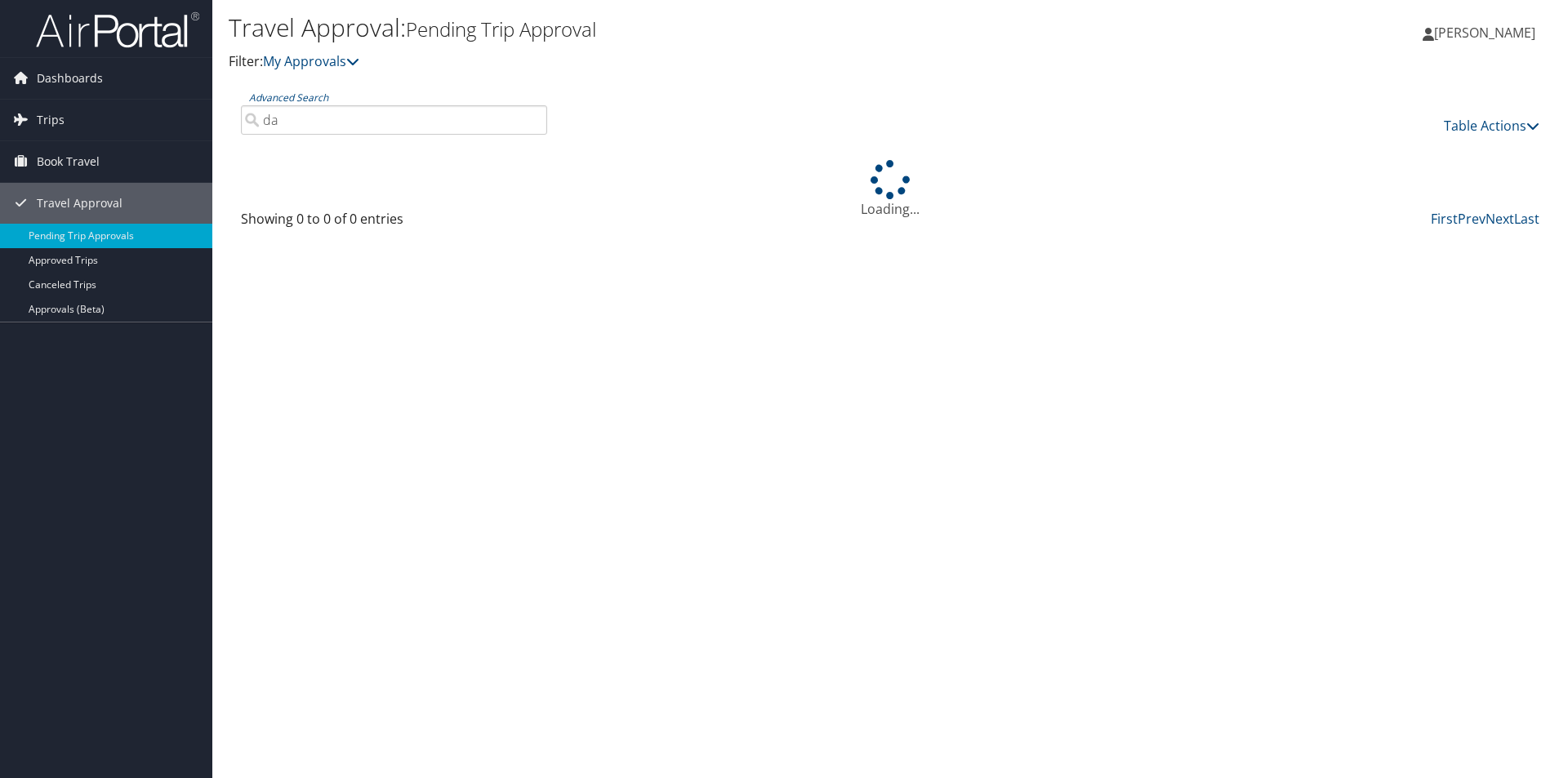
type input "d"
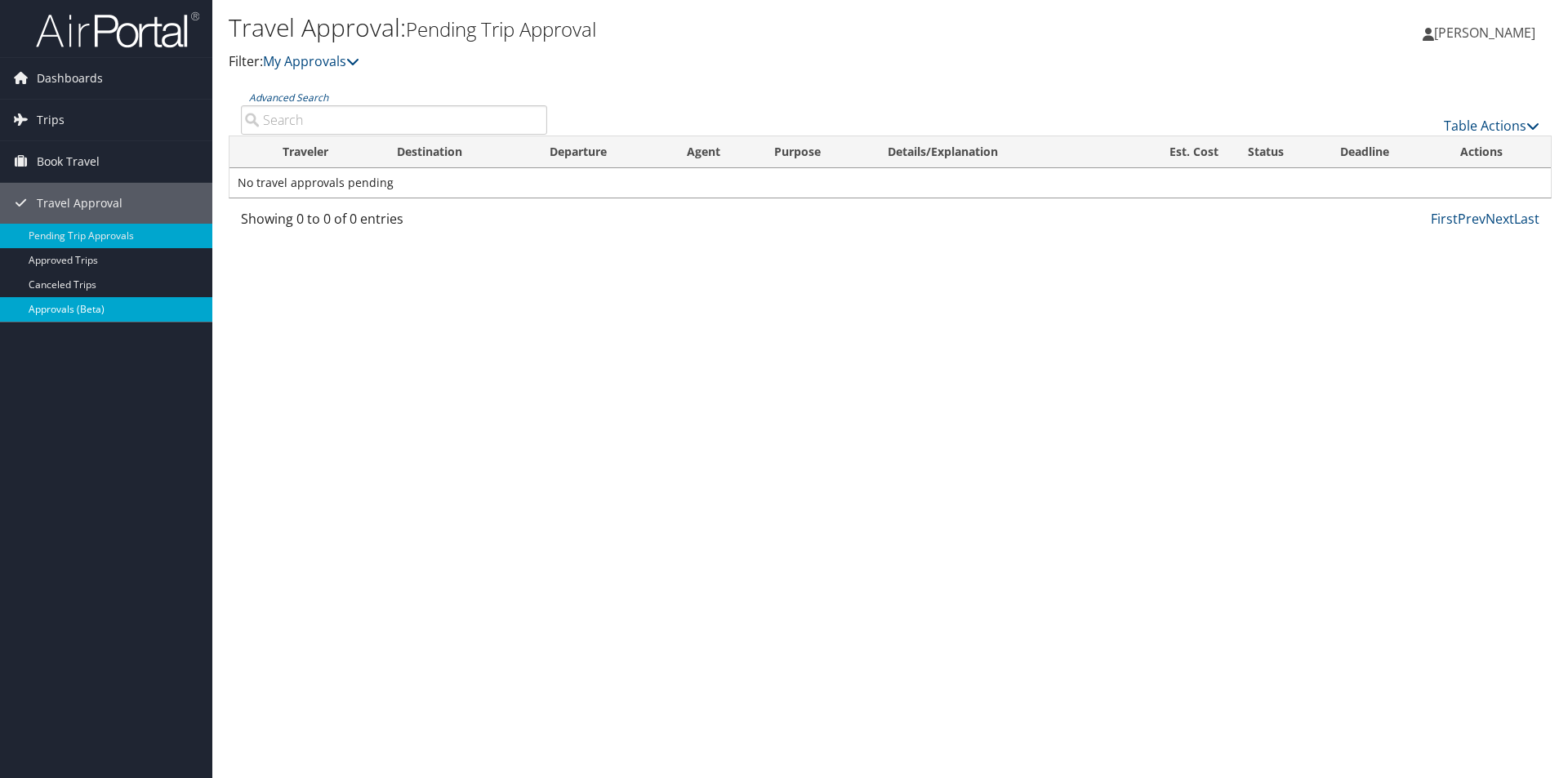
click at [58, 311] on link "Approvals (Beta)" at bounding box center [106, 309] width 213 height 24
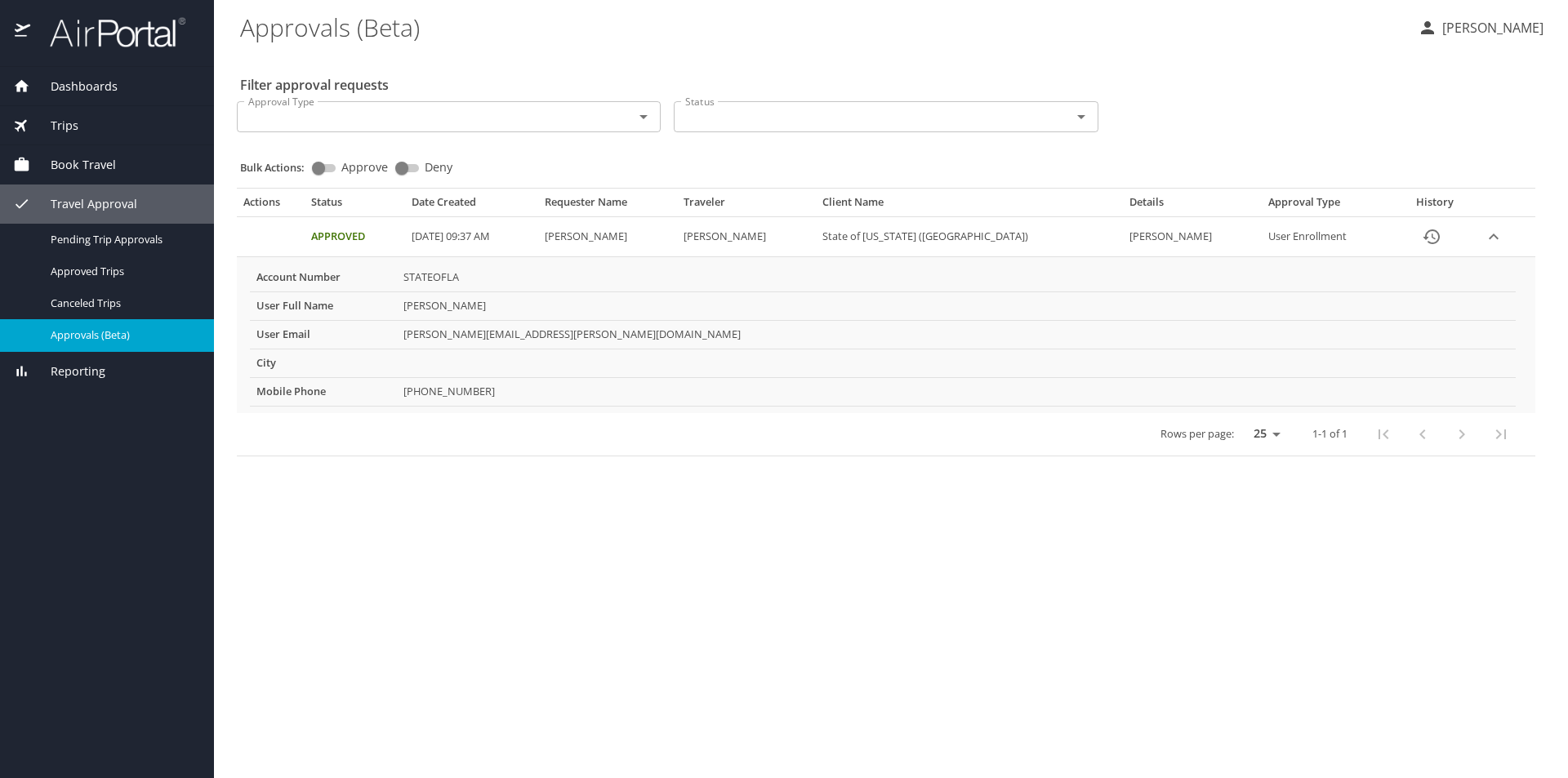
click at [77, 85] on span "Dashboards" at bounding box center [74, 86] width 87 height 18
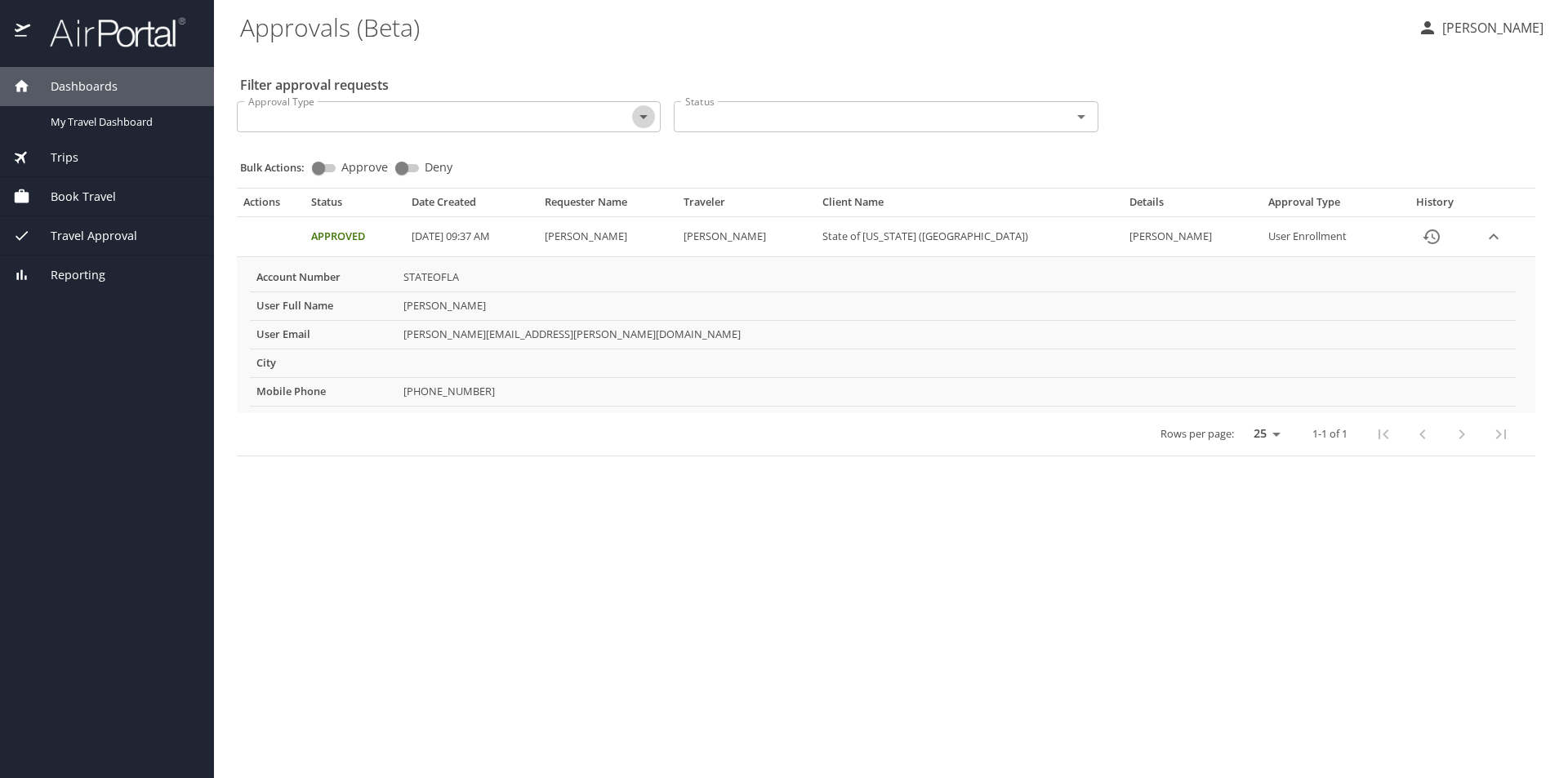
click at [647, 112] on icon "Open" at bounding box center [643, 117] width 19 height 19
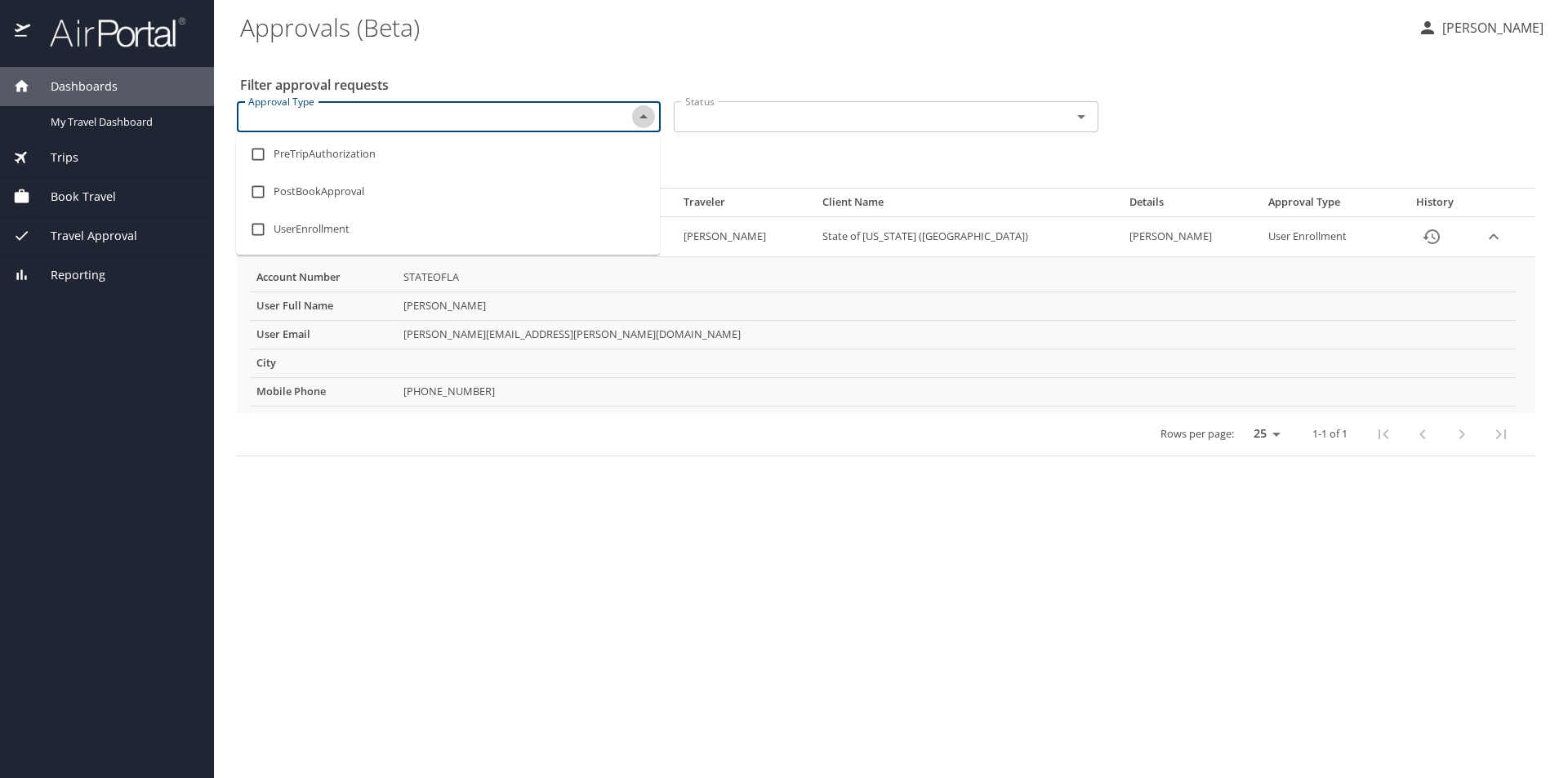
click at [647, 112] on icon "Close" at bounding box center [643, 117] width 19 height 19
click at [49, 194] on span "Book Travel" at bounding box center [73, 196] width 85 height 18
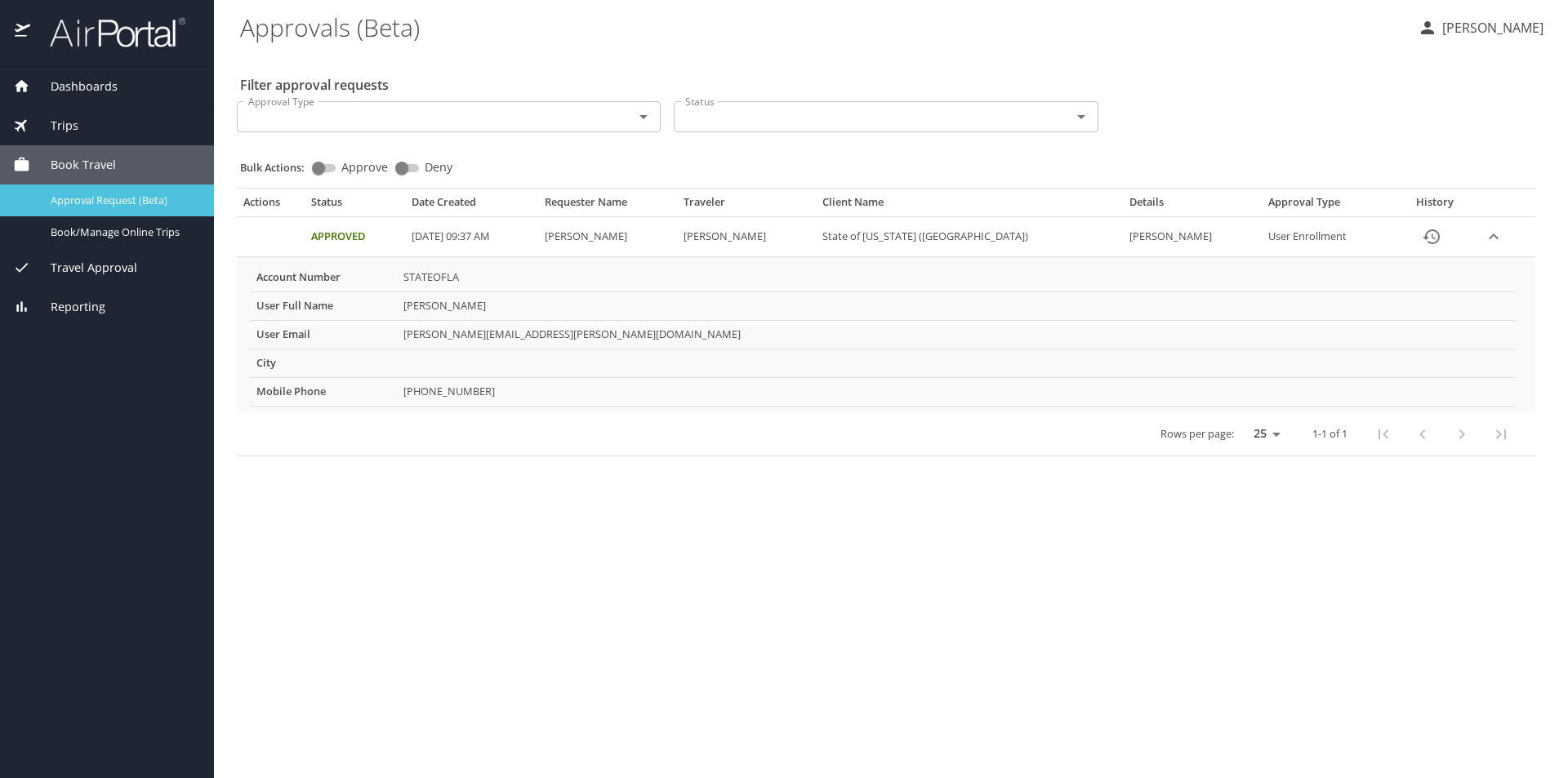
click at [139, 204] on span "Approval Request (Beta)" at bounding box center [122, 200] width 144 height 16
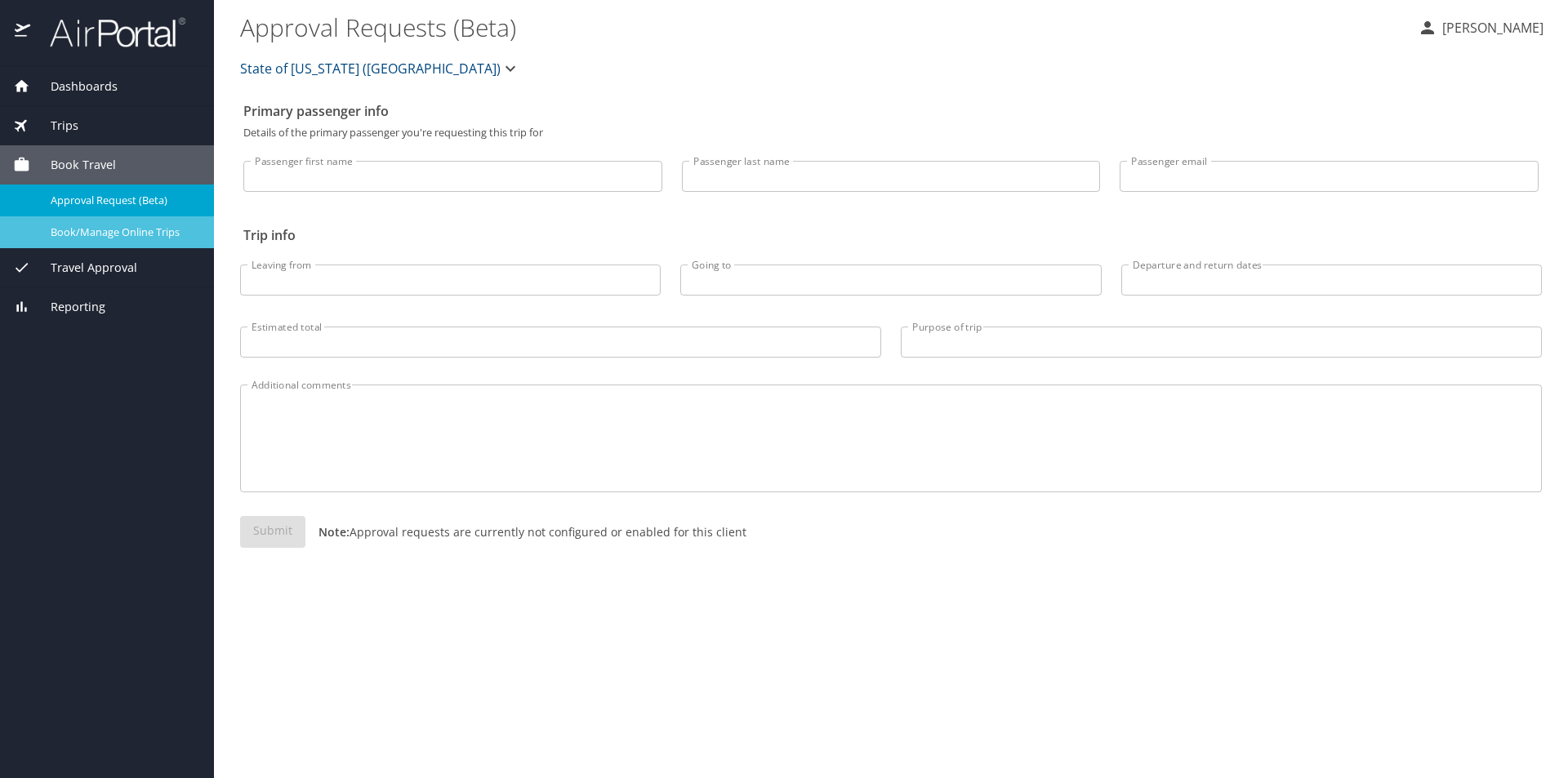
click at [131, 229] on span "Book/Manage Online Trips" at bounding box center [122, 233] width 144 height 16
click at [92, 228] on span "Book/Manage Online Trips" at bounding box center [122, 233] width 144 height 16
